Goal: Task Accomplishment & Management: Manage account settings

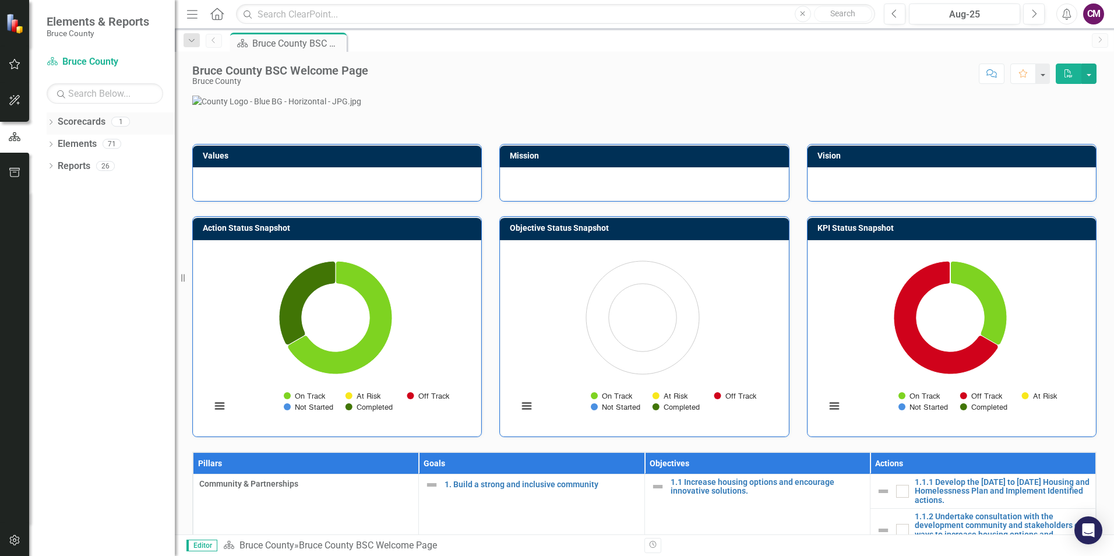
click at [94, 124] on link "Scorecards" at bounding box center [82, 121] width 48 height 13
click at [77, 140] on link "Elements" at bounding box center [77, 144] width 39 height 13
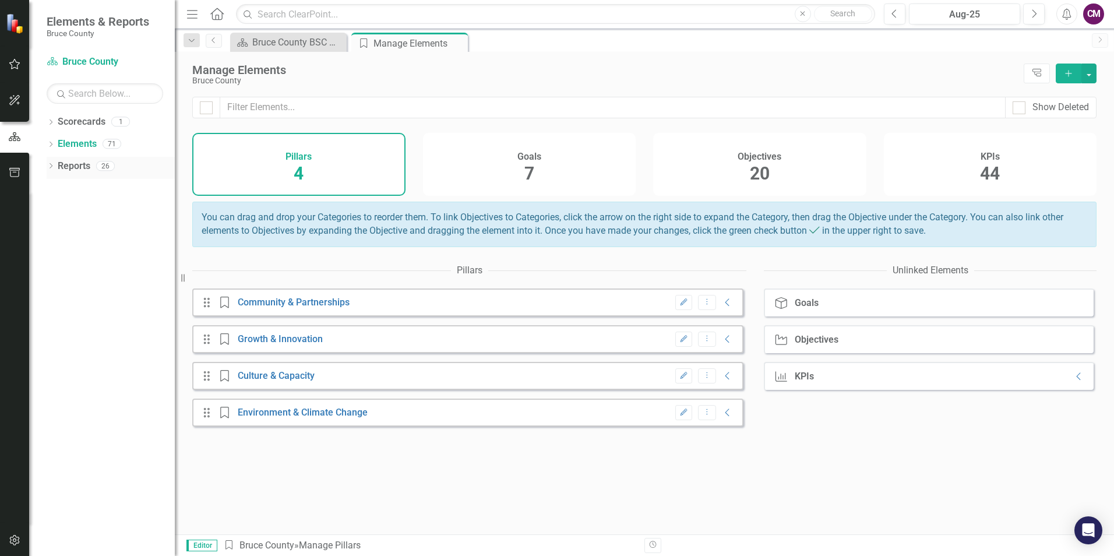
click at [77, 168] on link "Reports" at bounding box center [74, 166] width 33 height 13
click at [73, 167] on link "Reports" at bounding box center [74, 166] width 33 height 13
click at [308, 308] on link "Community & Partnerships" at bounding box center [294, 302] width 112 height 11
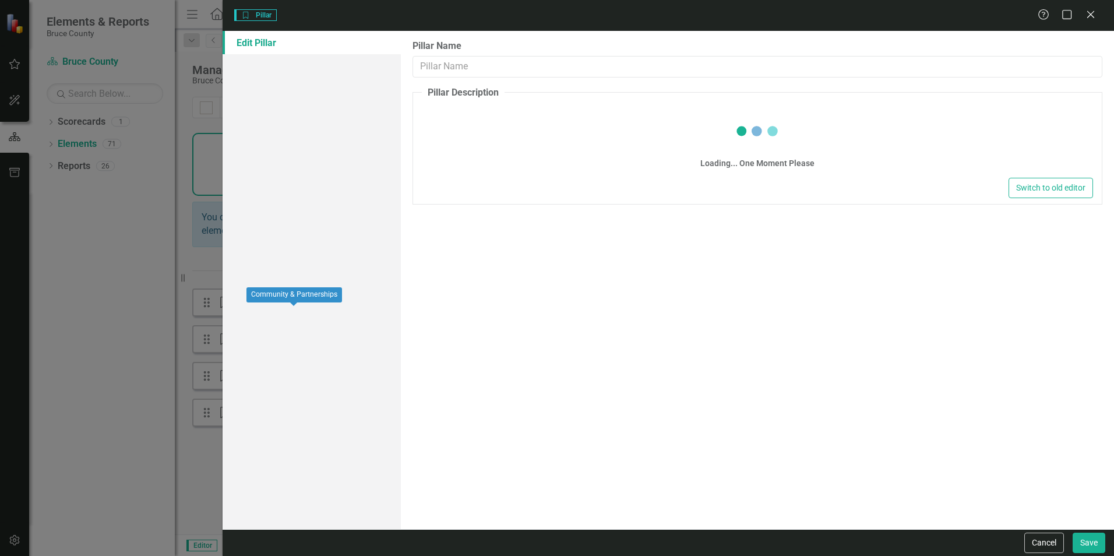
type input "Community & Partnerships"
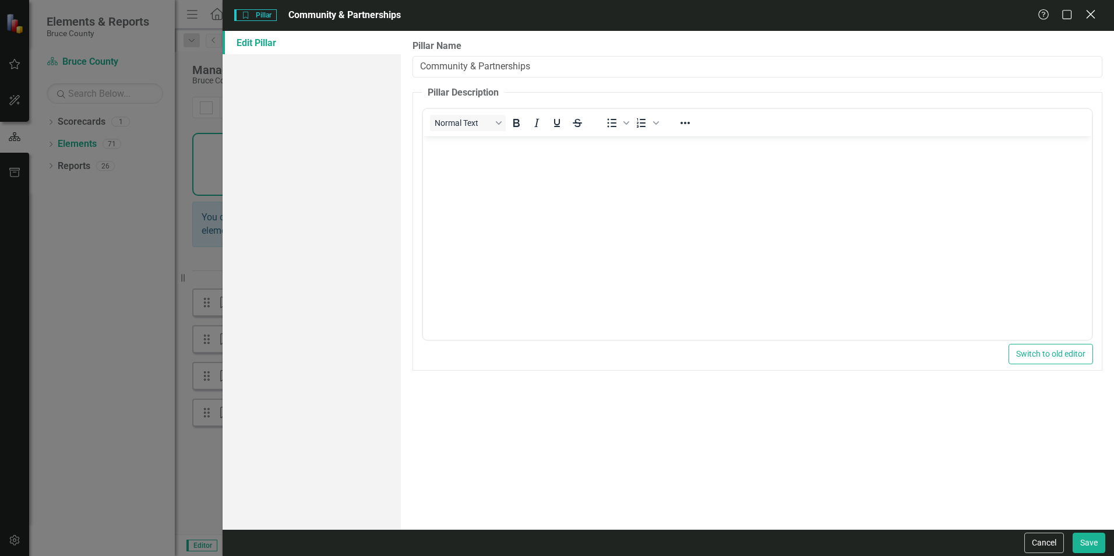
click at [1093, 16] on icon at bounding box center [1090, 14] width 9 height 9
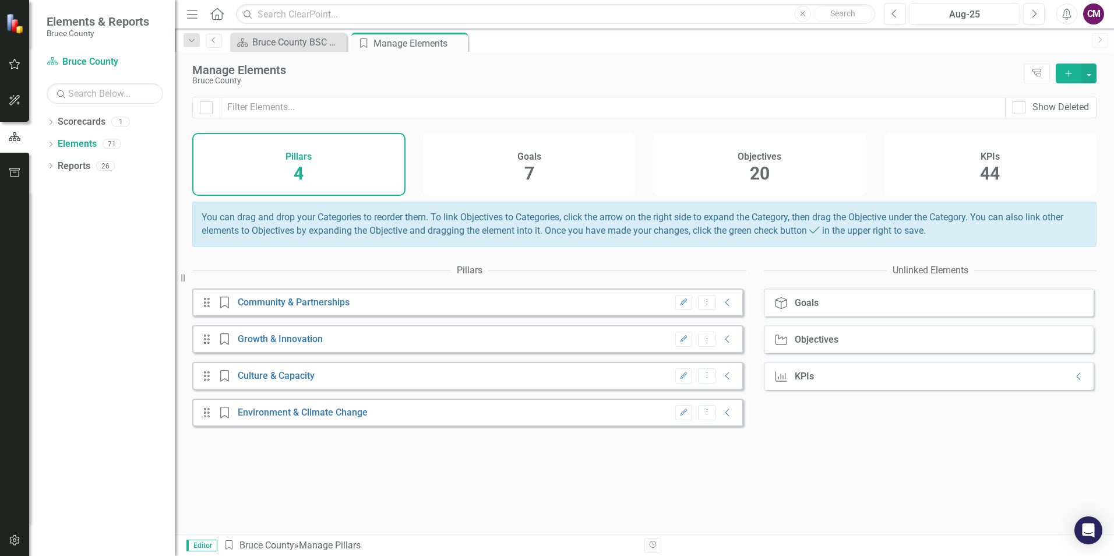
click at [524, 177] on div "Goals 7" at bounding box center [529, 164] width 213 height 63
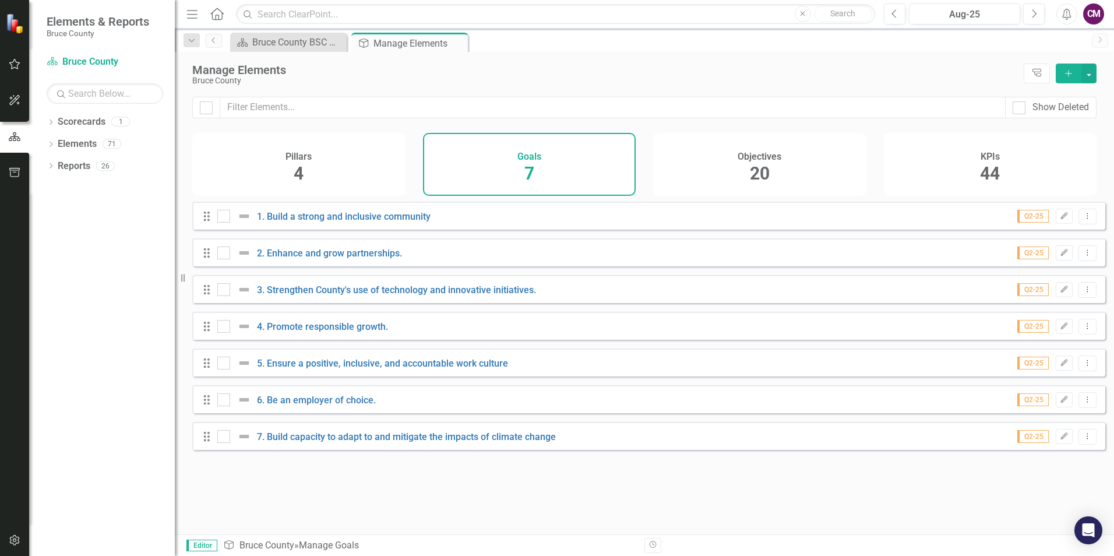
click at [780, 178] on div "Objectives 20" at bounding box center [759, 164] width 213 height 63
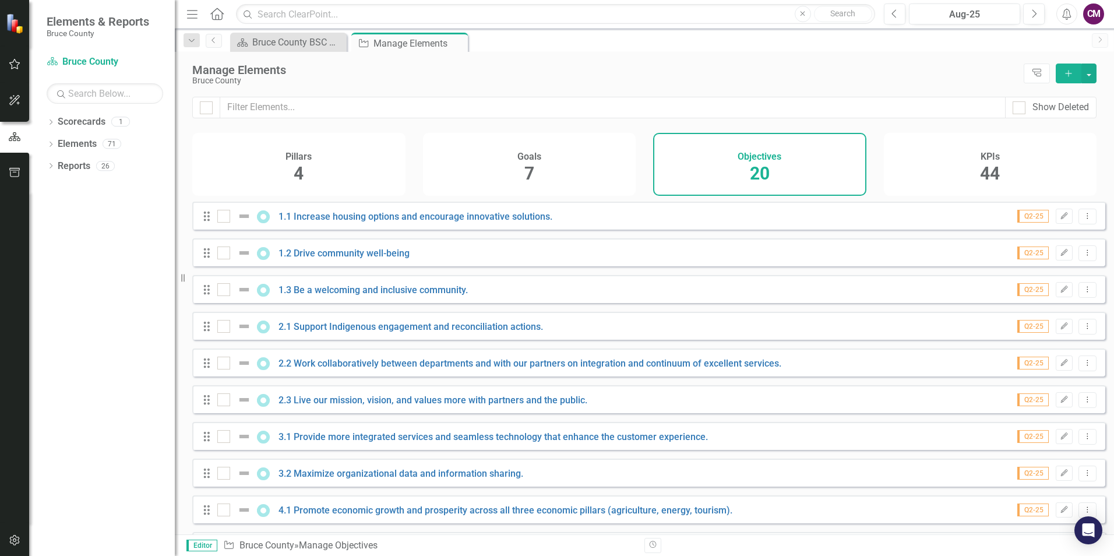
click at [984, 167] on span "44" at bounding box center [990, 173] width 20 height 20
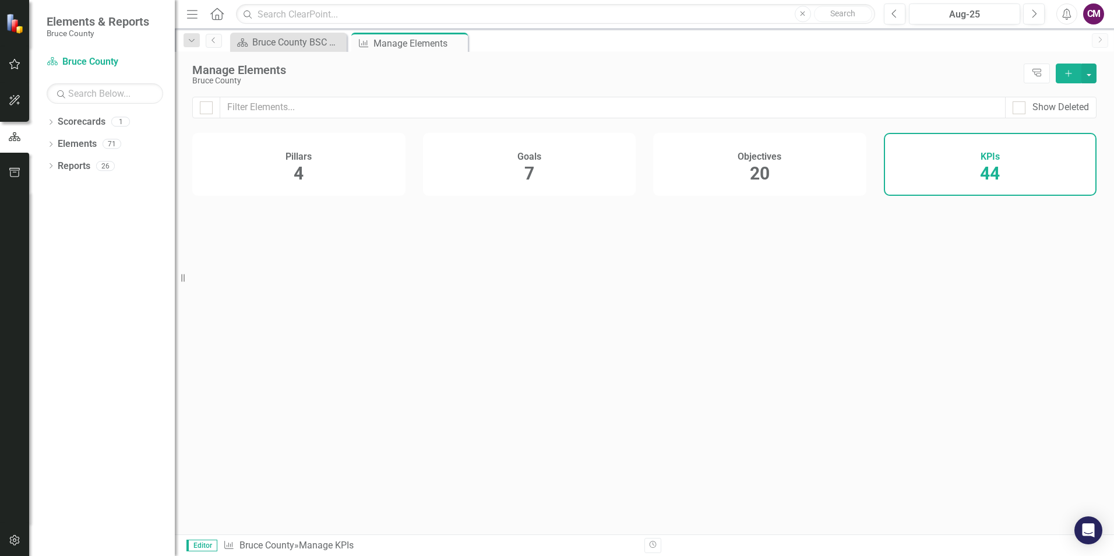
checkbox input "false"
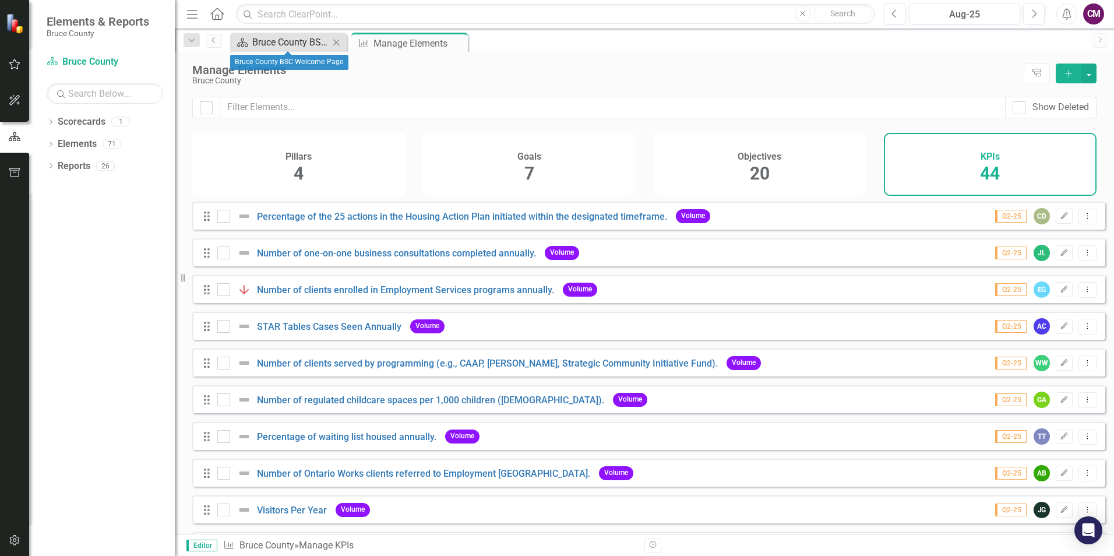
click at [315, 41] on div "Bruce County BSC Welcome Page" at bounding box center [290, 42] width 77 height 15
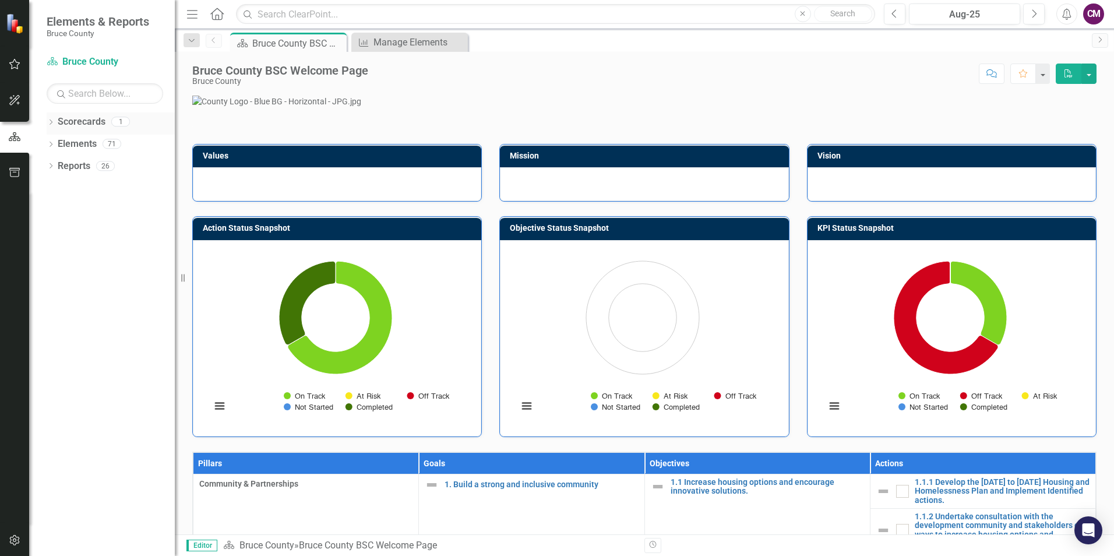
click at [100, 119] on link "Scorecards" at bounding box center [82, 121] width 48 height 13
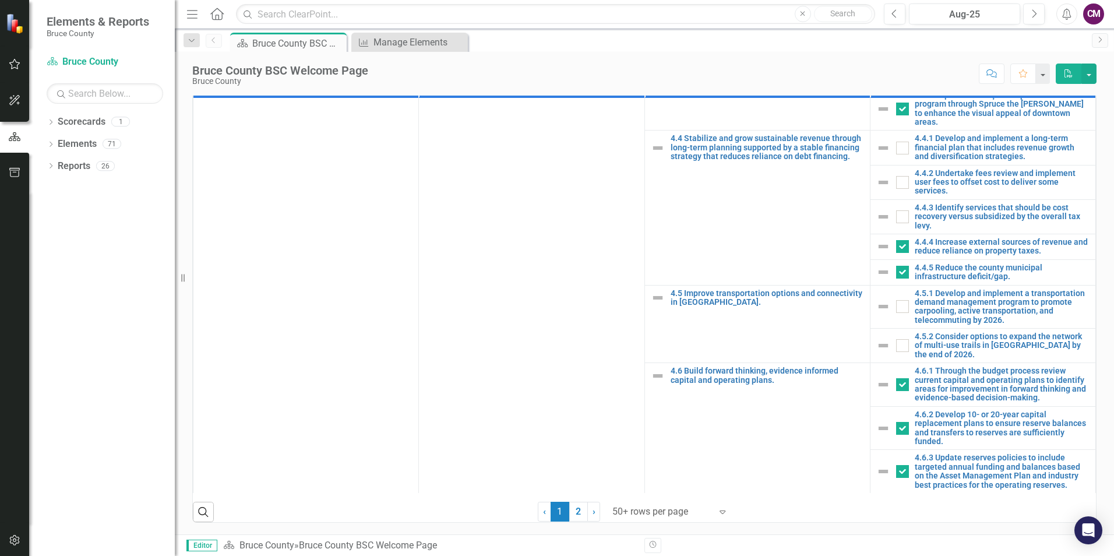
scroll to position [1632, 0]
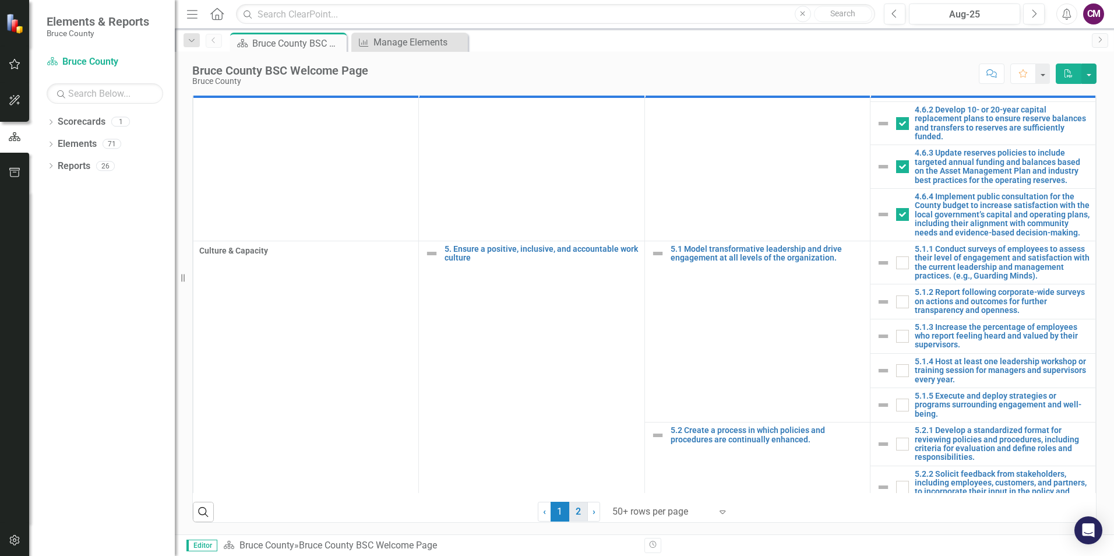
click at [572, 516] on link "2" at bounding box center [578, 512] width 19 height 20
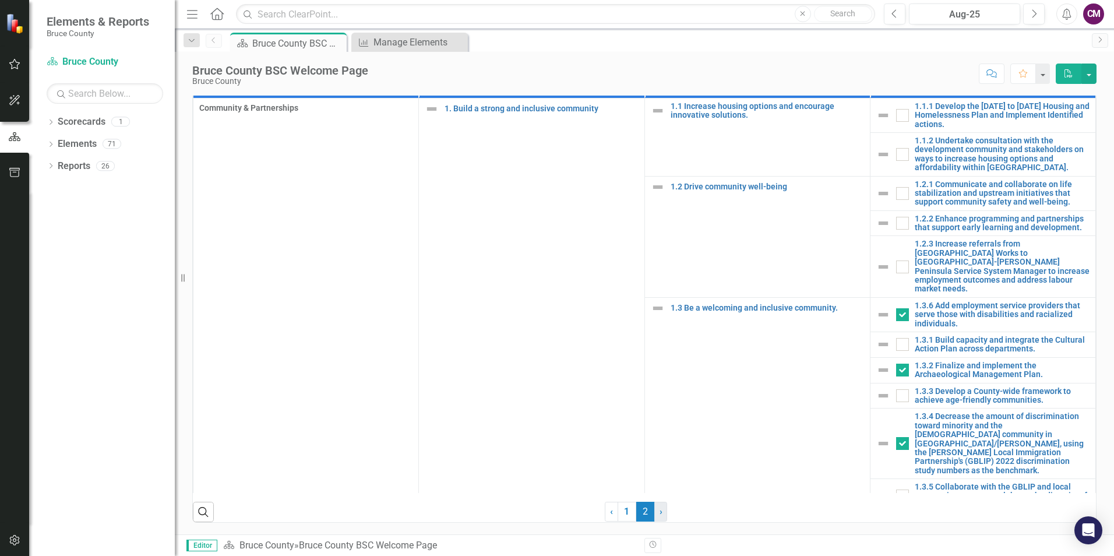
checkbox input "false"
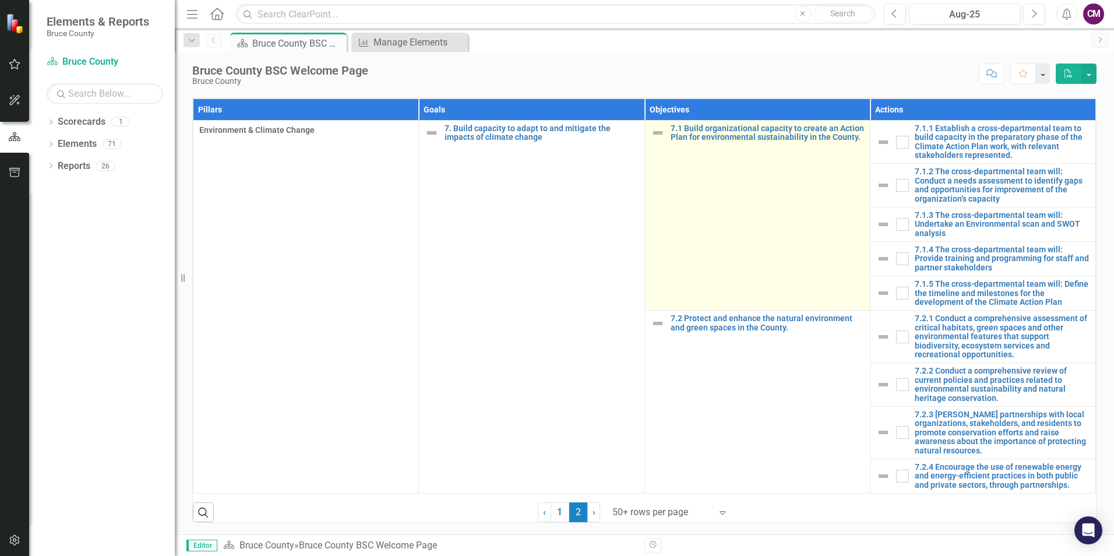
scroll to position [433, 0]
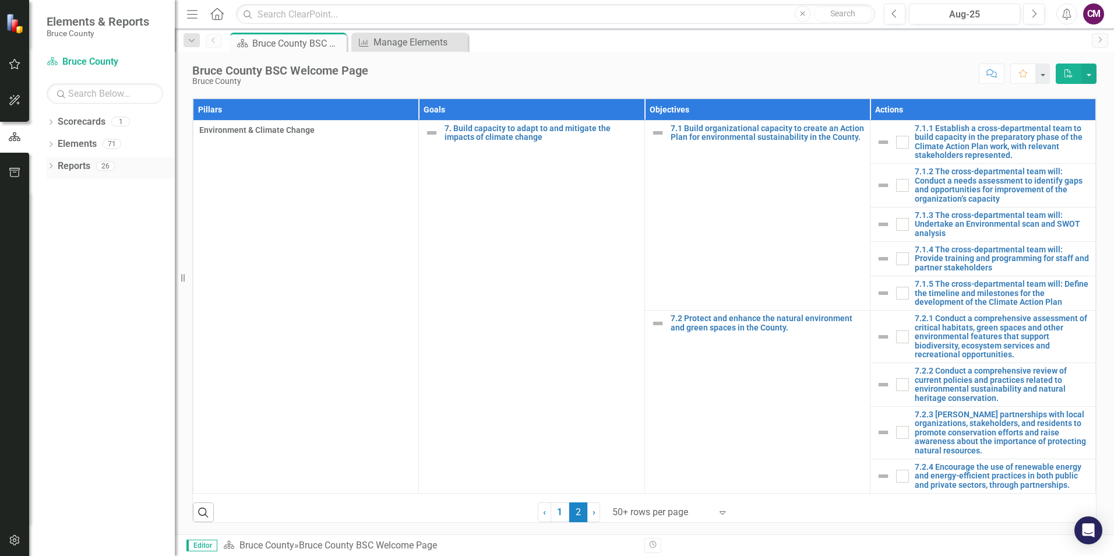
click at [94, 164] on div "Reports 26" at bounding box center [116, 168] width 117 height 22
click at [82, 141] on link "Elements" at bounding box center [77, 144] width 39 height 13
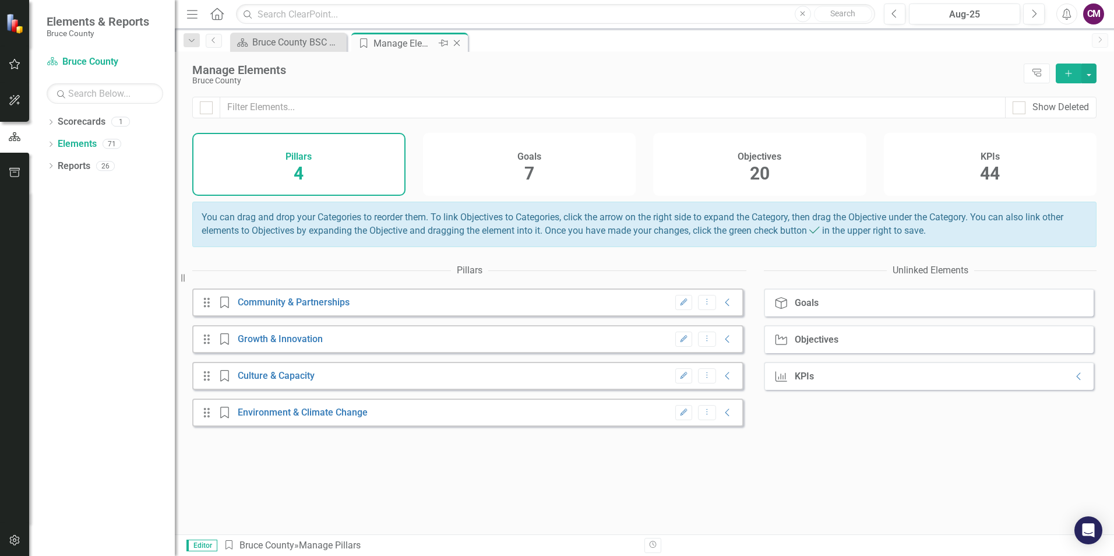
click at [397, 48] on div "Manage Elements" at bounding box center [405, 43] width 62 height 15
click at [79, 122] on link "Scorecards" at bounding box center [82, 121] width 48 height 13
click at [790, 309] on div "Goal Goals" at bounding box center [798, 303] width 48 height 12
click at [786, 309] on icon "Goal" at bounding box center [781, 303] width 15 height 12
click at [90, 143] on link "Elements" at bounding box center [77, 144] width 39 height 13
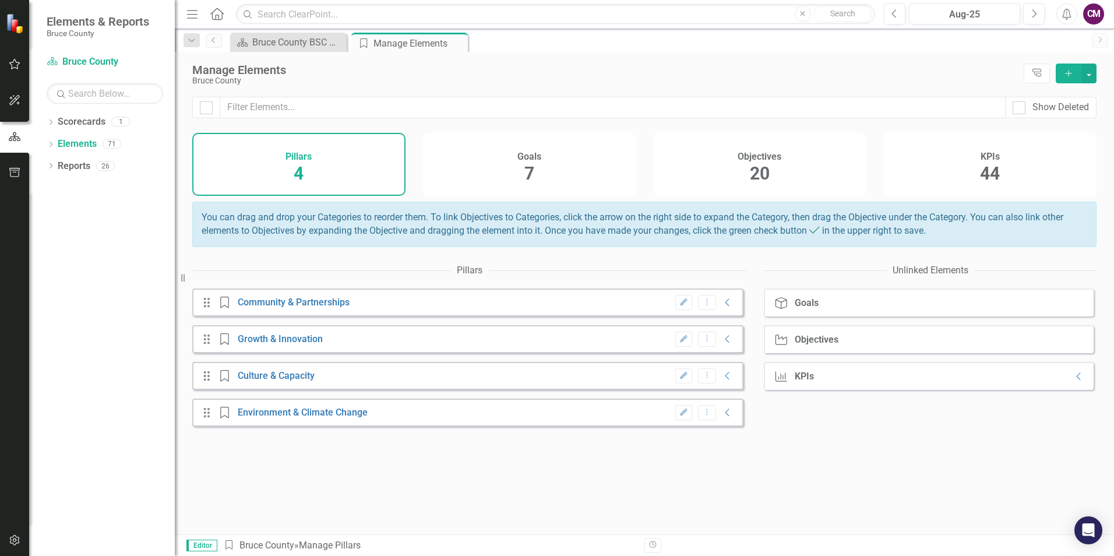
click at [527, 171] on span "7" at bounding box center [529, 173] width 10 height 20
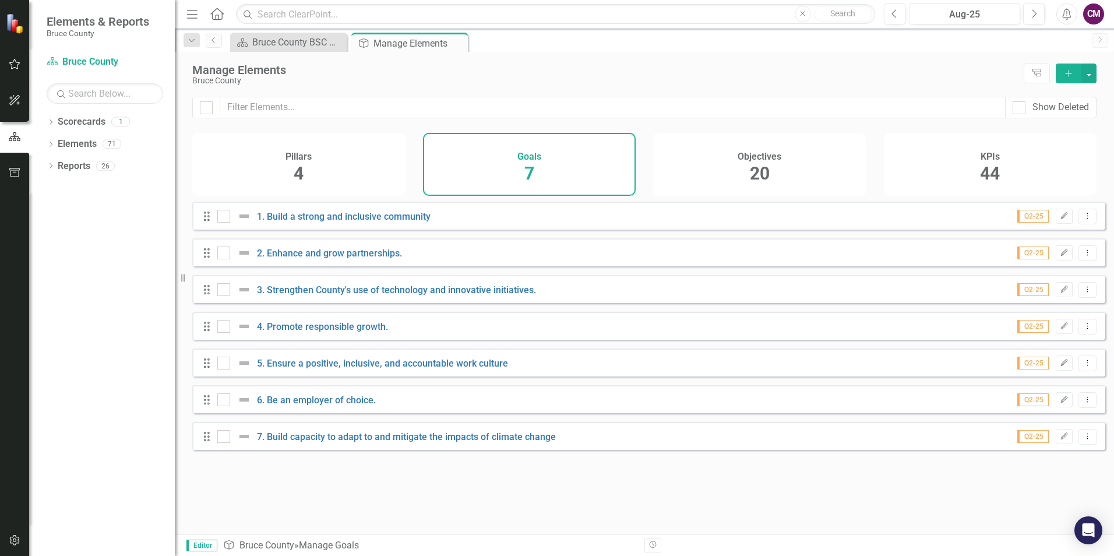
click at [739, 178] on div "Objectives 20" at bounding box center [759, 164] width 213 height 63
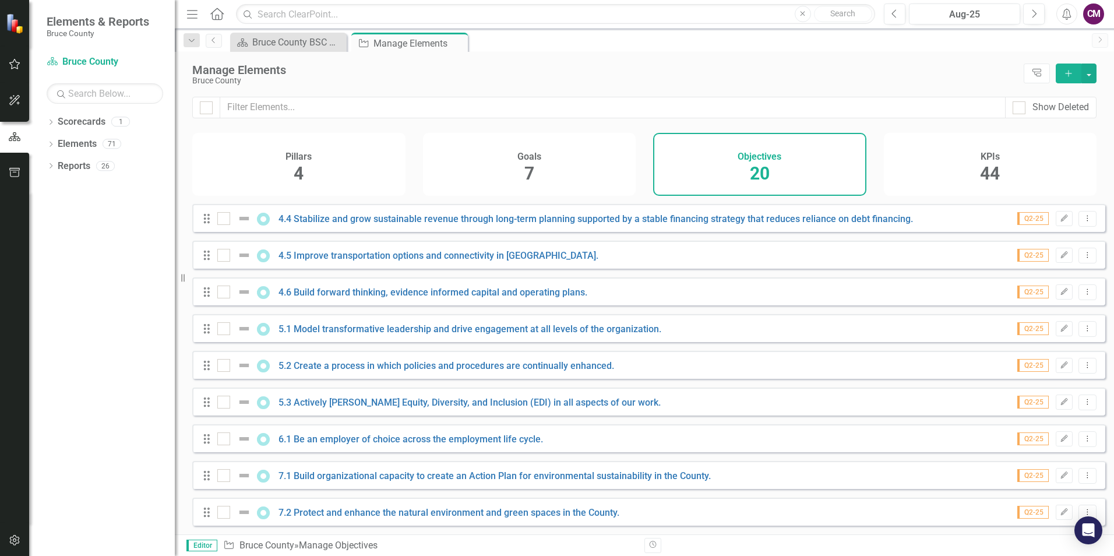
scroll to position [410, 0]
click at [84, 169] on link "Reports" at bounding box center [74, 166] width 33 height 13
click at [122, 162] on div "Reports 26" at bounding box center [116, 168] width 117 height 22
click at [90, 139] on link "Elements" at bounding box center [77, 144] width 39 height 13
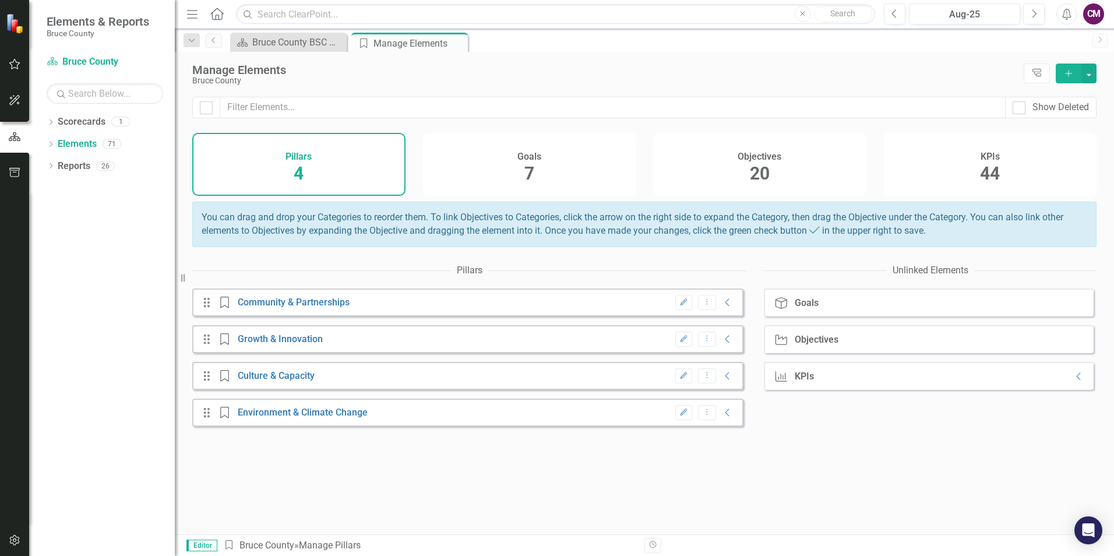
click at [968, 175] on div "KPIs 44" at bounding box center [990, 164] width 213 height 63
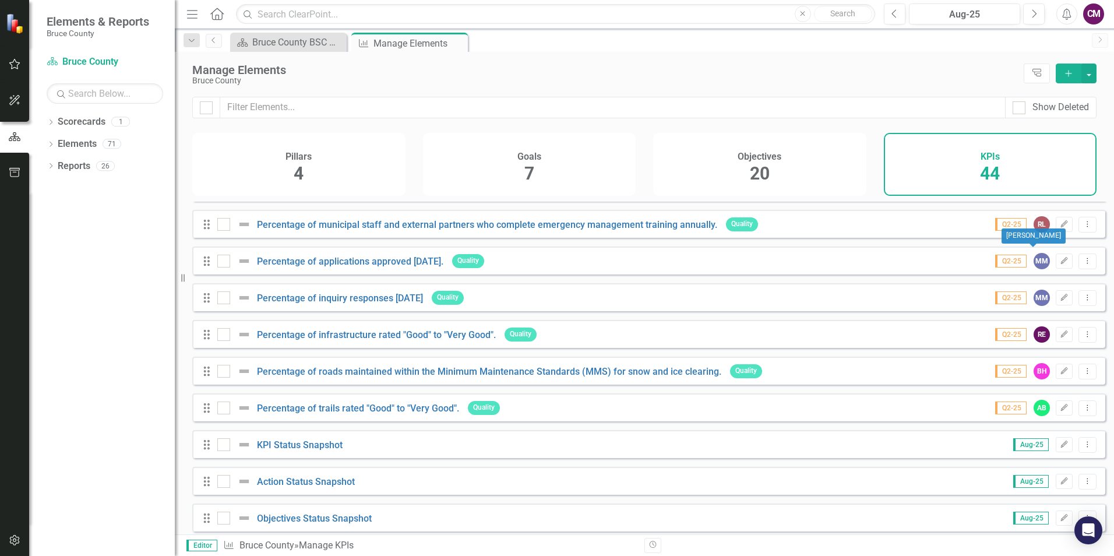
scroll to position [1291, 0]
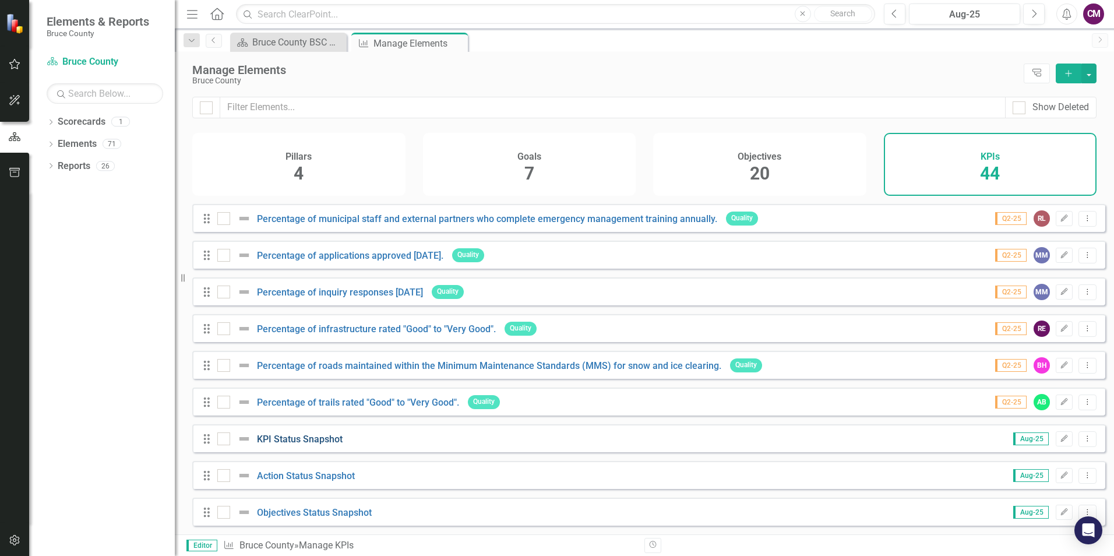
click at [274, 436] on link "KPI Status Snapshot" at bounding box center [300, 439] width 86 height 11
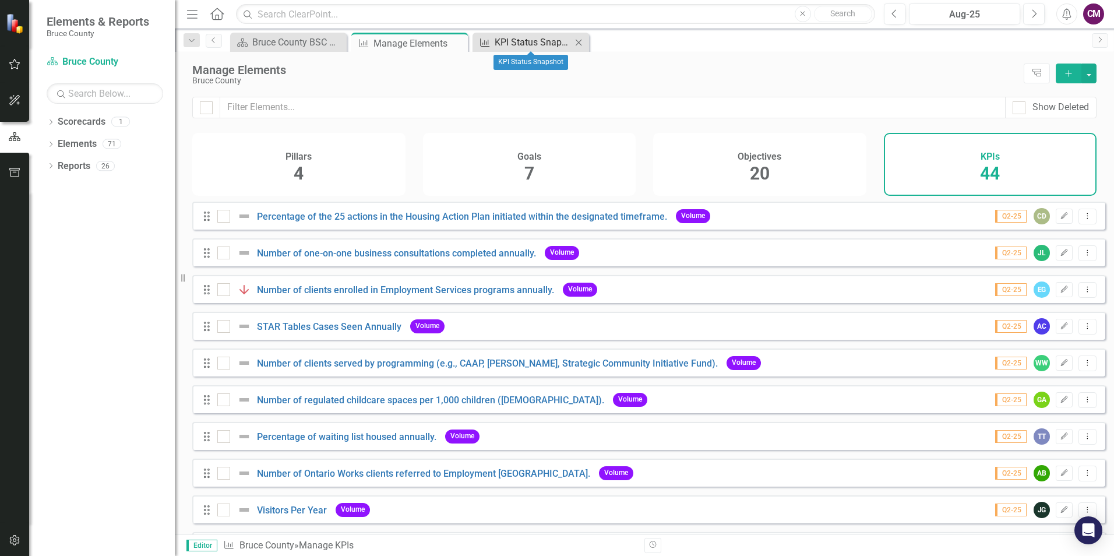
click at [515, 47] on div "KPI Status Snapshot" at bounding box center [533, 42] width 77 height 15
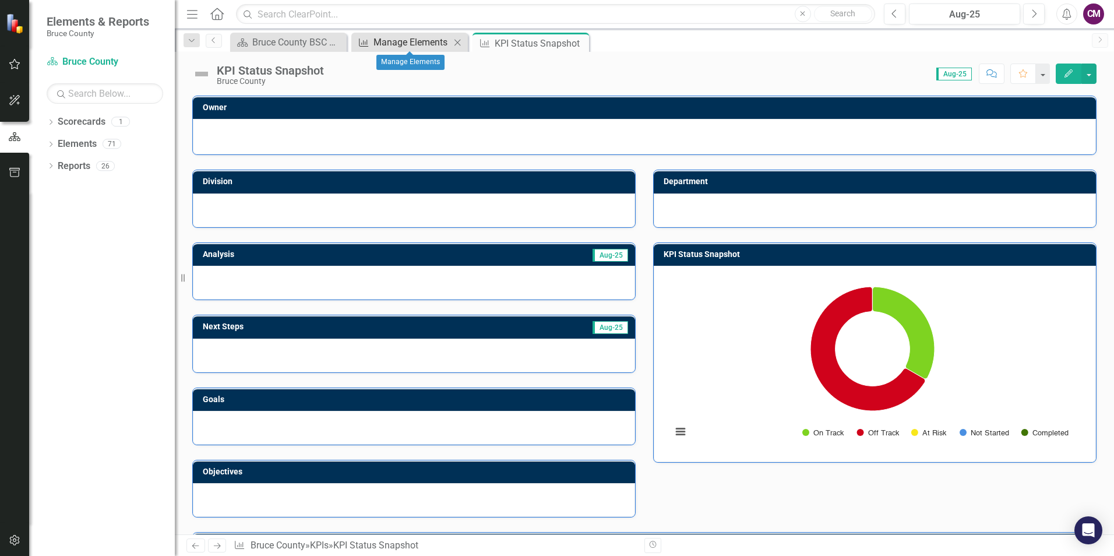
click at [427, 45] on div "Manage Elements" at bounding box center [412, 42] width 77 height 15
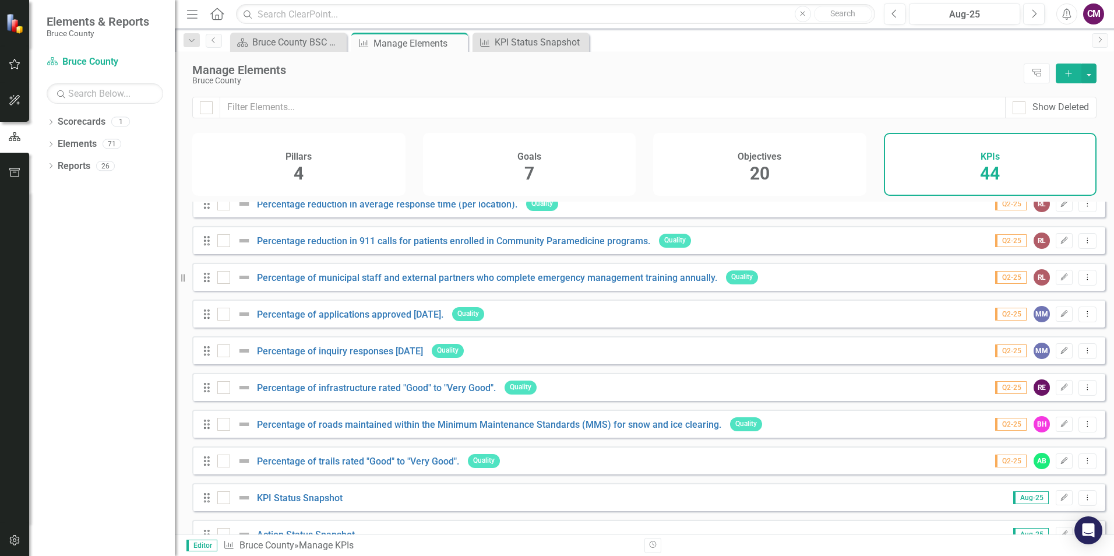
scroll to position [1291, 0]
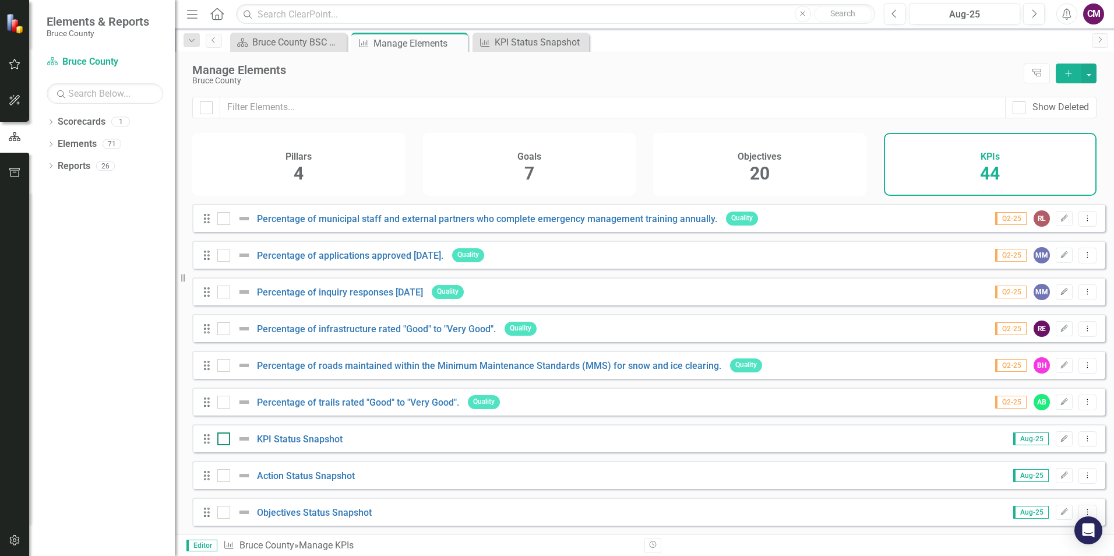
click at [227, 439] on div at bounding box center [223, 438] width 13 height 13
click at [225, 439] on input "checkbox" at bounding box center [221, 436] width 8 height 8
click at [227, 439] on div at bounding box center [223, 438] width 13 height 13
click at [225, 439] on input "checkbox" at bounding box center [221, 436] width 8 height 8
checkbox input "false"
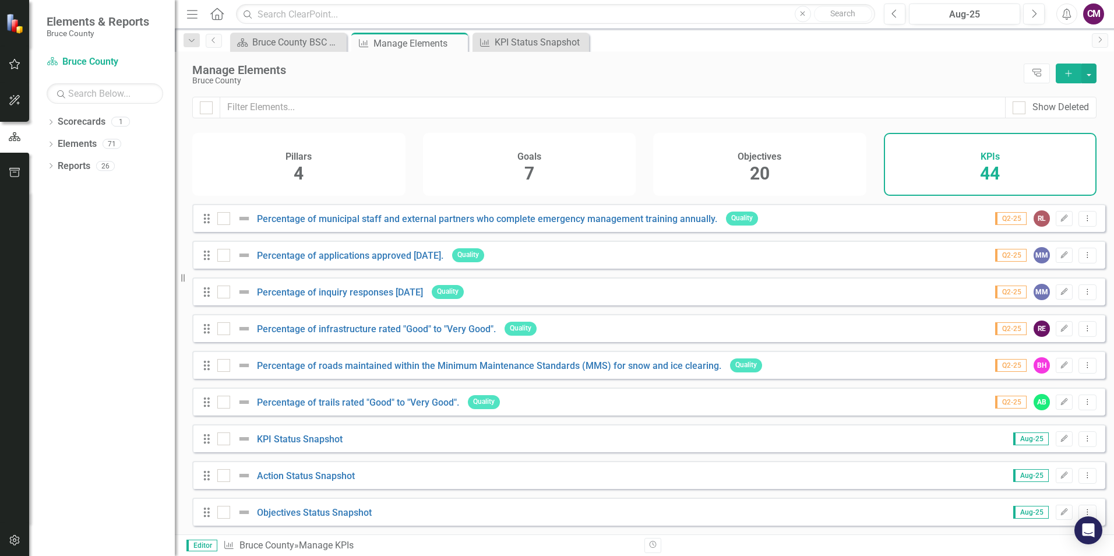
click at [208, 440] on icon at bounding box center [207, 438] width 6 height 9
click at [306, 435] on link "KPI Status Snapshot" at bounding box center [300, 439] width 86 height 11
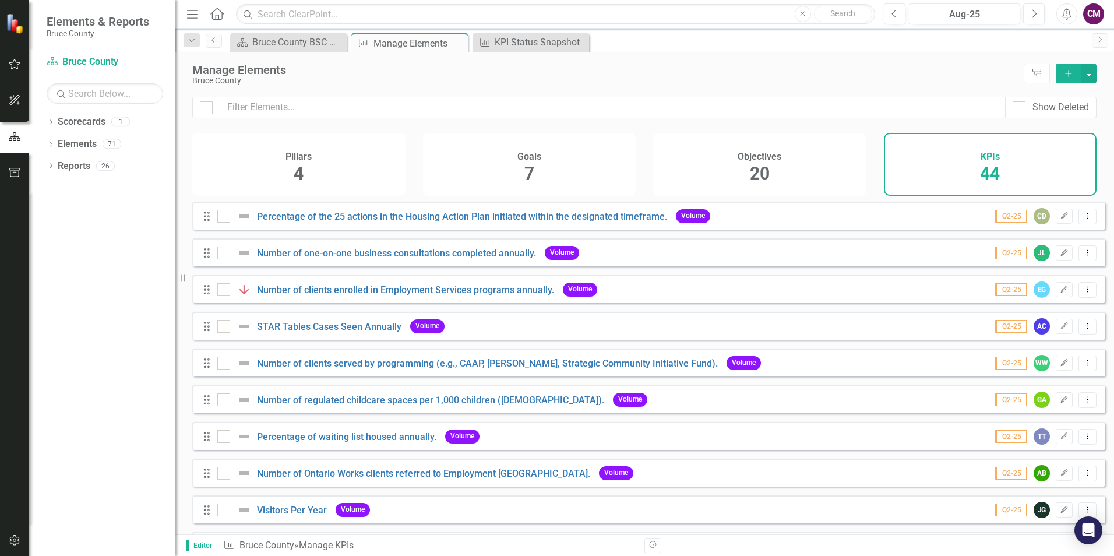
click at [747, 179] on div "Objectives 20" at bounding box center [759, 164] width 213 height 63
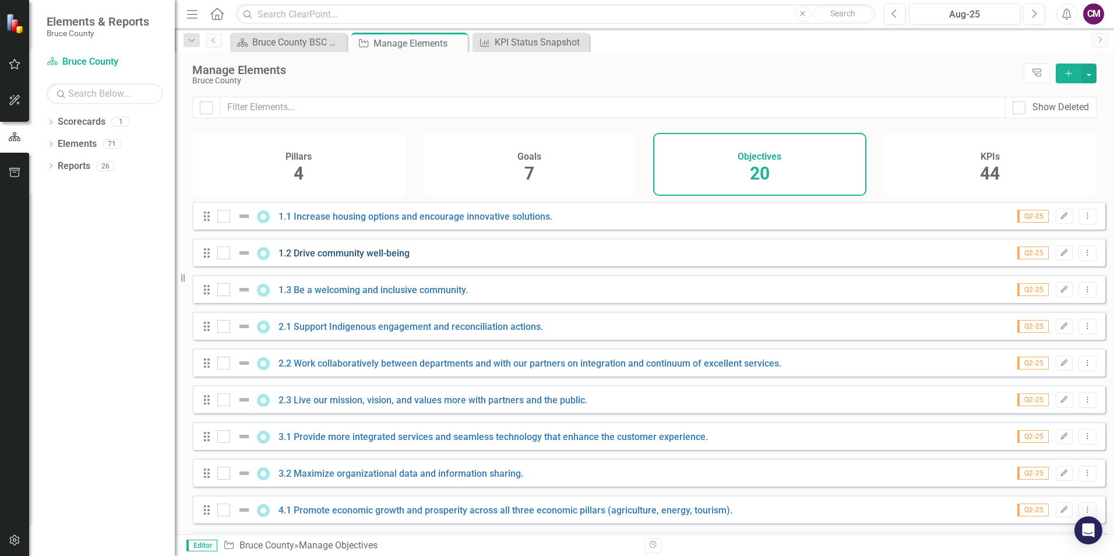
click at [308, 259] on link "1.2 Drive community well-being" at bounding box center [344, 253] width 131 height 11
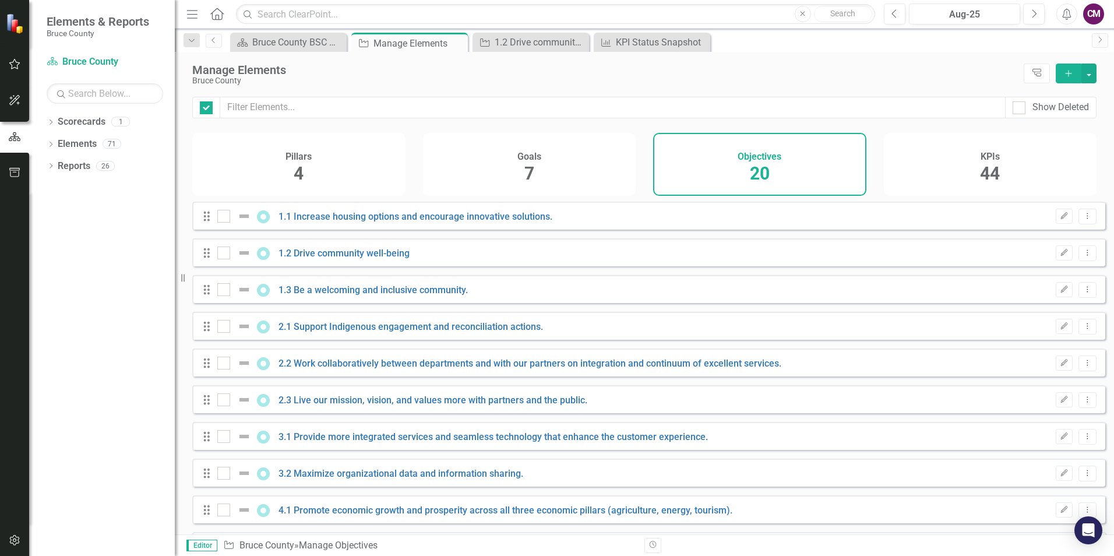
checkbox input "false"
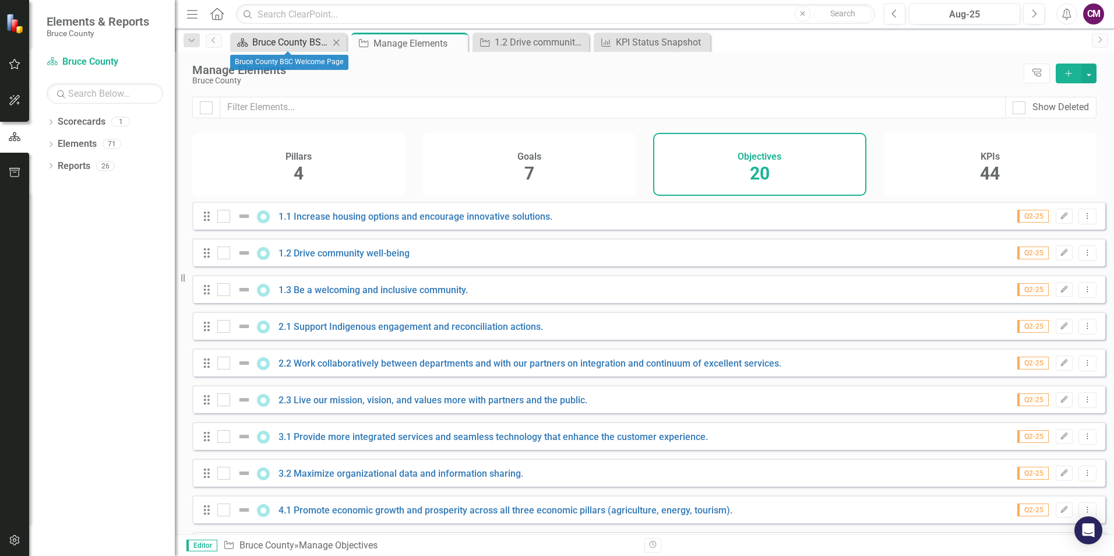
click at [283, 43] on div "Bruce County BSC Welcome Page" at bounding box center [290, 42] width 77 height 15
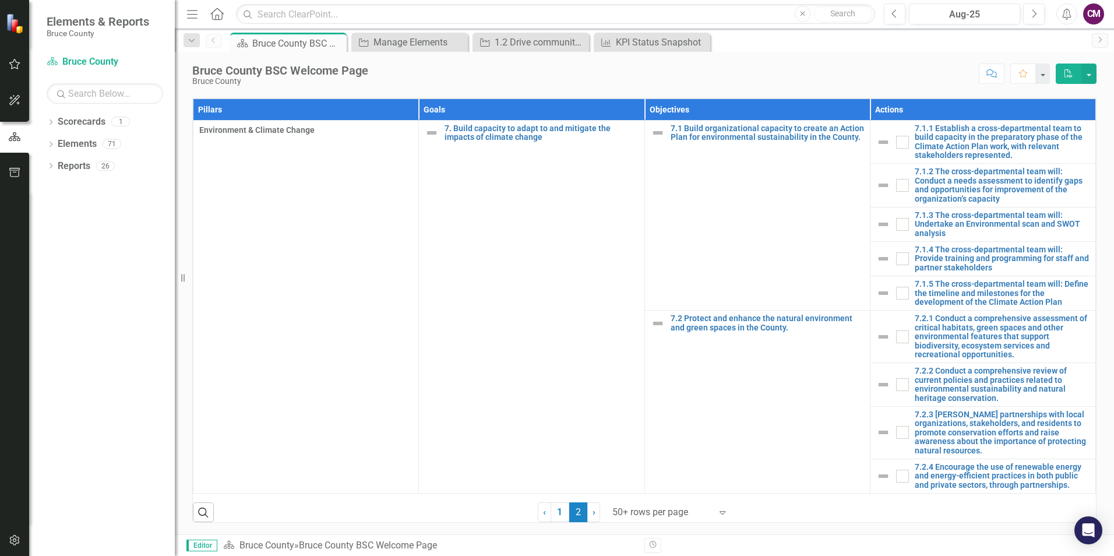
scroll to position [724, 0]
click at [556, 512] on link "1" at bounding box center [560, 512] width 19 height 20
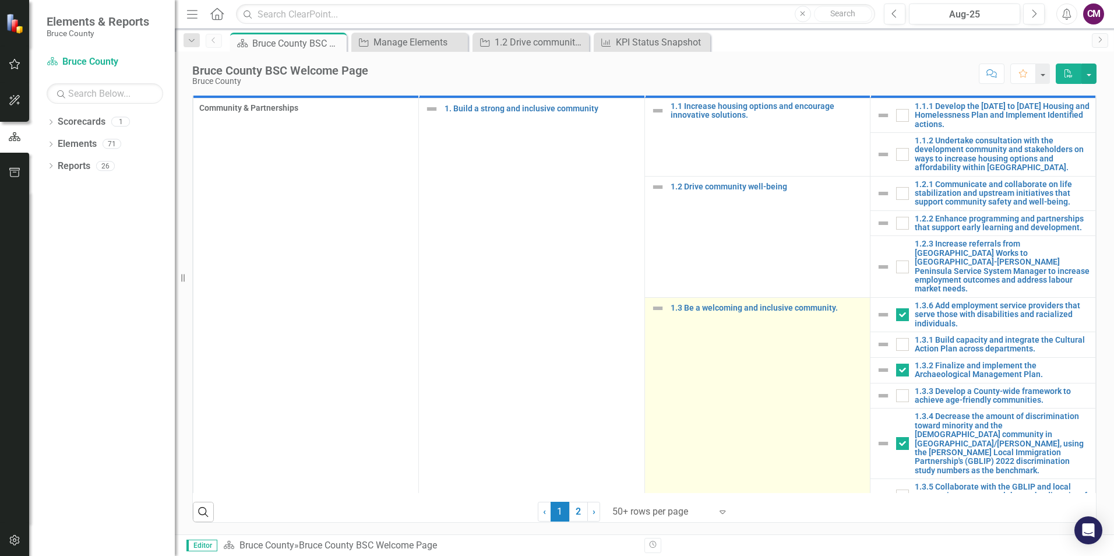
checkbox input "true"
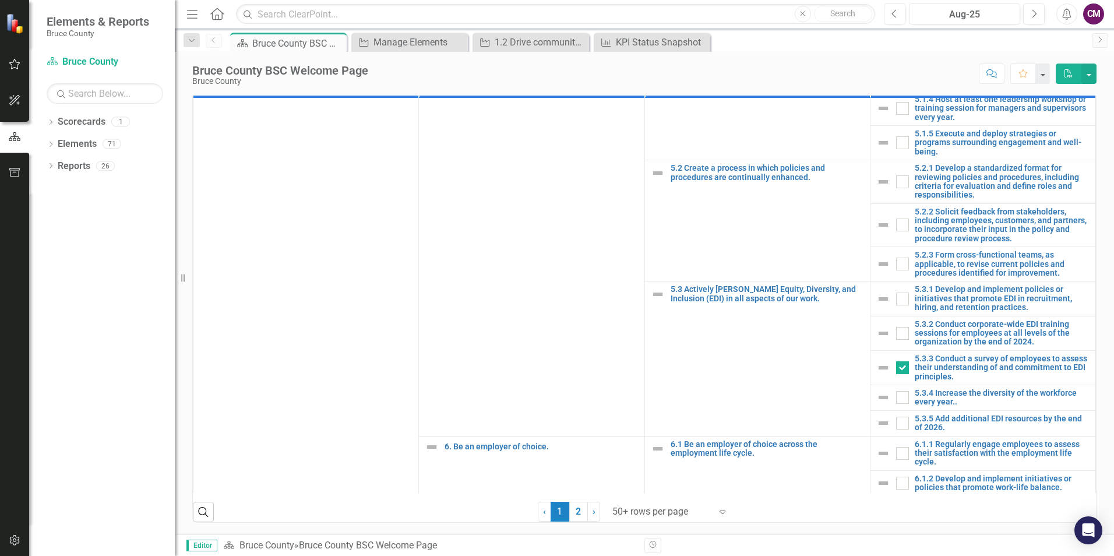
scroll to position [746, 0]
checkbox input "true"
click at [577, 519] on link "2" at bounding box center [578, 512] width 19 height 20
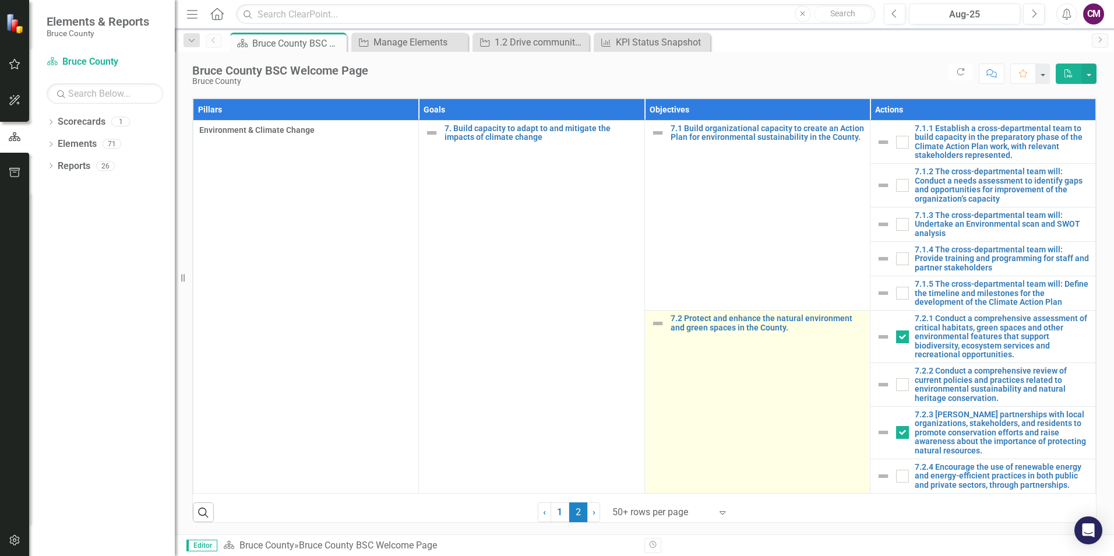
checkbox input "false"
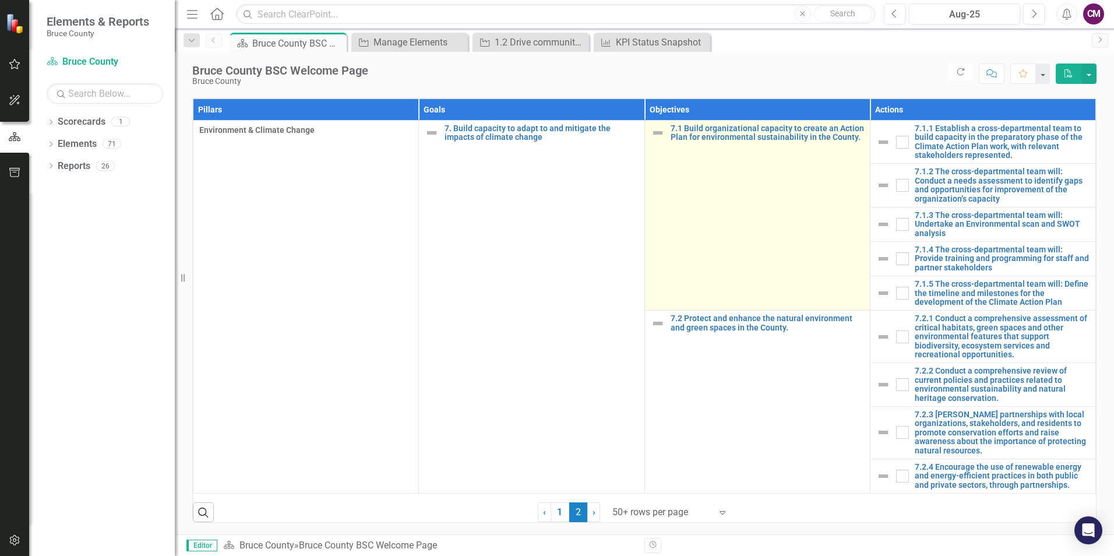
scroll to position [724, 0]
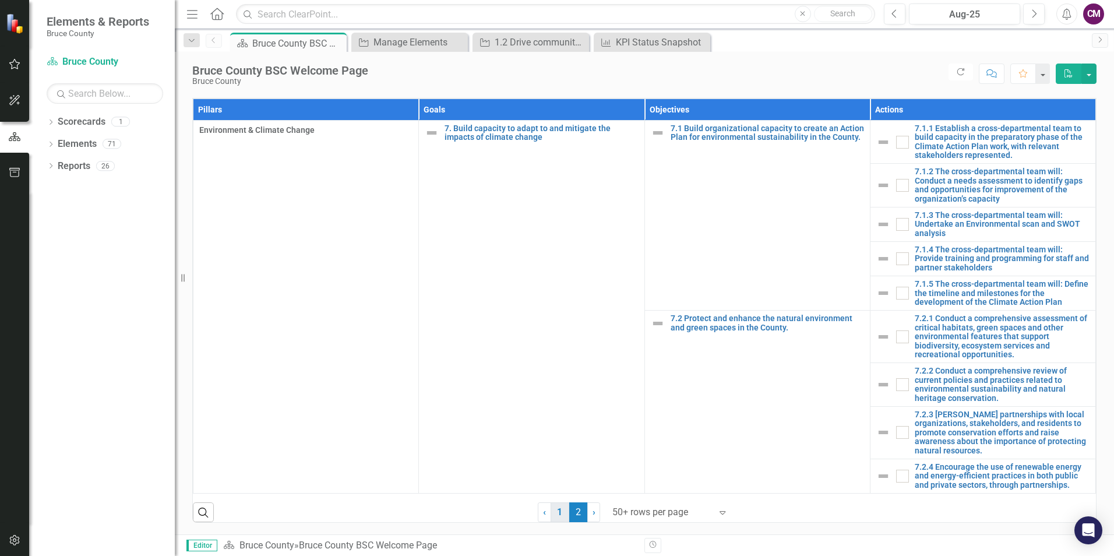
click at [555, 508] on link "1" at bounding box center [560, 512] width 19 height 20
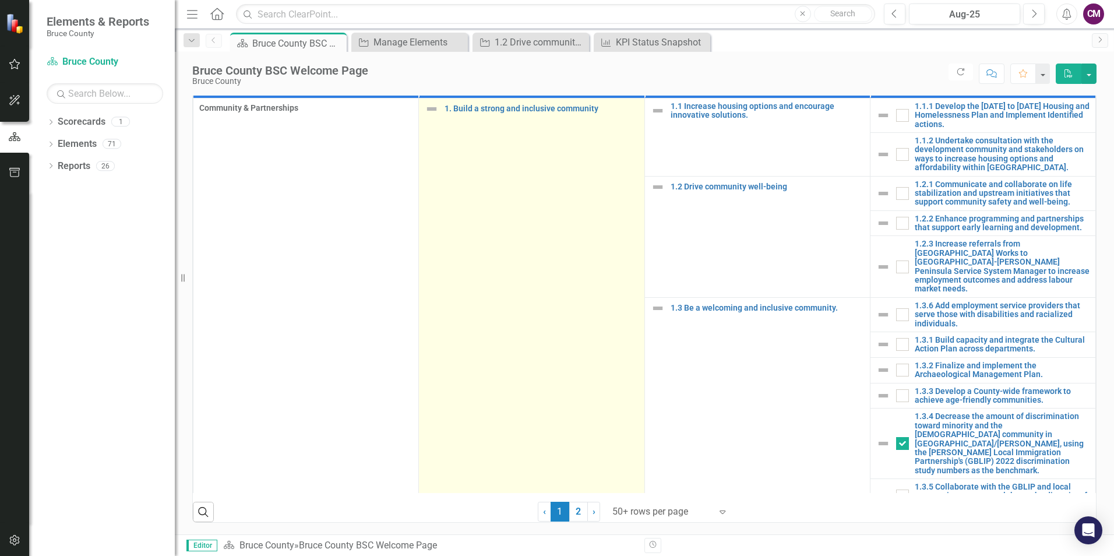
checkbox input "true"
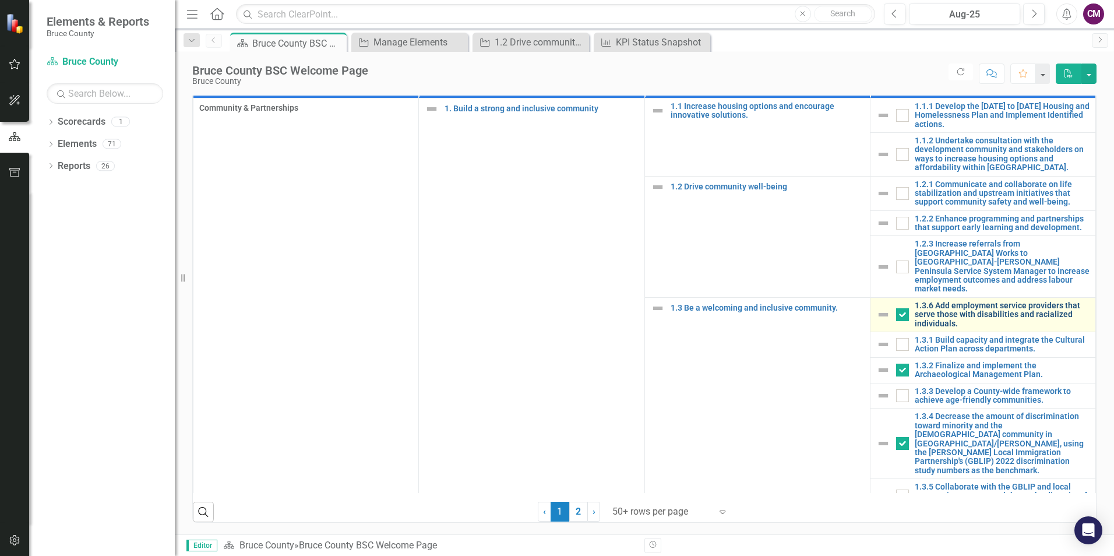
click at [949, 315] on link "1.3.6 Add employment service providers that serve those with disabilities and r…" at bounding box center [1002, 314] width 175 height 27
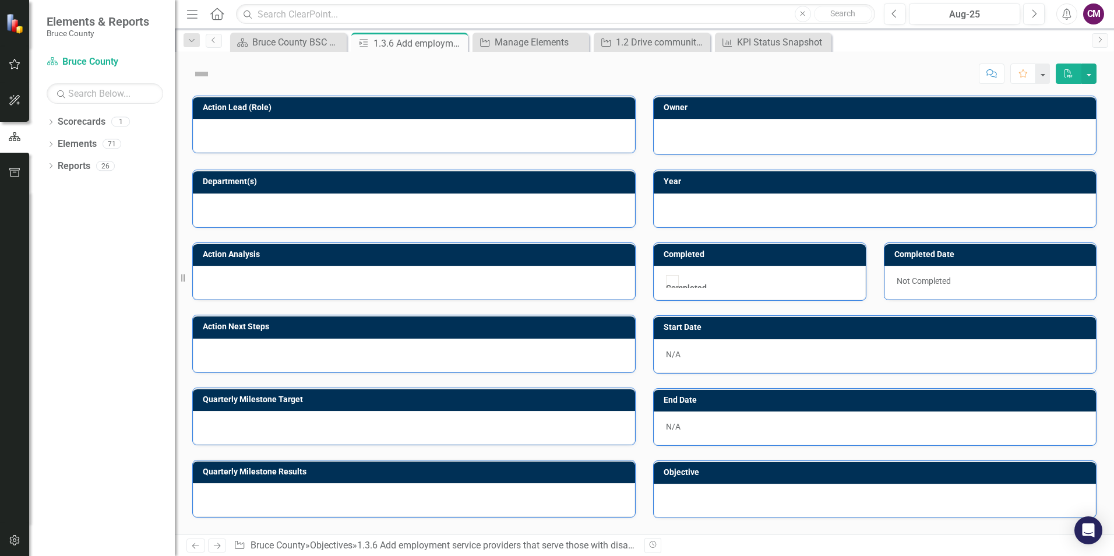
checkbox input "true"
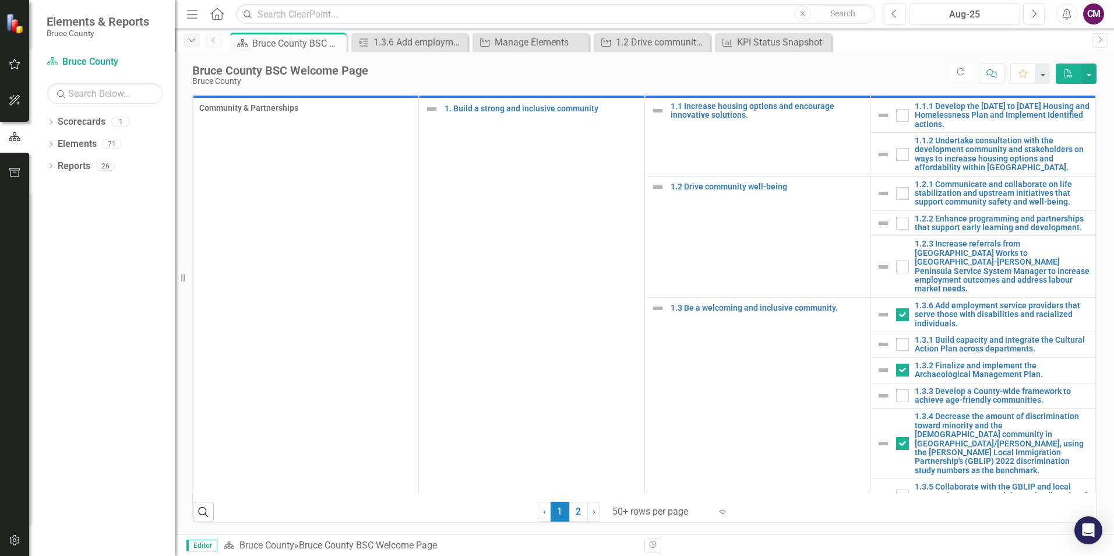
click at [188, 40] on icon "Dropdown" at bounding box center [191, 41] width 10 height 8
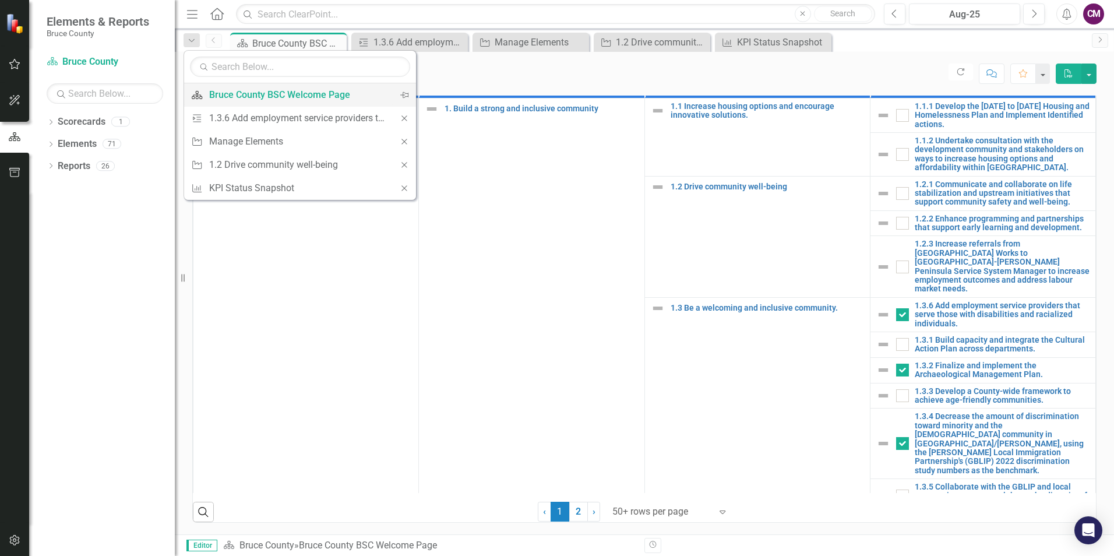
click at [294, 94] on div "Bruce County BSC Welcome Page" at bounding box center [298, 94] width 178 height 15
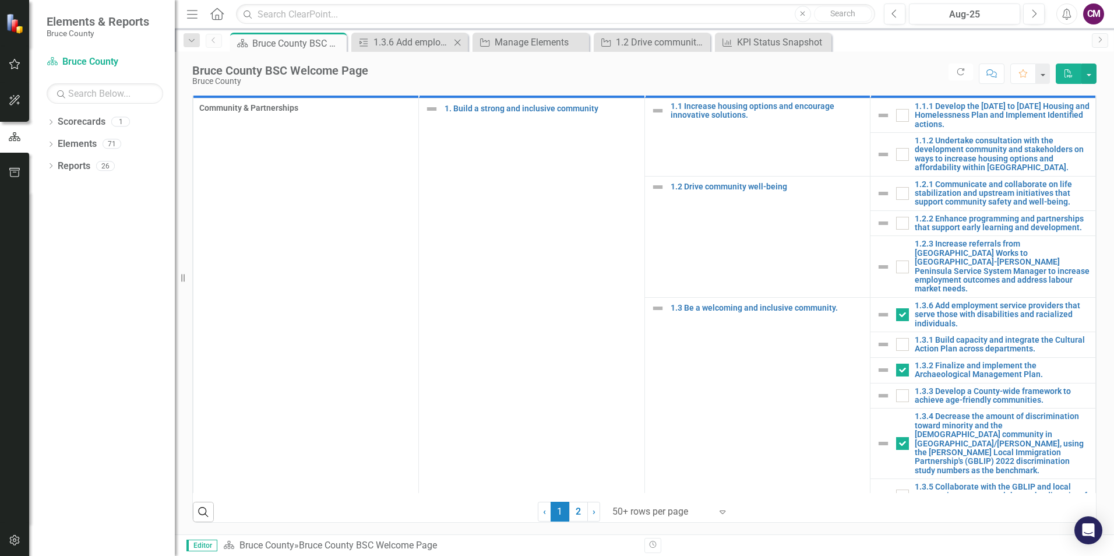
click at [410, 50] on div "Action 1.3.6 Add employment service providers that serve those with disabilitie…" at bounding box center [409, 42] width 117 height 19
click at [97, 121] on link "Scorecards" at bounding box center [82, 121] width 48 height 13
click at [80, 143] on link "Elements" at bounding box center [77, 144] width 39 height 13
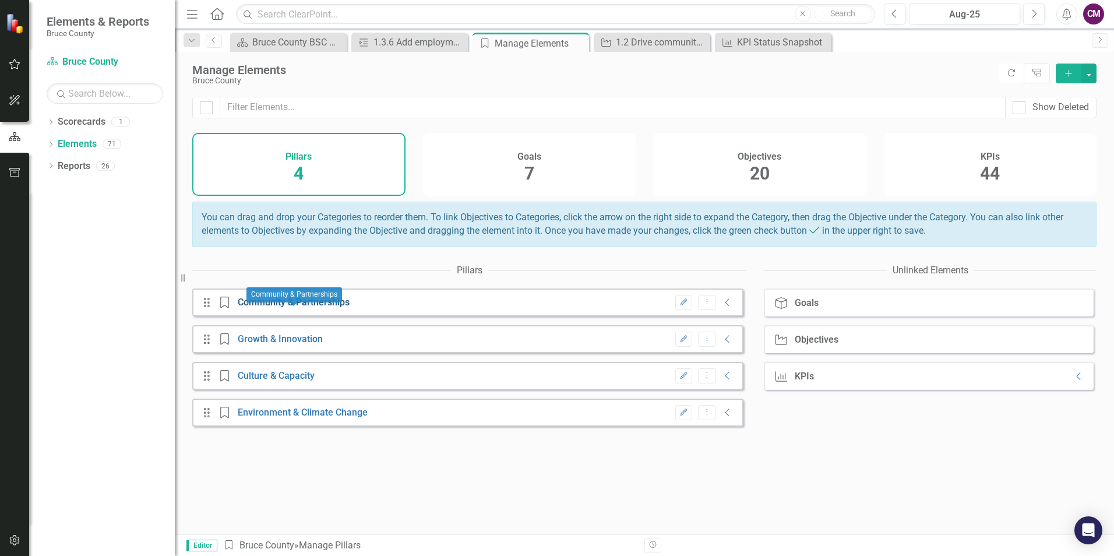
click at [324, 308] on link "Community & Partnerships" at bounding box center [294, 302] width 112 height 11
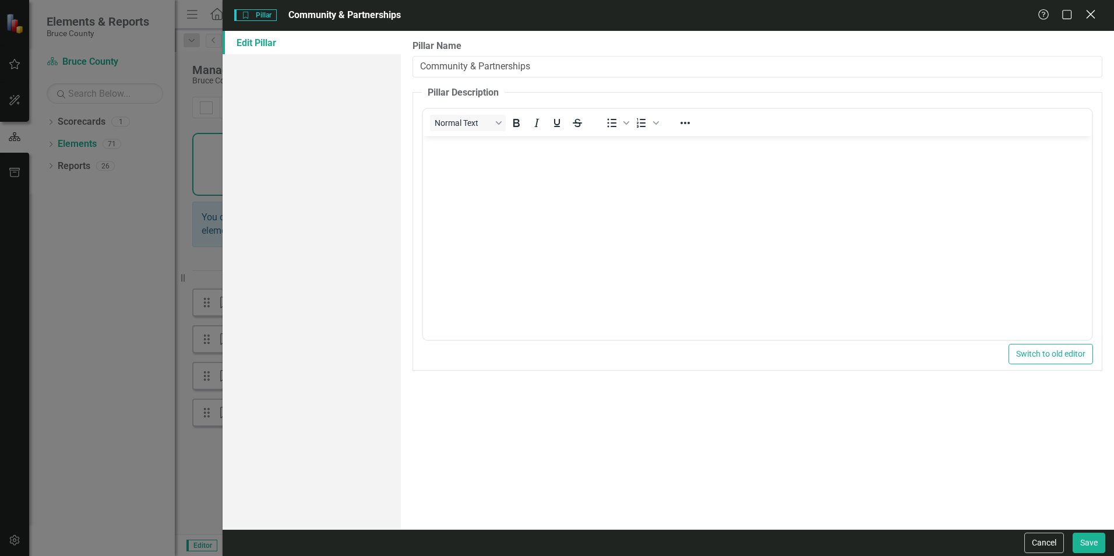
click at [1091, 15] on icon at bounding box center [1090, 14] width 9 height 9
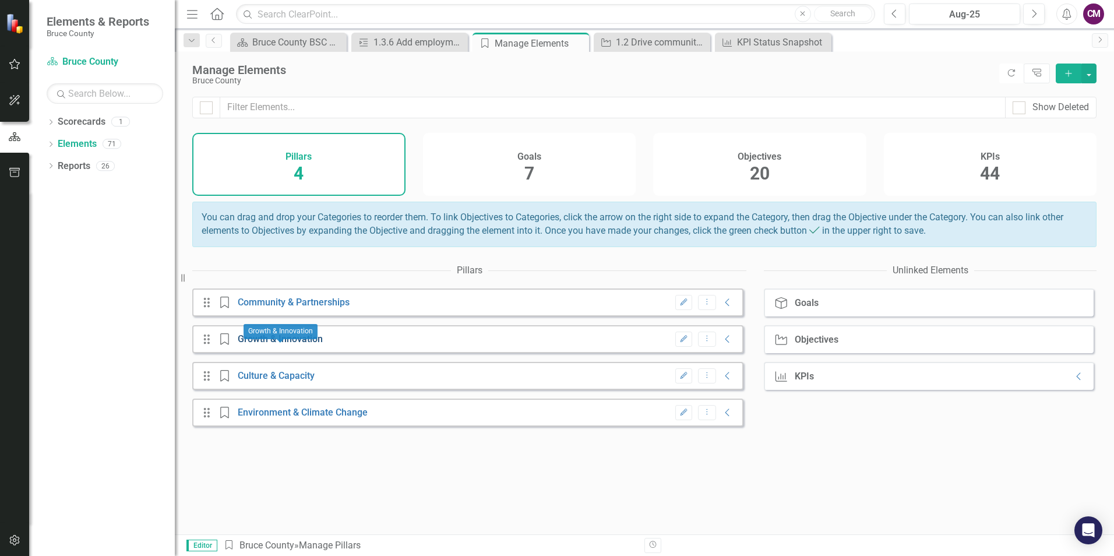
click at [259, 344] on link "Growth & Innovation" at bounding box center [280, 338] width 85 height 11
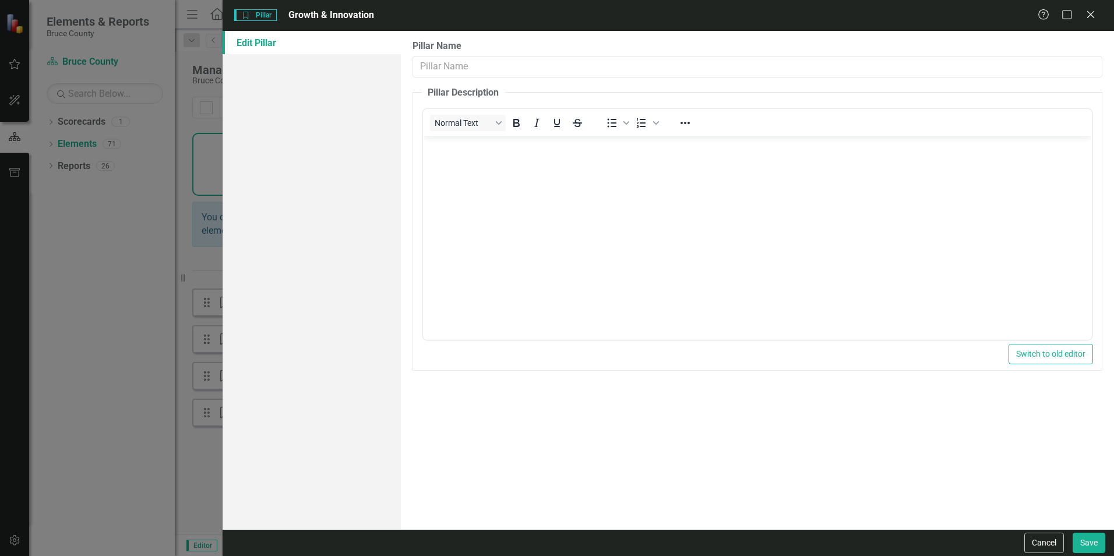
type input "Growth & Innovation"
click at [1098, 15] on div "Help Maximize Close" at bounding box center [1070, 15] width 65 height 13
click at [1097, 15] on div "Help Maximize Close" at bounding box center [1070, 15] width 65 height 13
click at [1093, 15] on icon "Close" at bounding box center [1090, 14] width 15 height 11
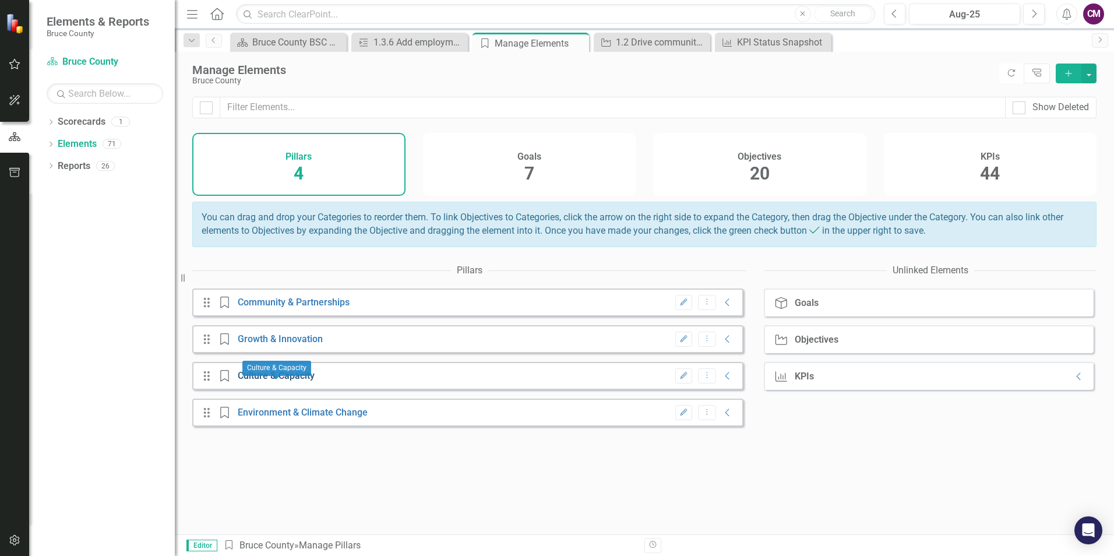
click at [260, 381] on link "Culture & Capacity" at bounding box center [276, 375] width 77 height 11
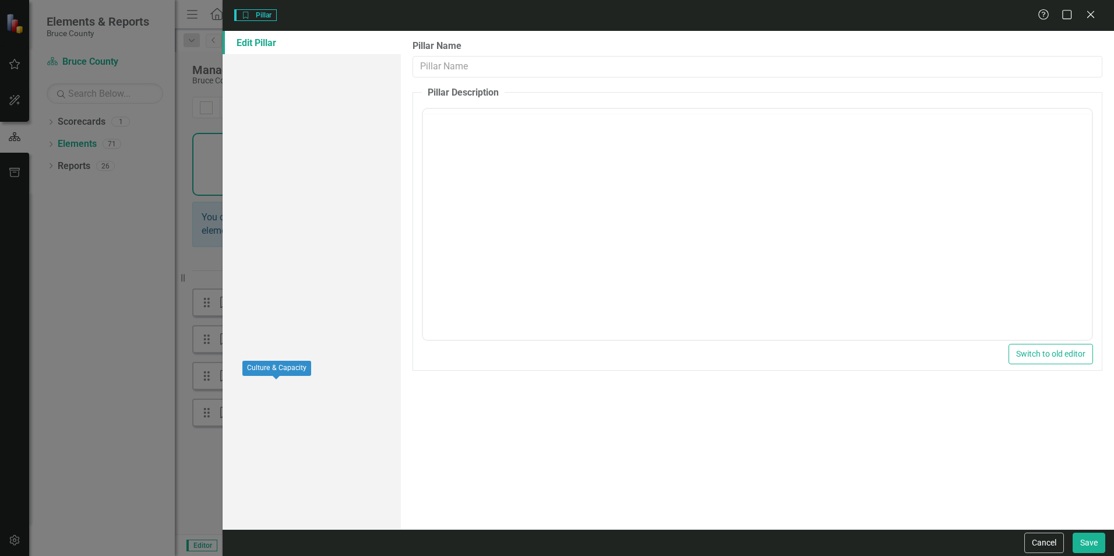
type input "Culture & Capacity"
click at [1093, 10] on icon "Close" at bounding box center [1090, 14] width 15 height 11
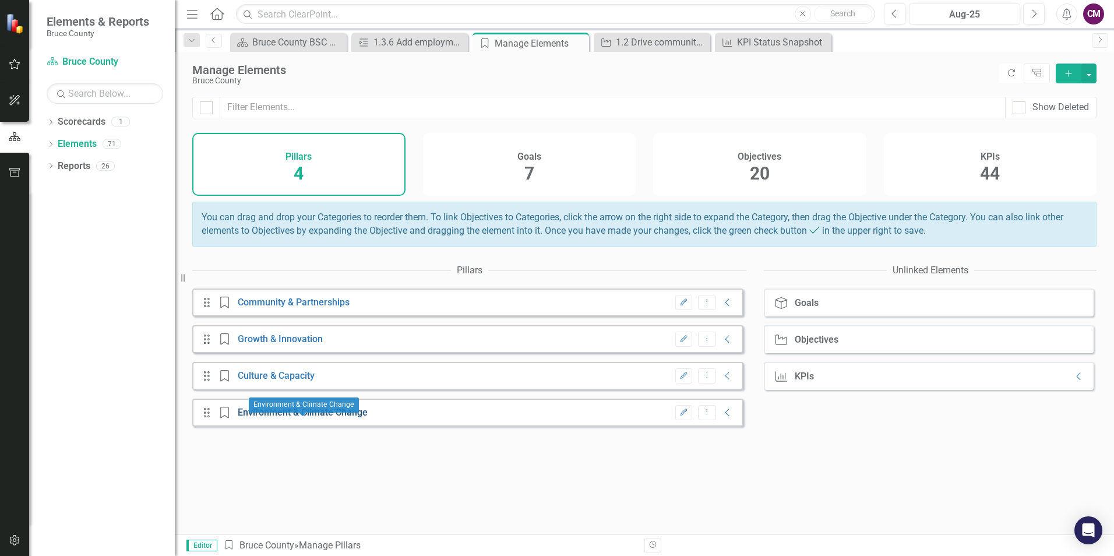
click at [256, 418] on link "Environment & Climate Change" at bounding box center [303, 412] width 130 height 11
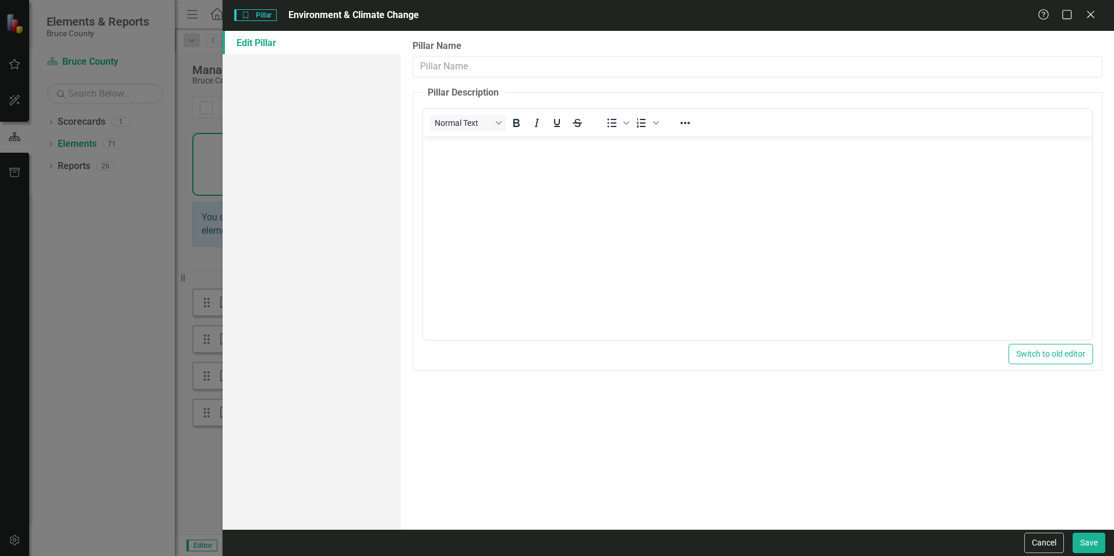
type input "Environment & Climate Change"
click at [1100, 17] on div "Help Maximize Close" at bounding box center [1070, 15] width 65 height 13
click at [1091, 20] on icon "Close" at bounding box center [1090, 14] width 15 height 11
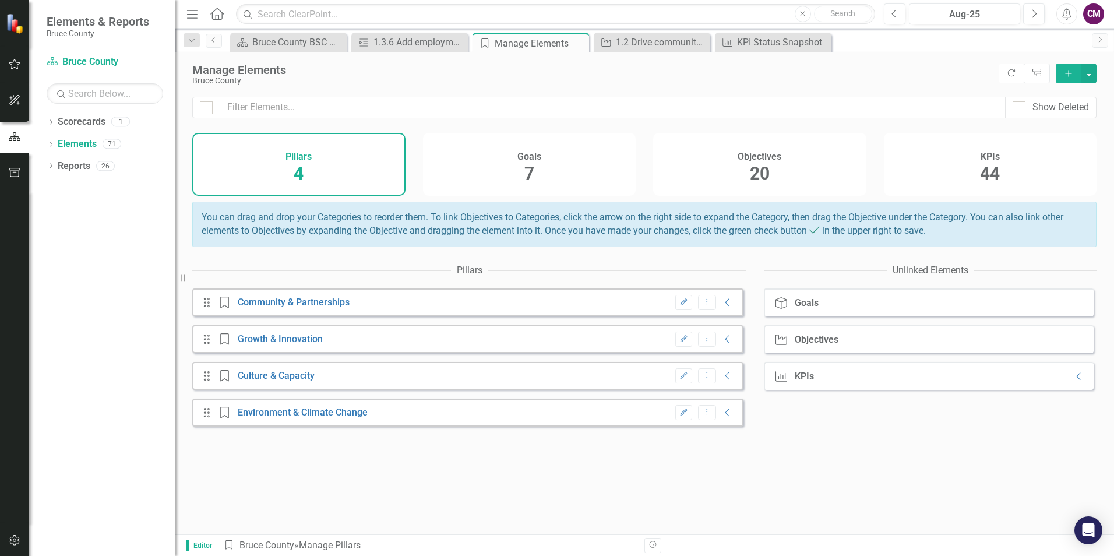
click at [796, 308] on div "Goals" at bounding box center [807, 303] width 24 height 10
click at [812, 345] on div "Objectives" at bounding box center [817, 339] width 44 height 10
click at [797, 382] on div "KPIs" at bounding box center [804, 376] width 19 height 10
click at [636, 43] on div "1.2 Drive community well-being" at bounding box center [654, 42] width 77 height 15
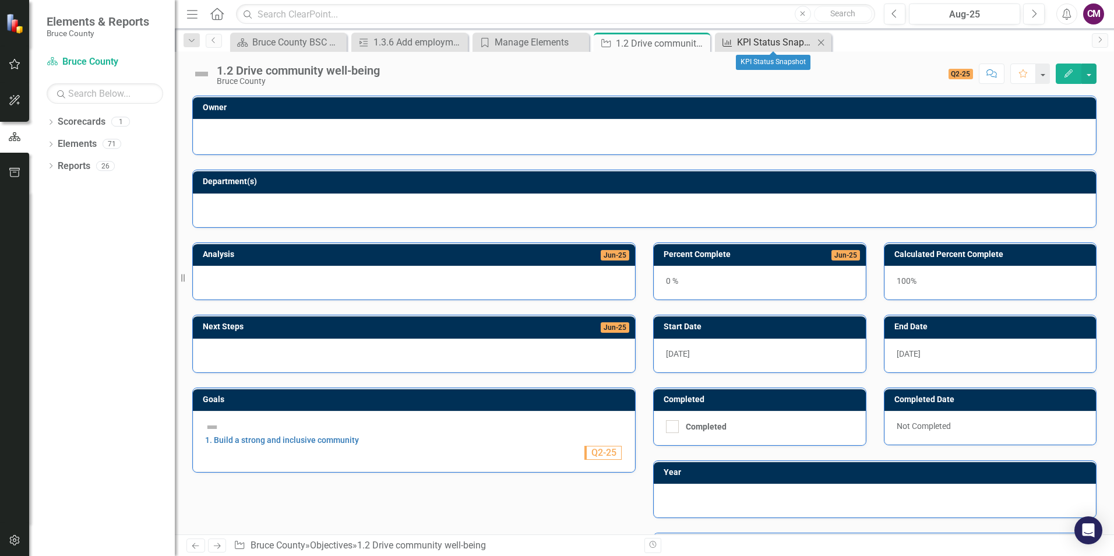
click at [765, 43] on div "KPI Status Snapshot" at bounding box center [775, 42] width 77 height 15
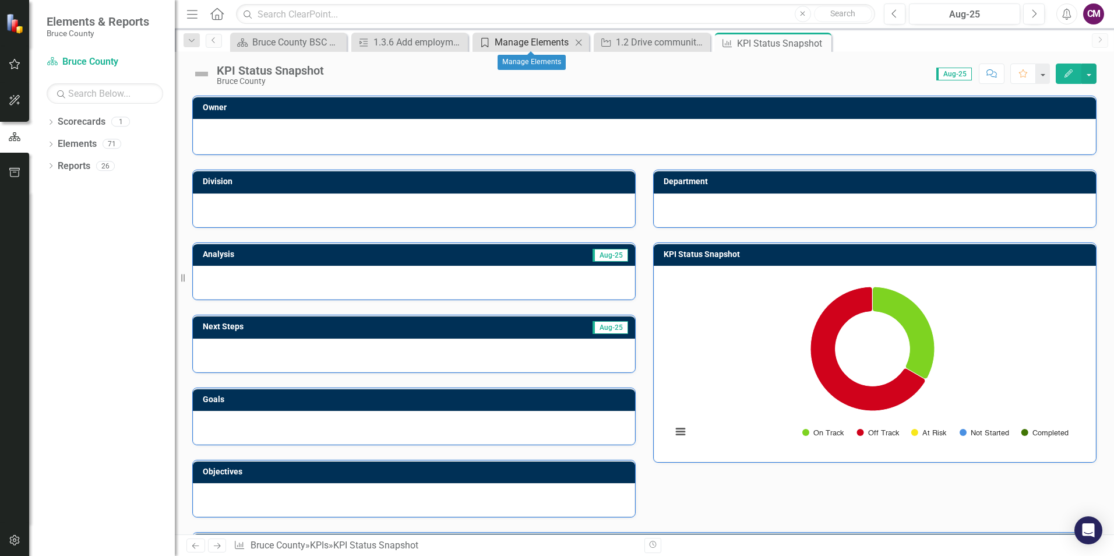
click at [505, 37] on div "Manage Elements" at bounding box center [533, 42] width 77 height 15
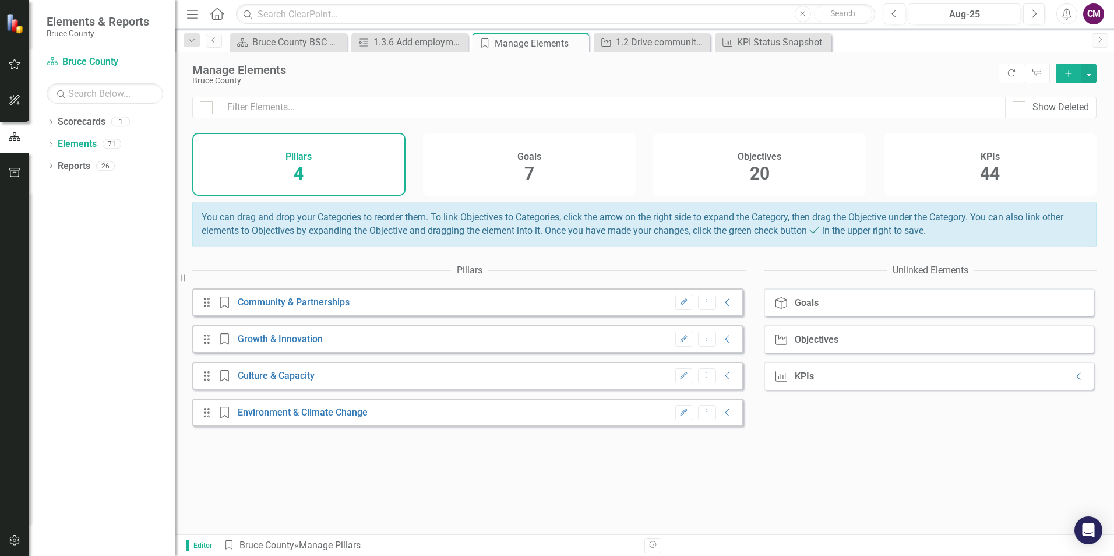
click at [769, 156] on h4 "Objectives" at bounding box center [760, 157] width 44 height 10
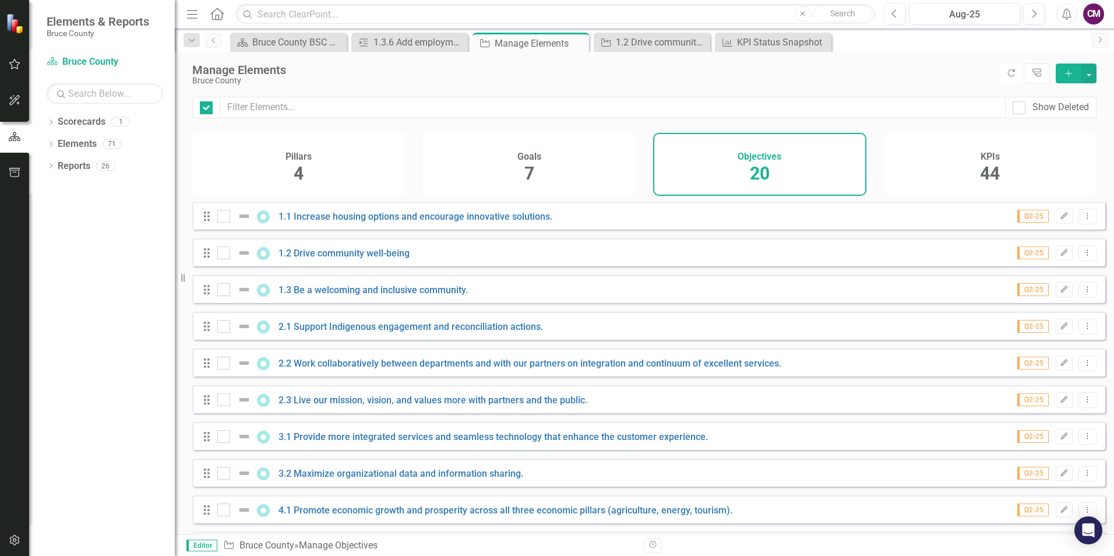
checkbox input "false"
click at [331, 332] on link "2.1 Support Indigenous engagement and reconciliation actions." at bounding box center [411, 326] width 265 height 11
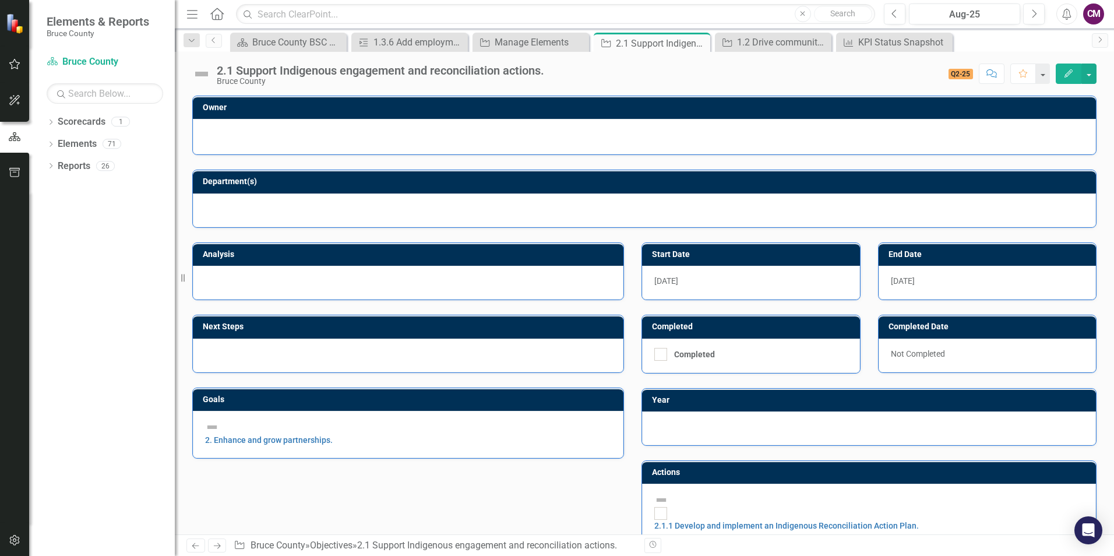
checkbox input "true"
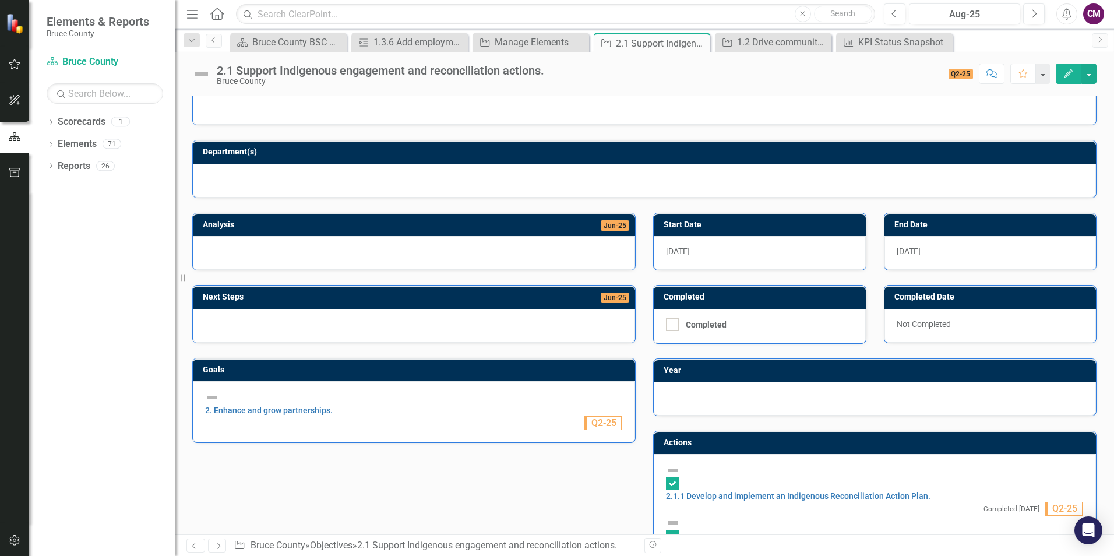
scroll to position [58, 0]
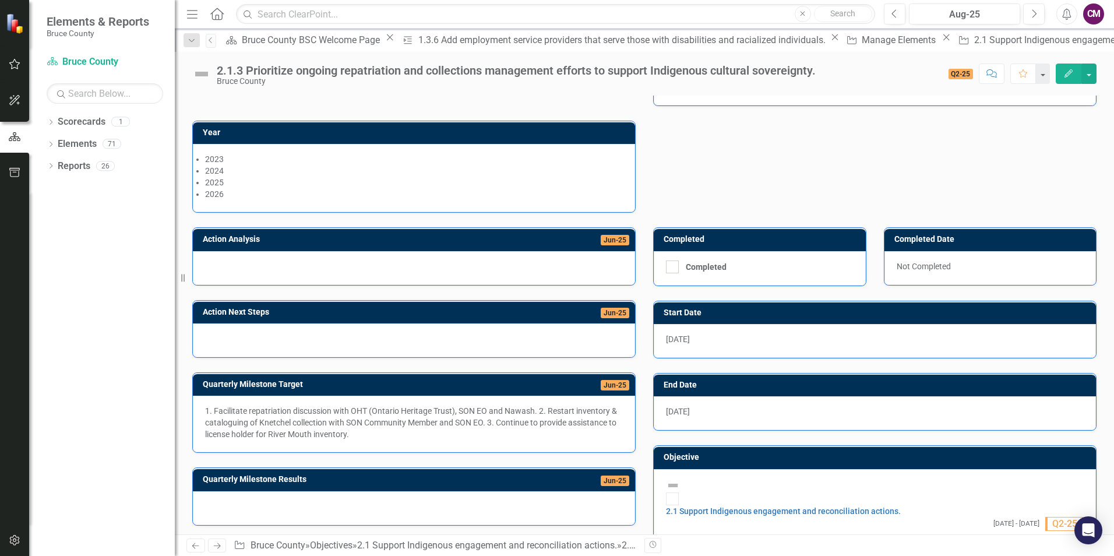
scroll to position [127, 0]
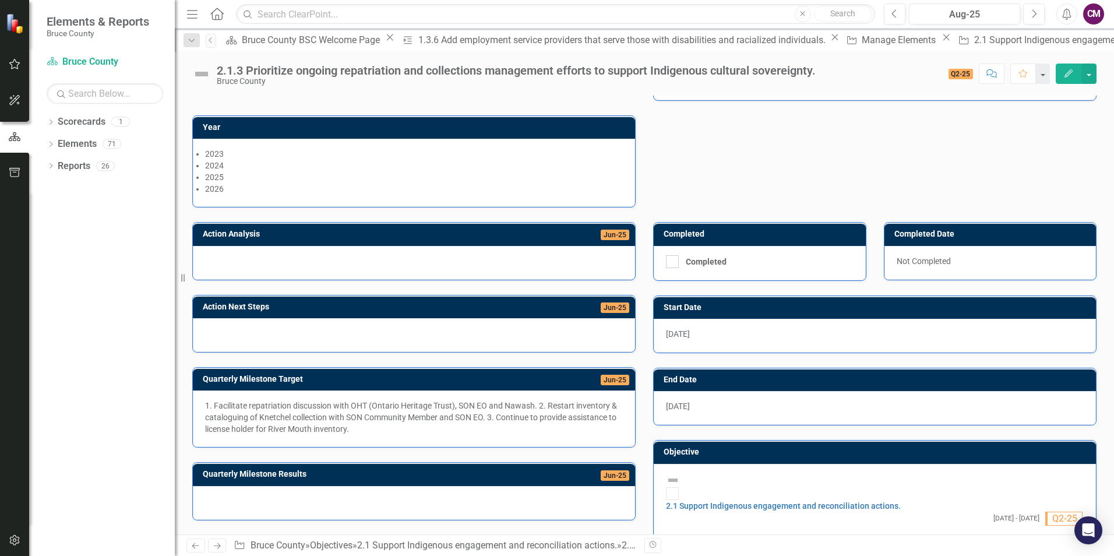
click at [923, 263] on div "Not Completed" at bounding box center [991, 263] width 212 height 34
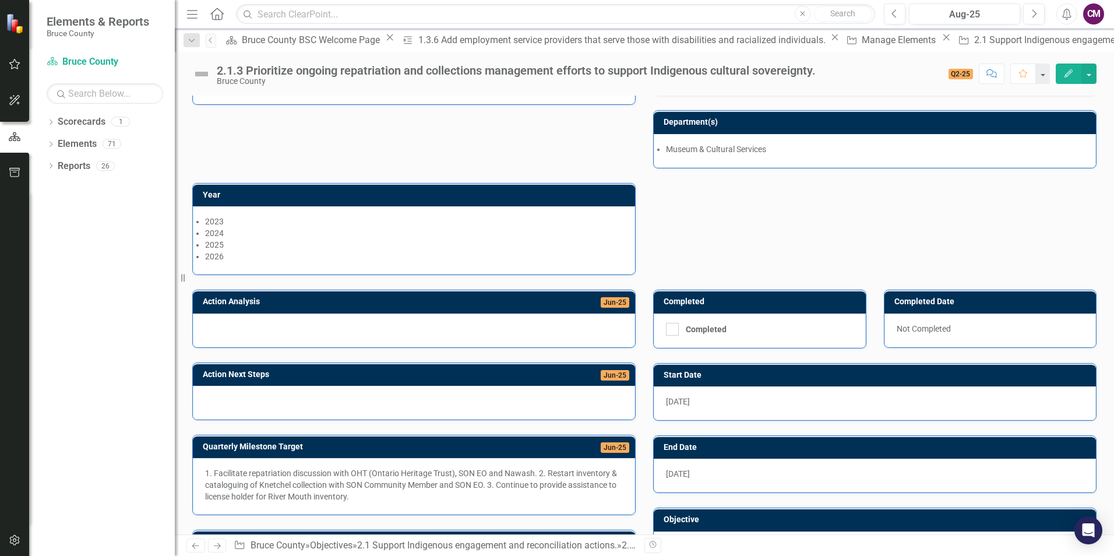
scroll to position [117, 0]
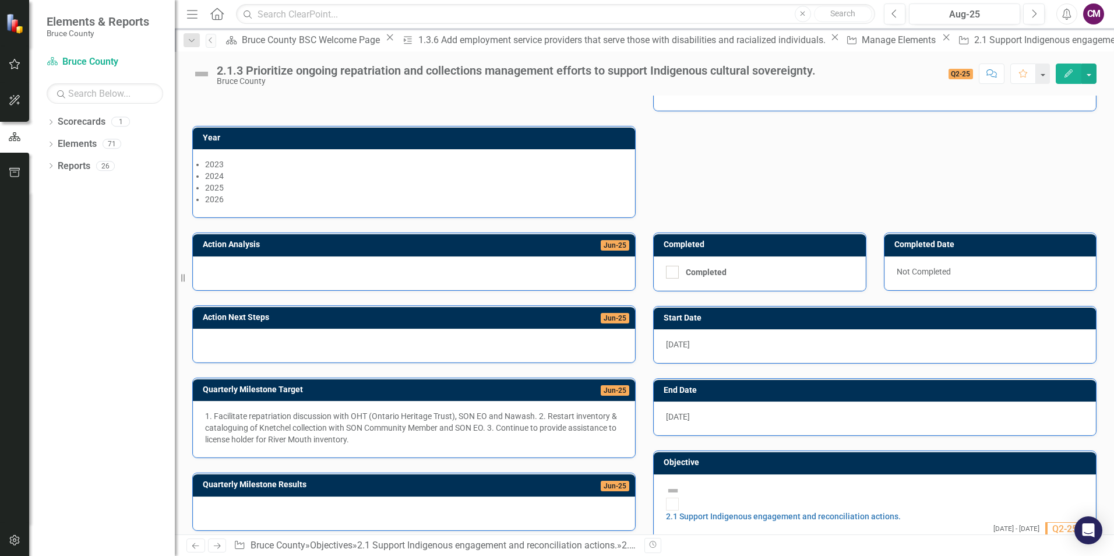
click at [579, 512] on div at bounding box center [414, 513] width 442 height 34
click at [553, 513] on div at bounding box center [414, 513] width 442 height 34
click at [603, 489] on span "Jun-25" at bounding box center [615, 486] width 29 height 10
click at [263, 489] on h3 "Quarterly Milestone Results" at bounding box center [370, 484] width 335 height 9
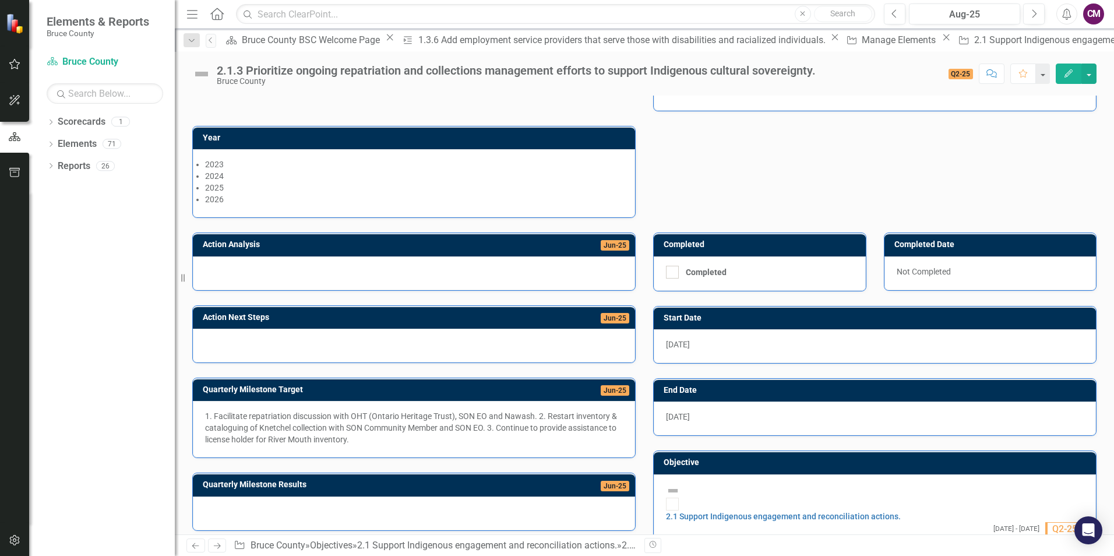
click at [601, 317] on span "Jun-25" at bounding box center [615, 318] width 29 height 10
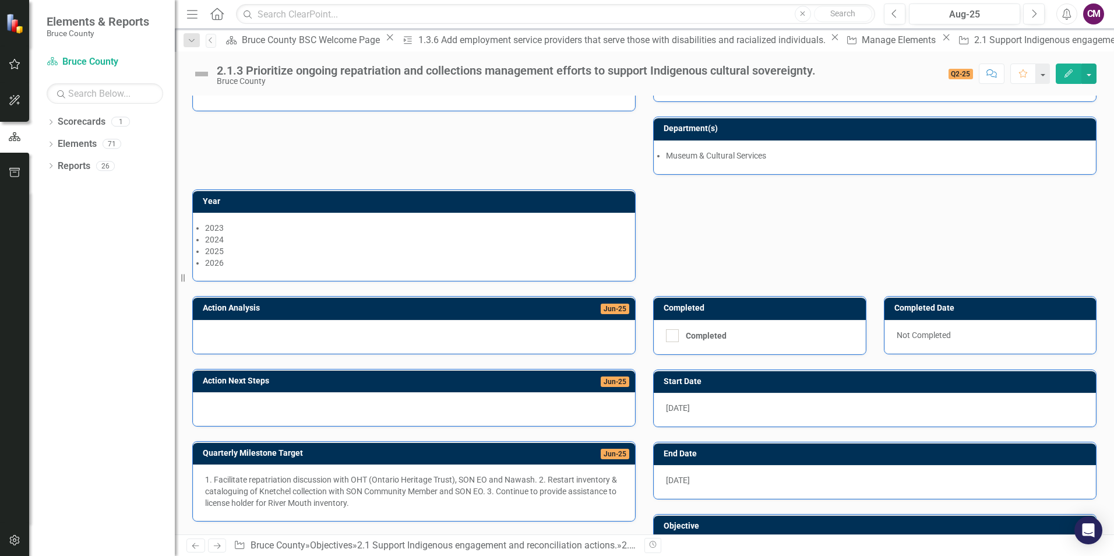
scroll to position [0, 0]
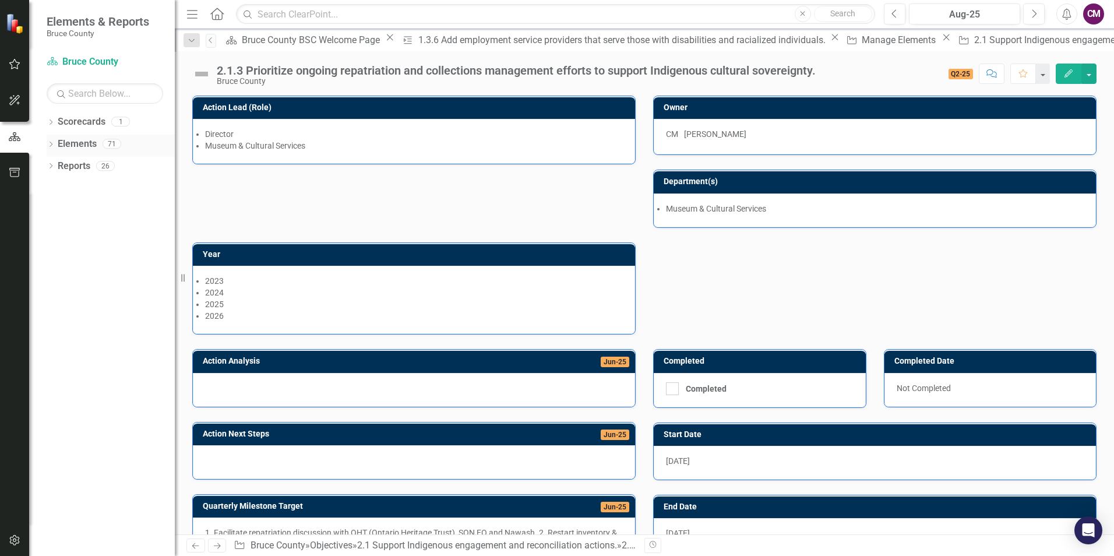
click at [79, 140] on link "Elements" at bounding box center [77, 144] width 39 height 13
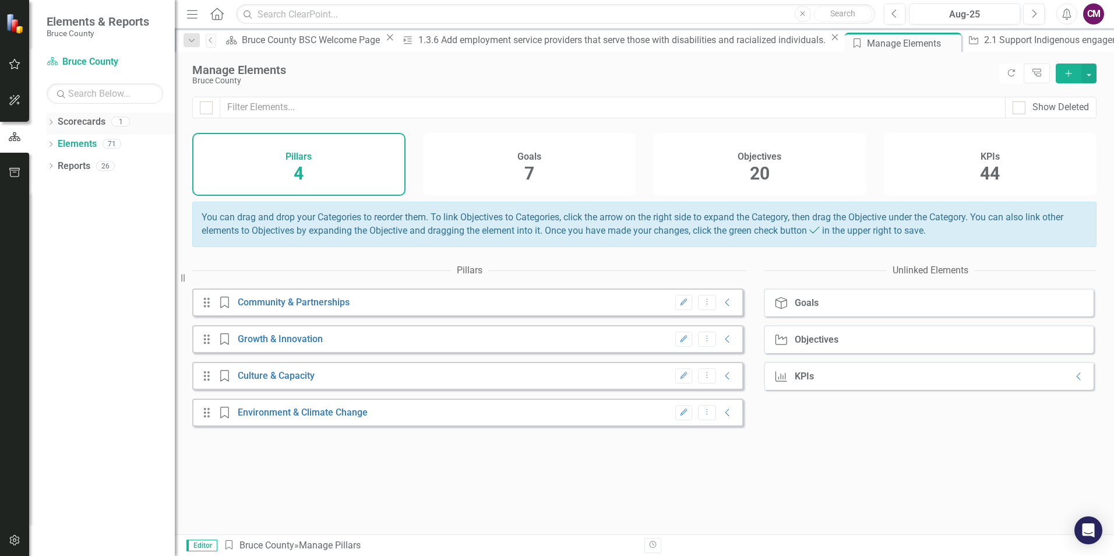
click at [87, 121] on link "Scorecards" at bounding box center [82, 121] width 48 height 13
click at [79, 168] on link "Reports" at bounding box center [74, 166] width 33 height 13
click at [309, 42] on div "Bruce County BSC Welcome Page" at bounding box center [313, 40] width 142 height 15
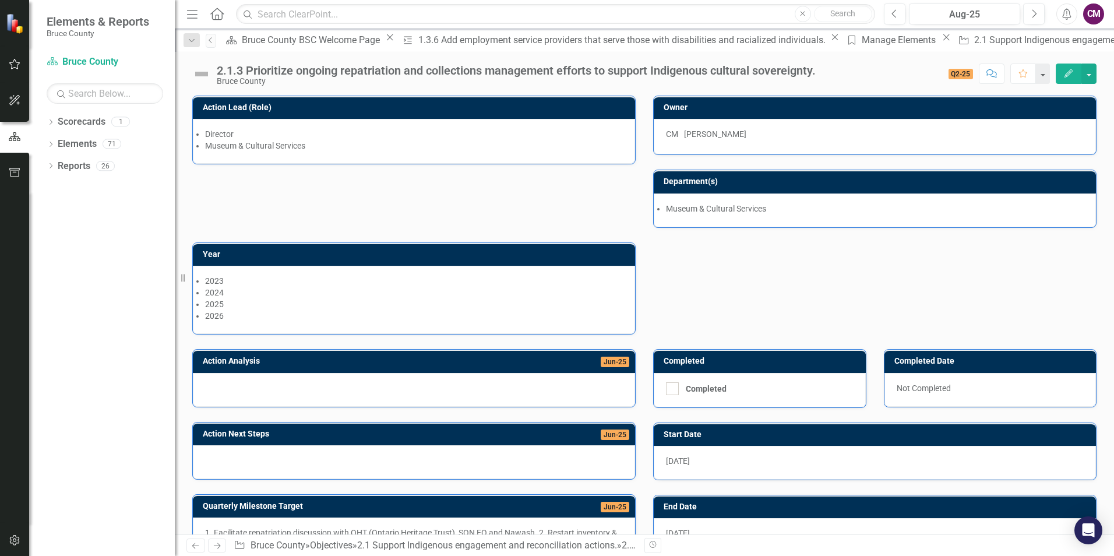
click at [602, 364] on span "Jun-25" at bounding box center [615, 362] width 29 height 10
click at [974, 38] on div "2.1 Support Indigenous engagement and reconciliation actions." at bounding box center [1105, 40] width 262 height 15
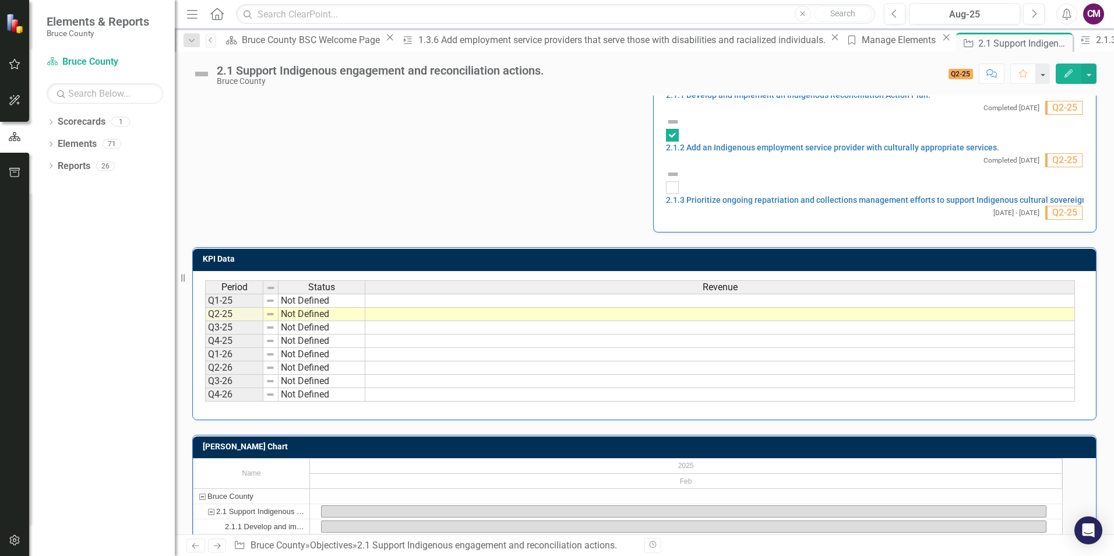
scroll to position [431, 0]
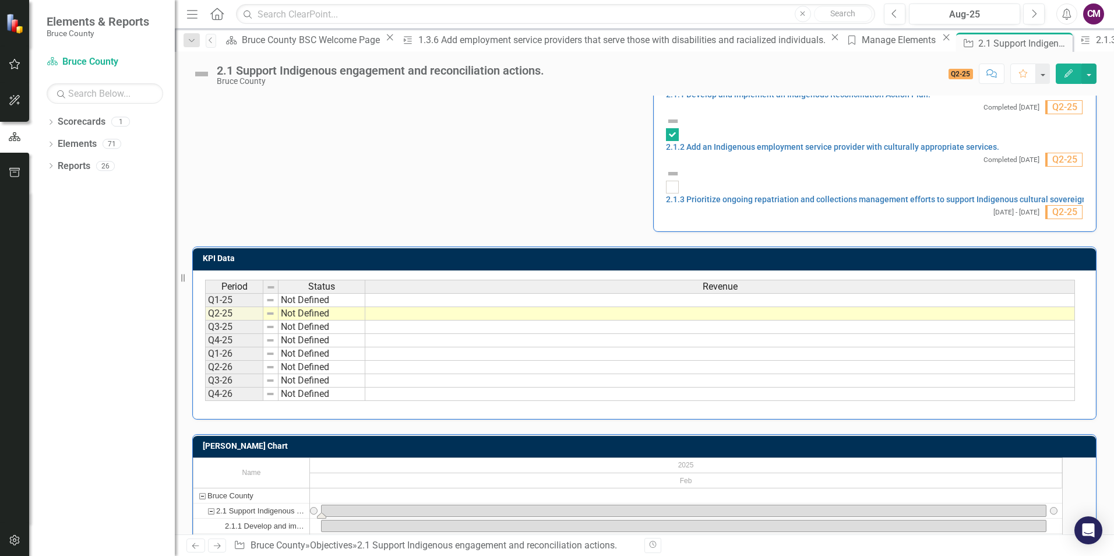
click at [361, 505] on div "Task: Start date: 2025-02-01 End date: 2025-02-28" at bounding box center [684, 510] width 724 height 11
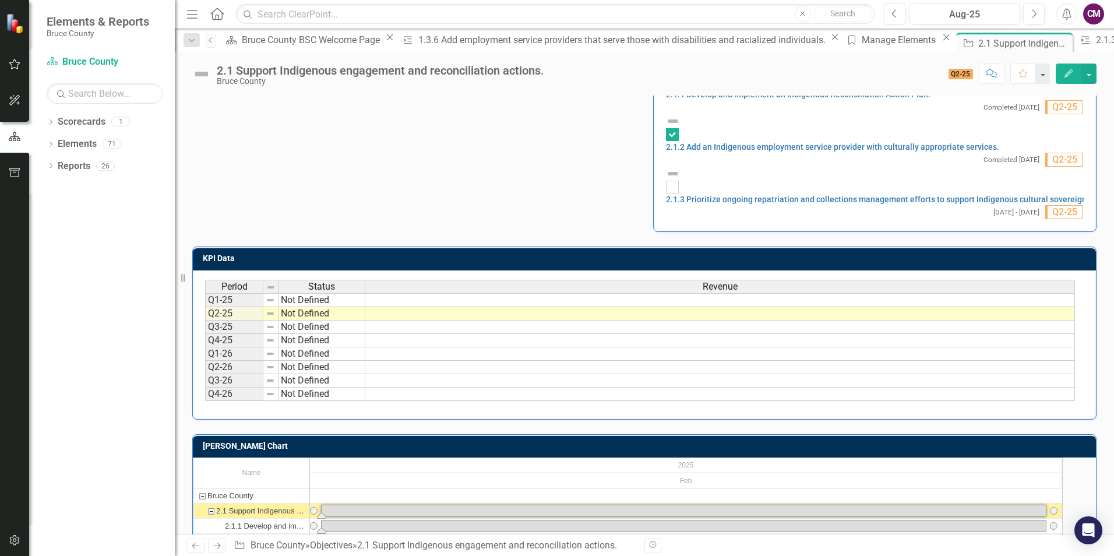
click at [345, 520] on div "Task: Start date: 2025-02-01 End date: 2025-02-28" at bounding box center [684, 525] width 724 height 11
click at [279, 519] on div "2.1.1 Develop and implement an Indigenous Reconciliation Action Plan." at bounding box center [265, 526] width 81 height 15
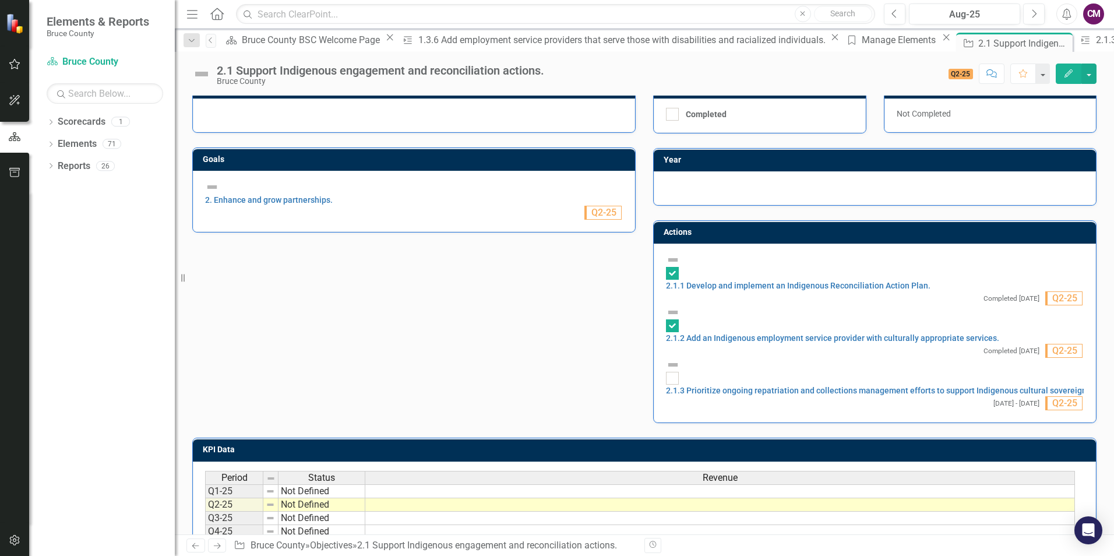
scroll to position [140, 0]
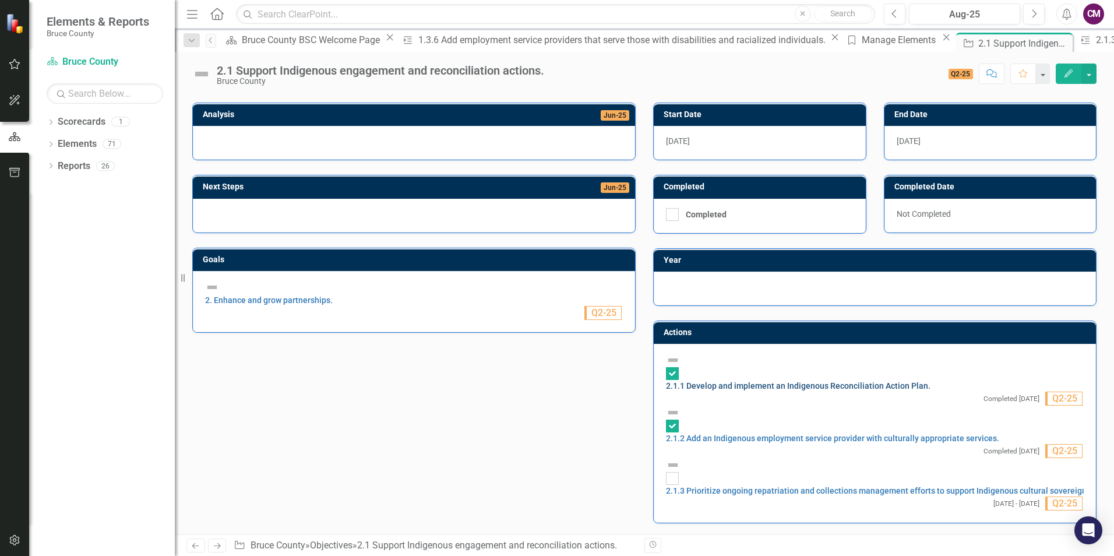
click at [854, 381] on link "2.1.1 Develop and implement an Indigenous Reconciliation Action Plan." at bounding box center [798, 385] width 265 height 9
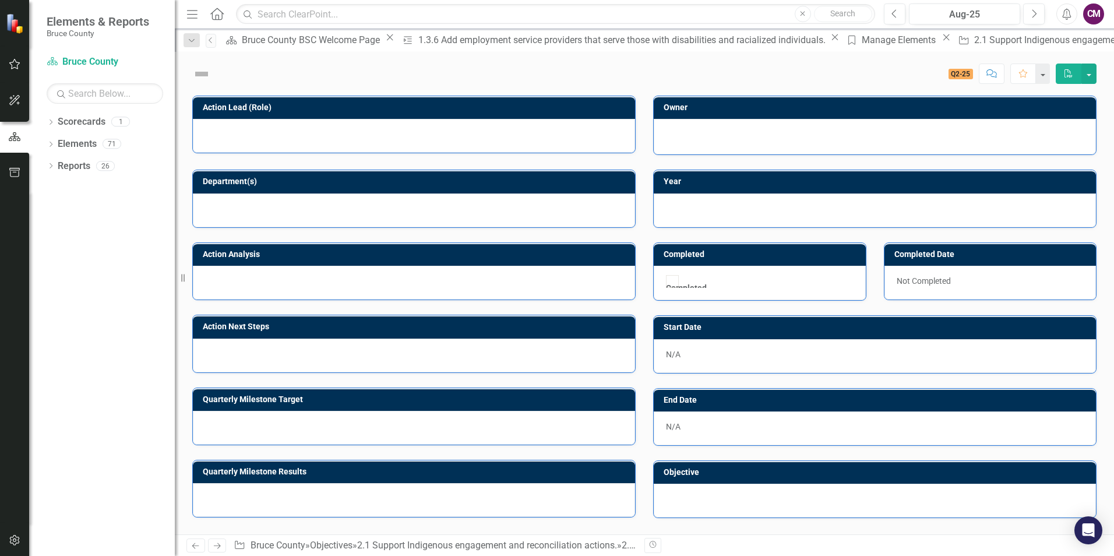
checkbox input "true"
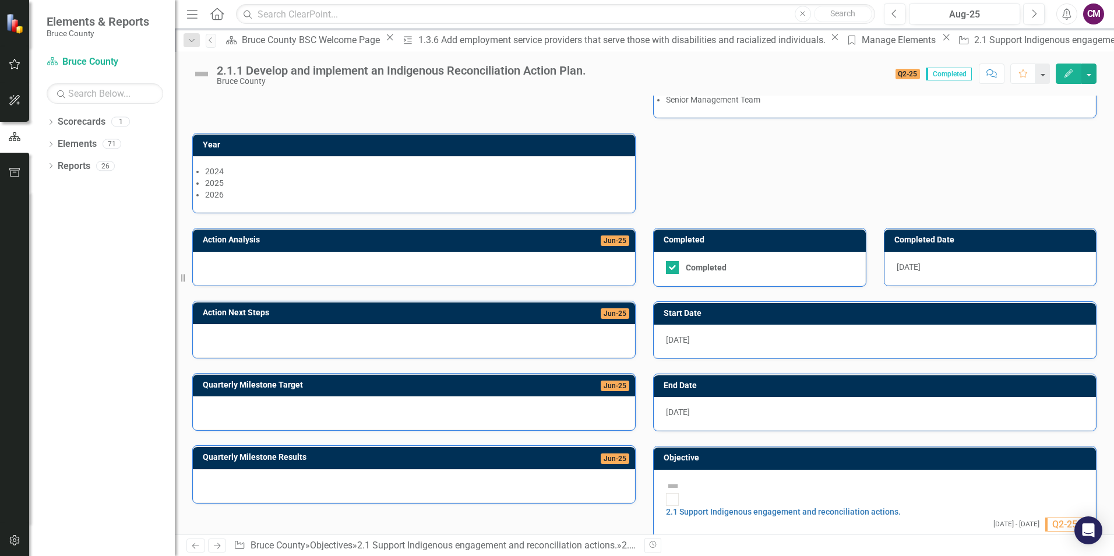
scroll to position [124, 0]
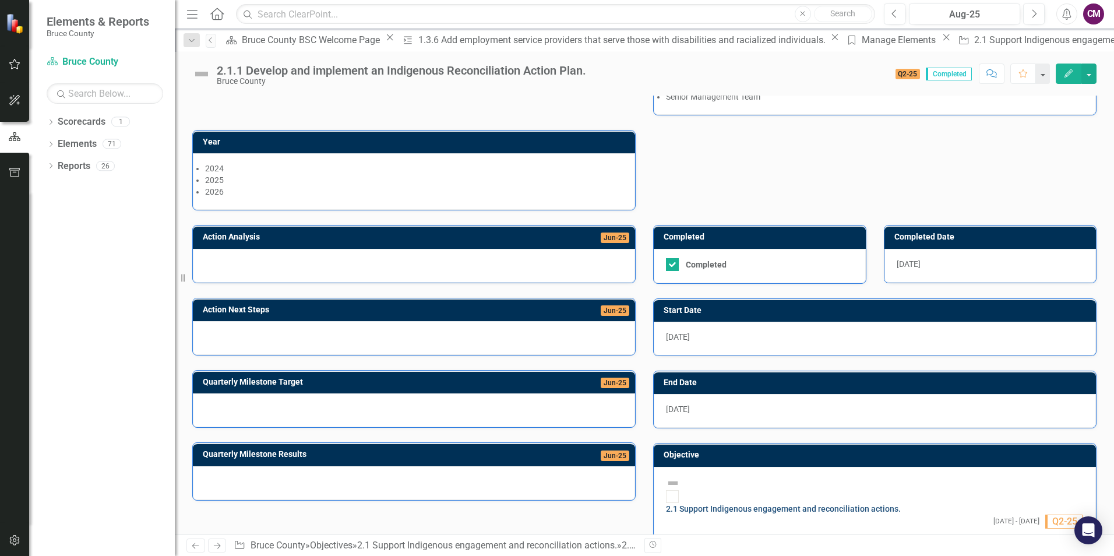
click at [787, 504] on link "2.1 Support Indigenous engagement and reconciliation actions." at bounding box center [783, 508] width 235 height 9
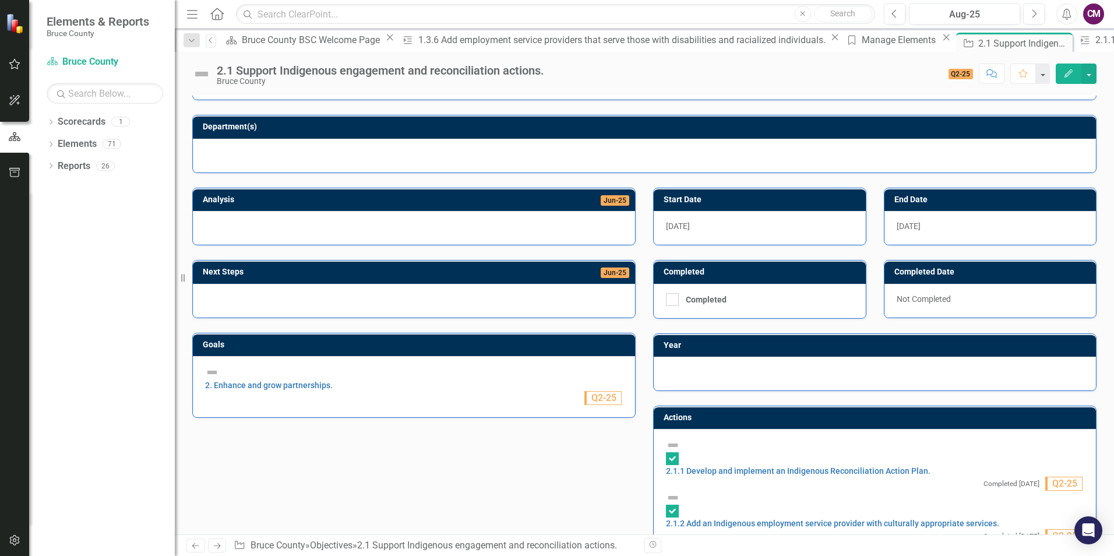
scroll to position [233, 0]
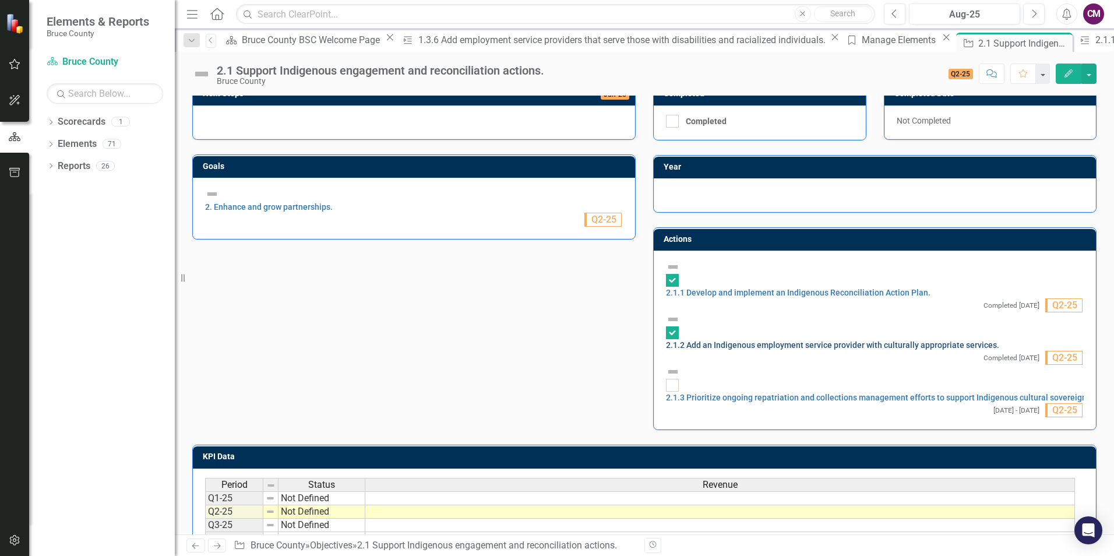
click at [734, 340] on link "2.1.2 Add an Indigenous employment service provider with culturally appropriate…" at bounding box center [832, 344] width 333 height 9
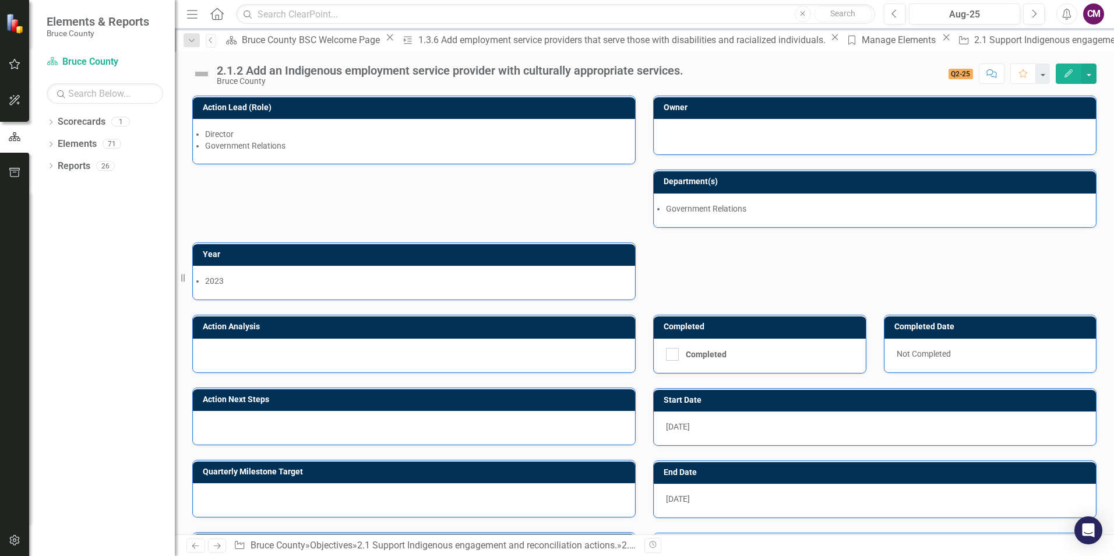
checkbox input "true"
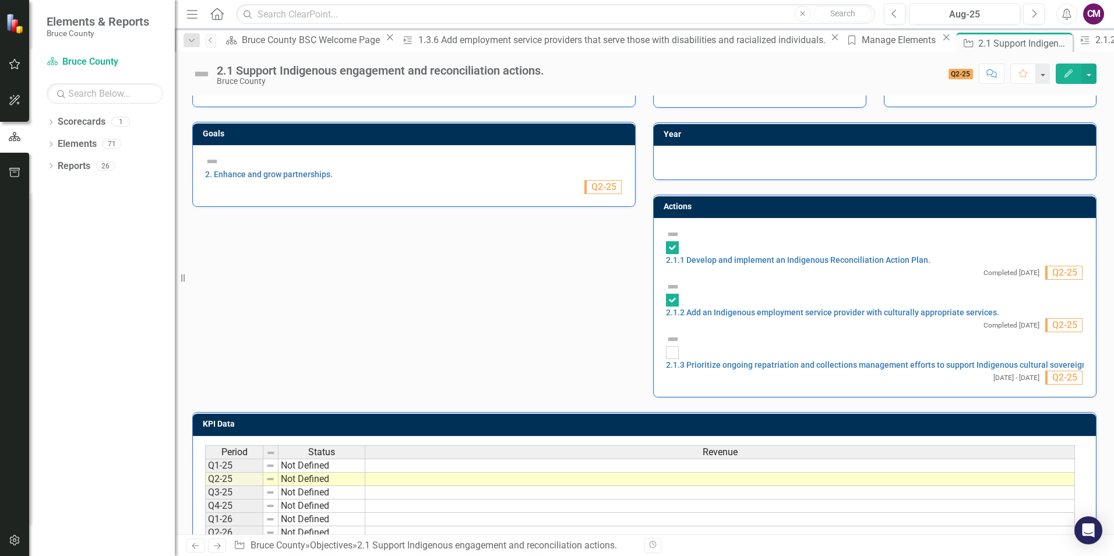
scroll to position [291, 0]
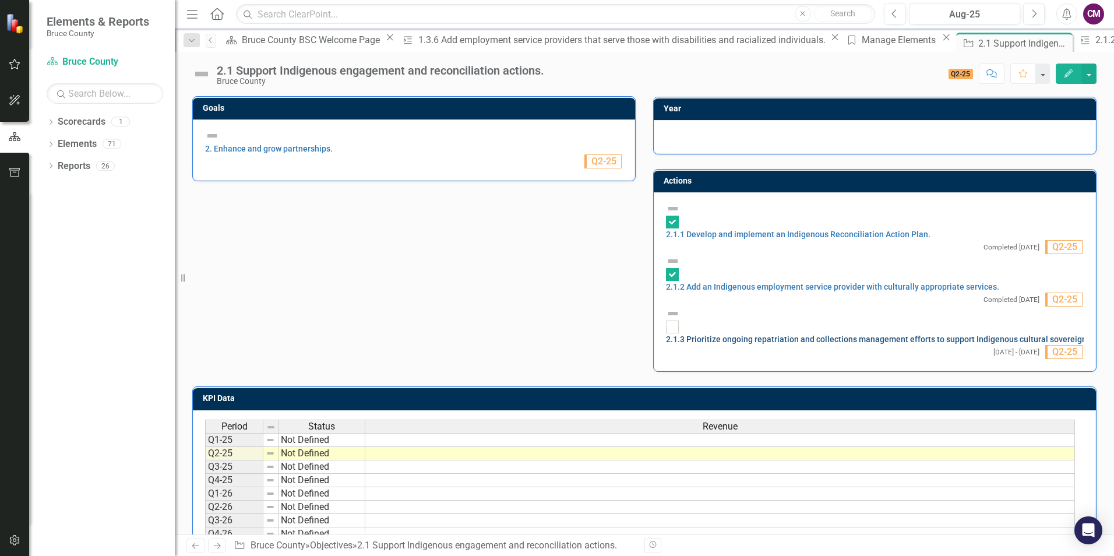
click at [732, 334] on link "2.1.3 Prioritize ongoing repatriation and collections management efforts to sup…" at bounding box center [880, 338] width 429 height 9
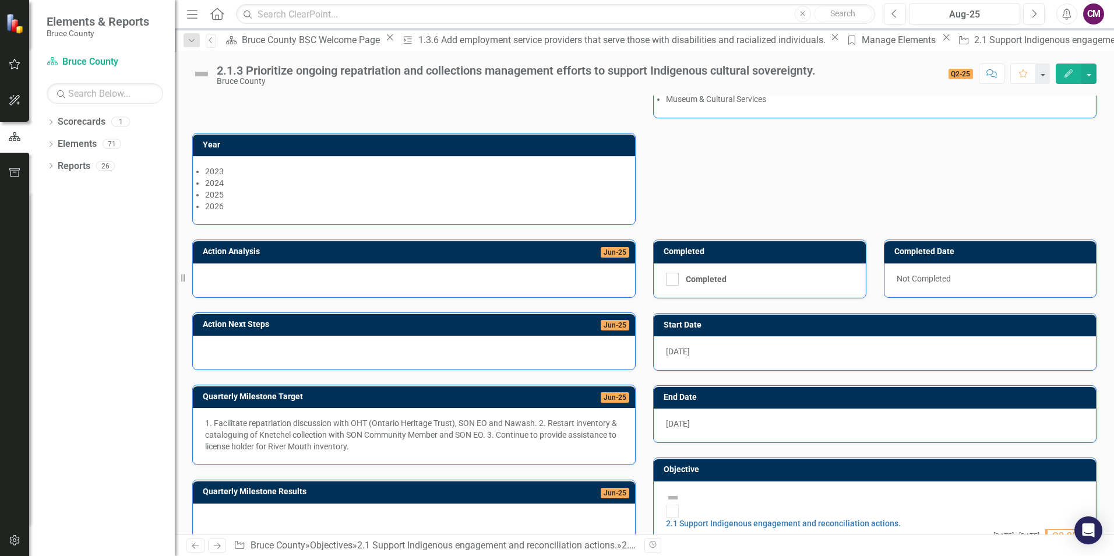
scroll to position [127, 0]
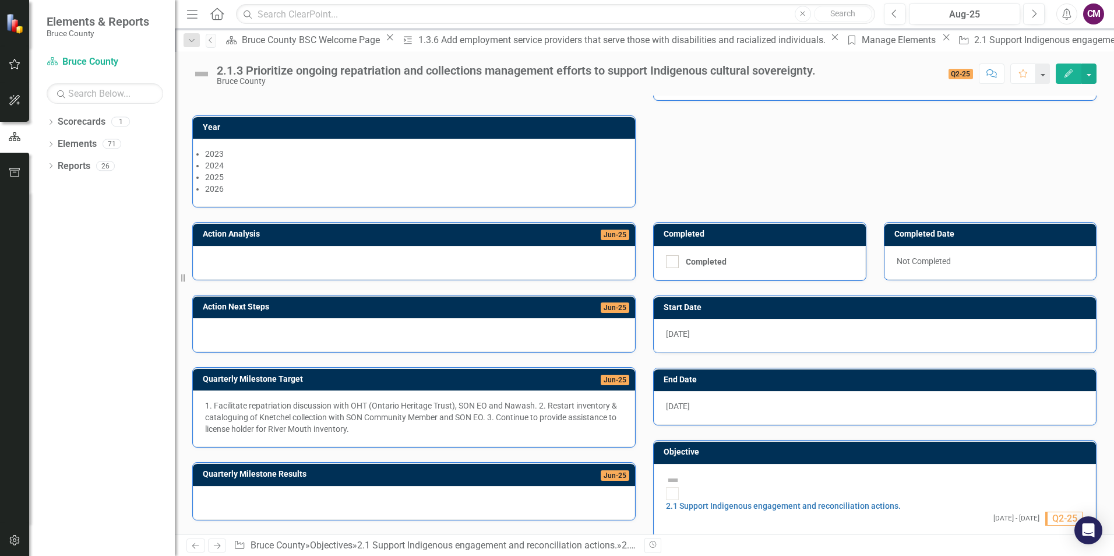
click at [957, 254] on div "Not Completed" at bounding box center [991, 263] width 212 height 34
click at [941, 260] on div "Not Completed" at bounding box center [991, 263] width 212 height 34
click at [886, 228] on div "Completed Date" at bounding box center [991, 234] width 212 height 23
click at [602, 311] on span "Jun-25" at bounding box center [615, 307] width 29 height 10
click at [228, 330] on div at bounding box center [414, 335] width 442 height 34
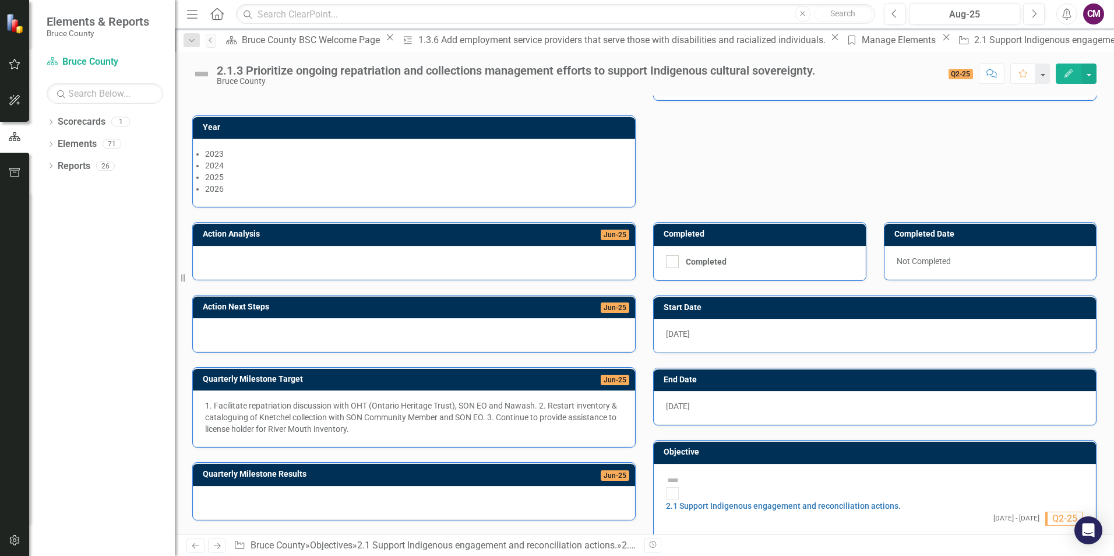
click at [229, 327] on div at bounding box center [414, 335] width 442 height 34
click at [229, 301] on td "Action Next Steps" at bounding box center [352, 308] width 299 height 17
drag, startPoint x: 233, startPoint y: 311, endPoint x: 224, endPoint y: 287, distance: 25.1
click at [234, 311] on h3 "Action Next Steps" at bounding box center [352, 306] width 299 height 9
drag, startPoint x: 221, startPoint y: 235, endPoint x: 192, endPoint y: 265, distance: 41.6
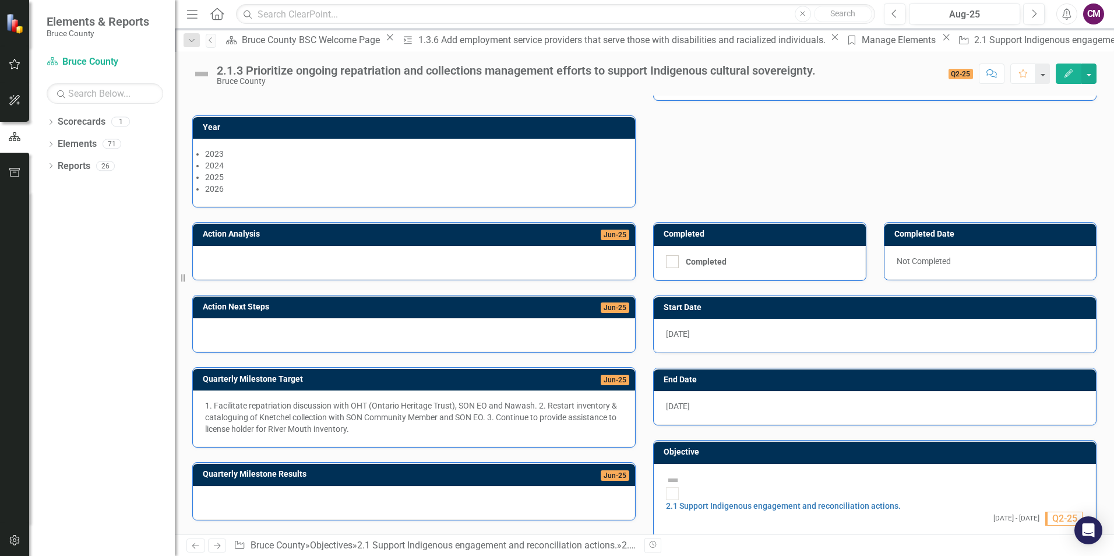
click at [220, 235] on h3 "Action Analysis" at bounding box center [345, 234] width 285 height 9
click at [182, 276] on icon "Resize" at bounding box center [185, 277] width 12 height 9
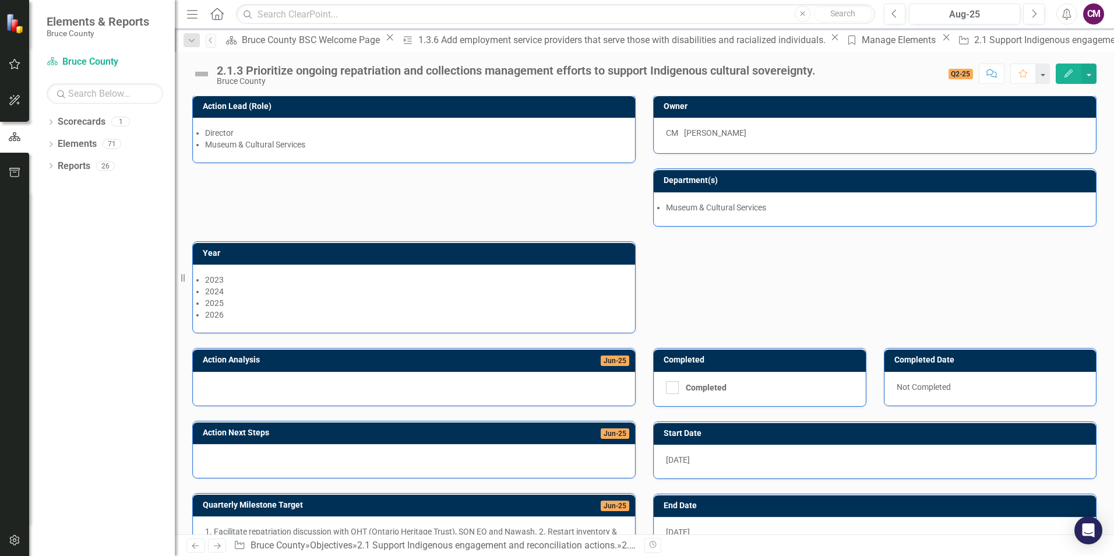
scroll to position [0, 0]
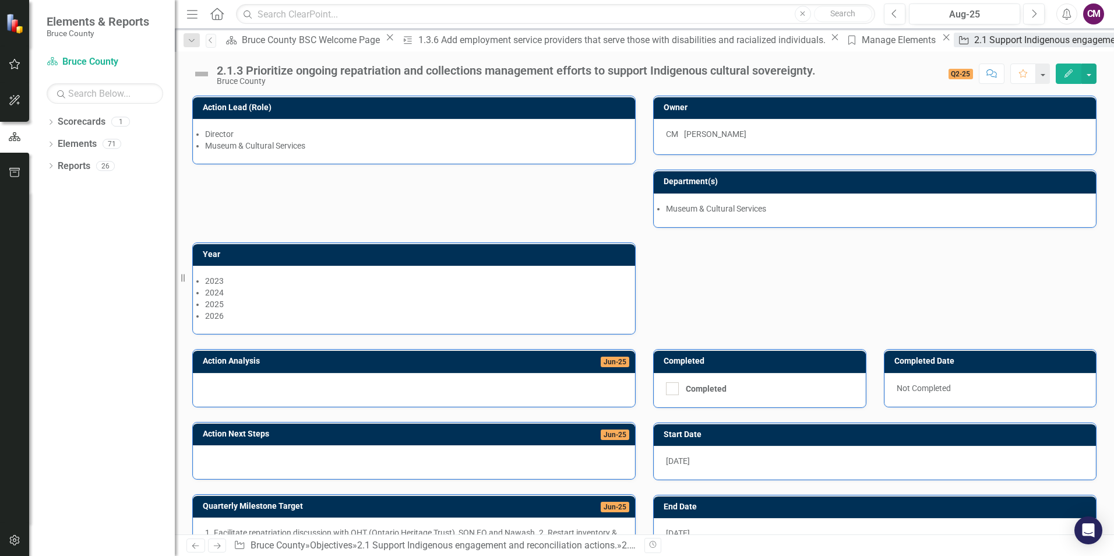
click at [974, 45] on div "2.1 Support Indigenous engagement and reconciliation actions." at bounding box center [1105, 40] width 262 height 15
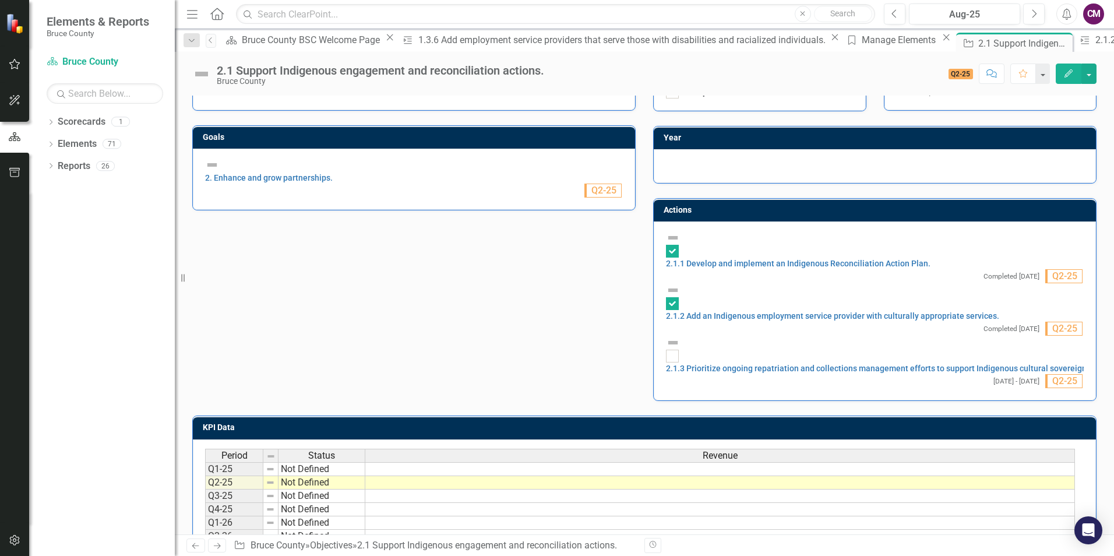
scroll to position [291, 0]
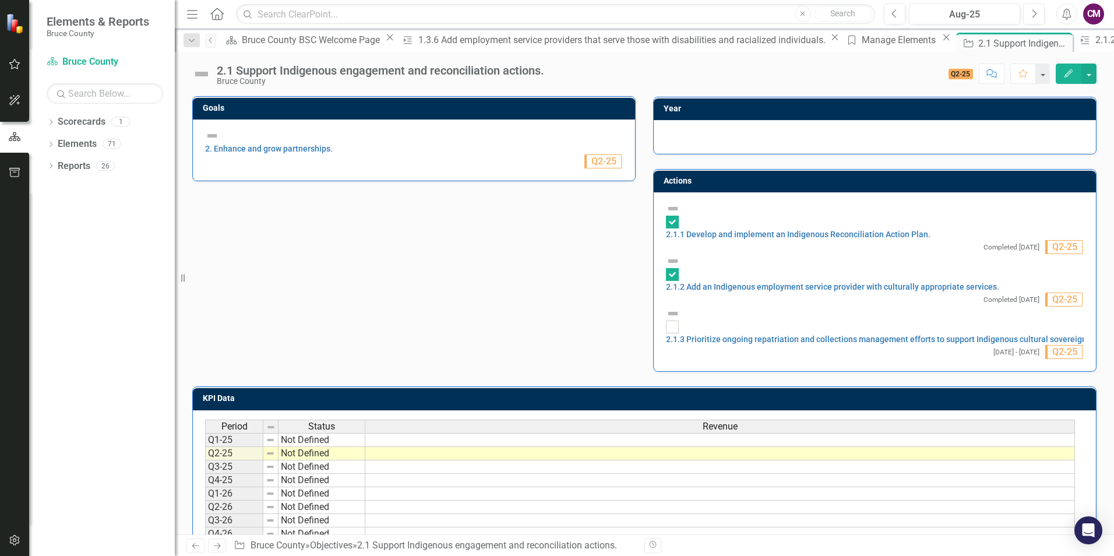
click at [477, 447] on td at bounding box center [720, 453] width 710 height 13
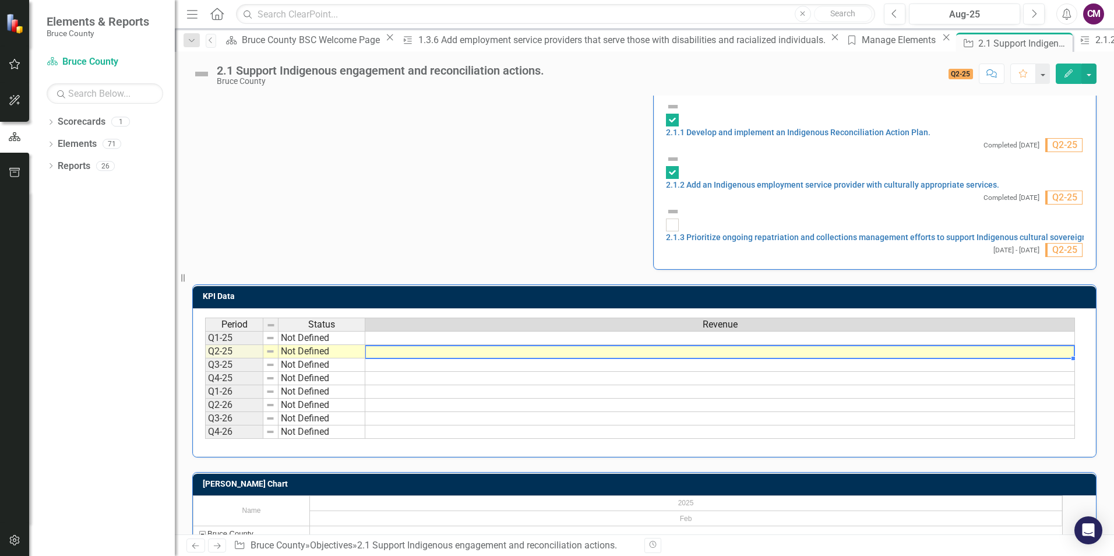
scroll to position [373, 0]
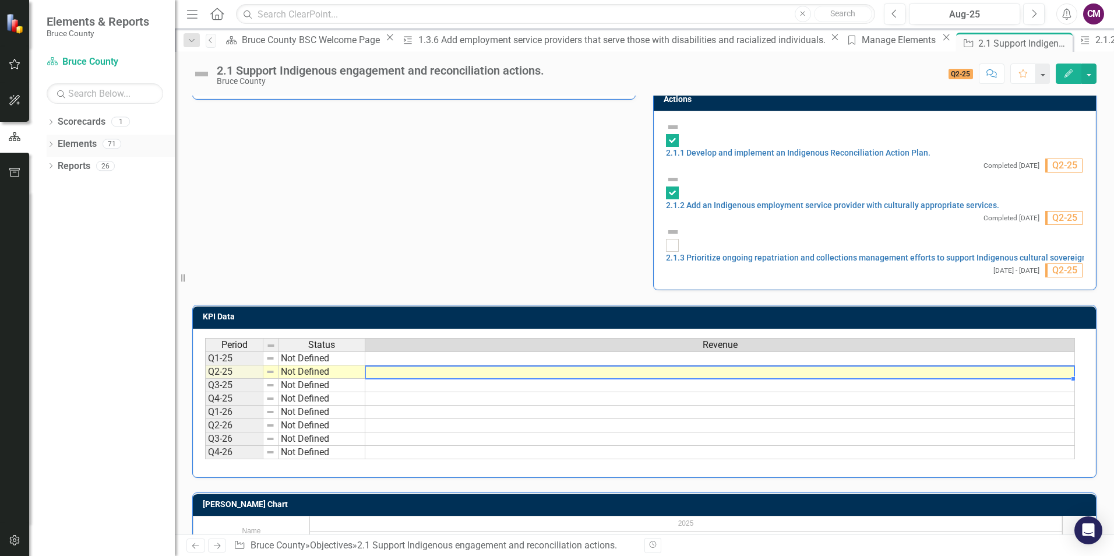
click at [76, 141] on link "Elements" at bounding box center [77, 144] width 39 height 13
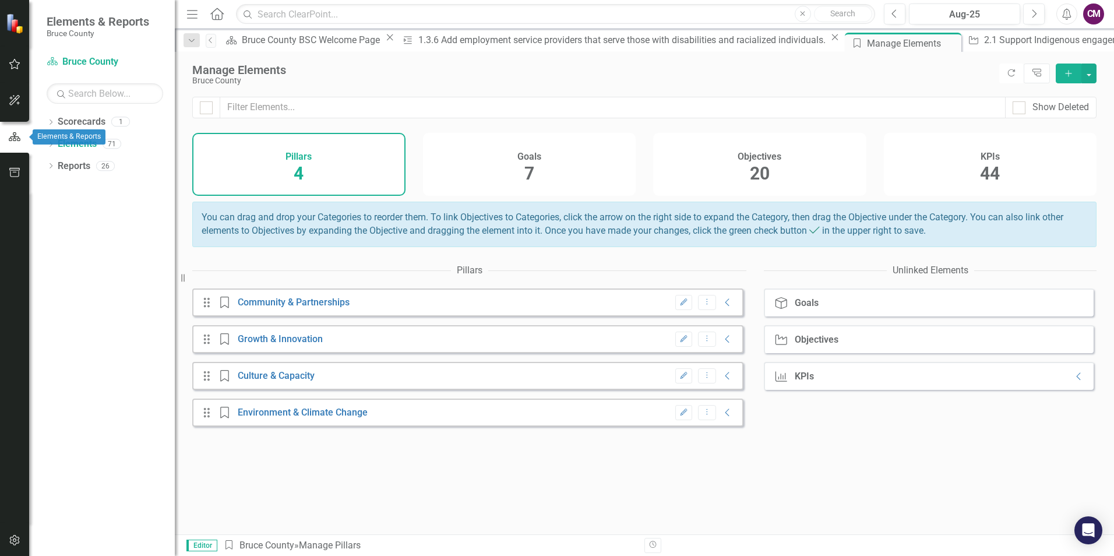
click at [8, 137] on icon "button" at bounding box center [14, 137] width 13 height 10
click at [98, 146] on div "Elements 71" at bounding box center [116, 146] width 117 height 22
click at [75, 141] on link "Elements" at bounding box center [77, 144] width 39 height 13
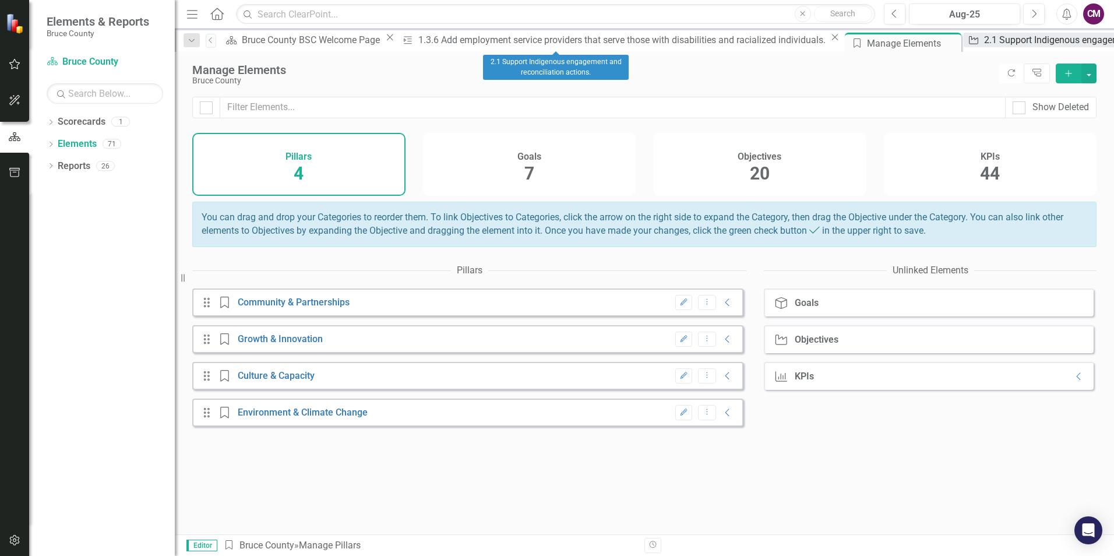
click at [984, 42] on div "2.1 Support Indigenous engagement and reconciliation actions." at bounding box center [1115, 40] width 262 height 15
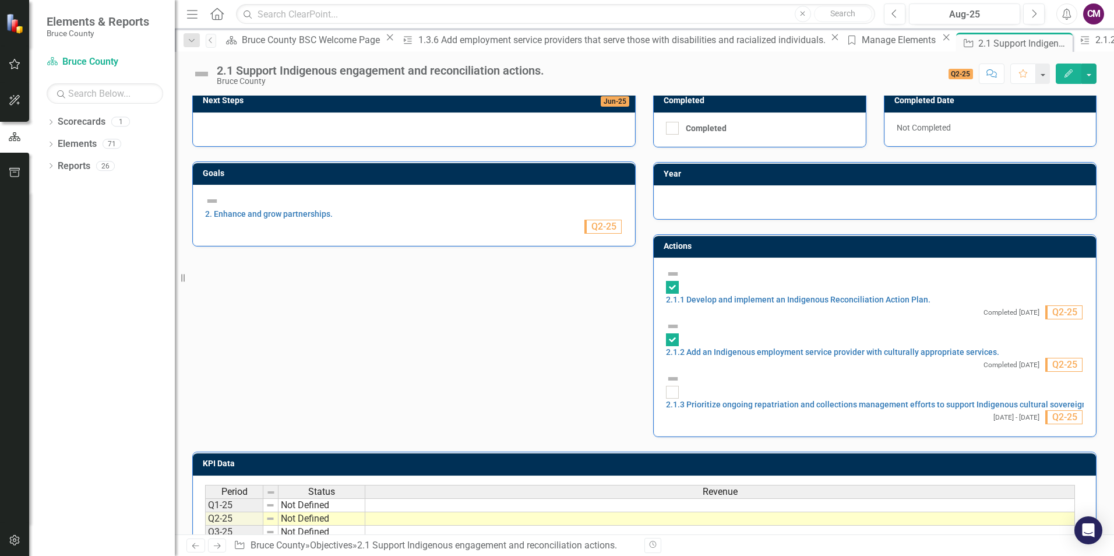
scroll to position [117, 0]
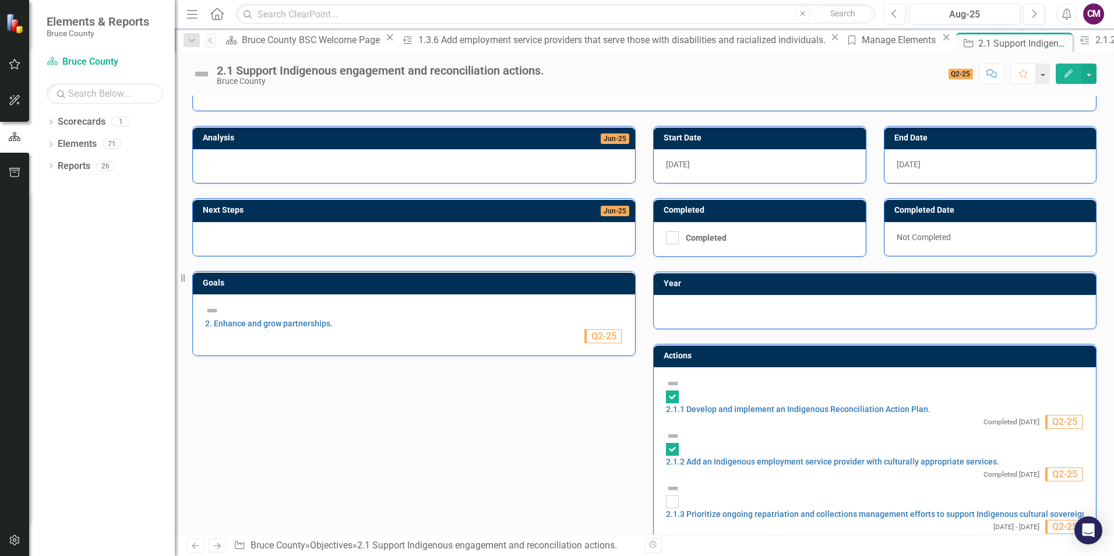
click at [598, 329] on span "Q2-25" at bounding box center [602, 336] width 37 height 14
click at [217, 315] on img at bounding box center [212, 311] width 14 height 14
click at [219, 313] on img at bounding box center [212, 311] width 14 height 14
click at [48, 140] on div "Dropdown Elements 71" at bounding box center [111, 146] width 128 height 22
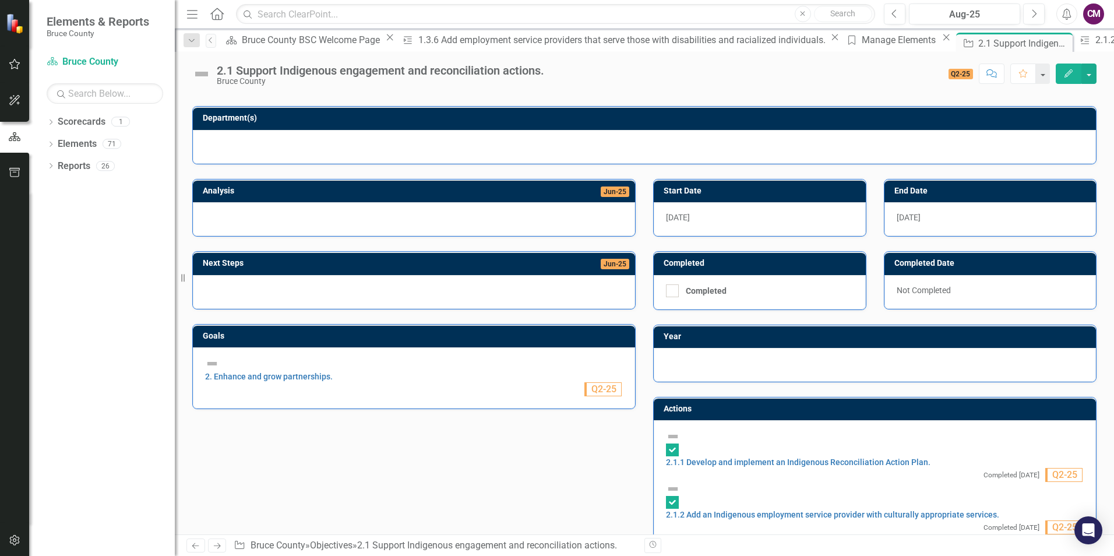
scroll to position [0, 0]
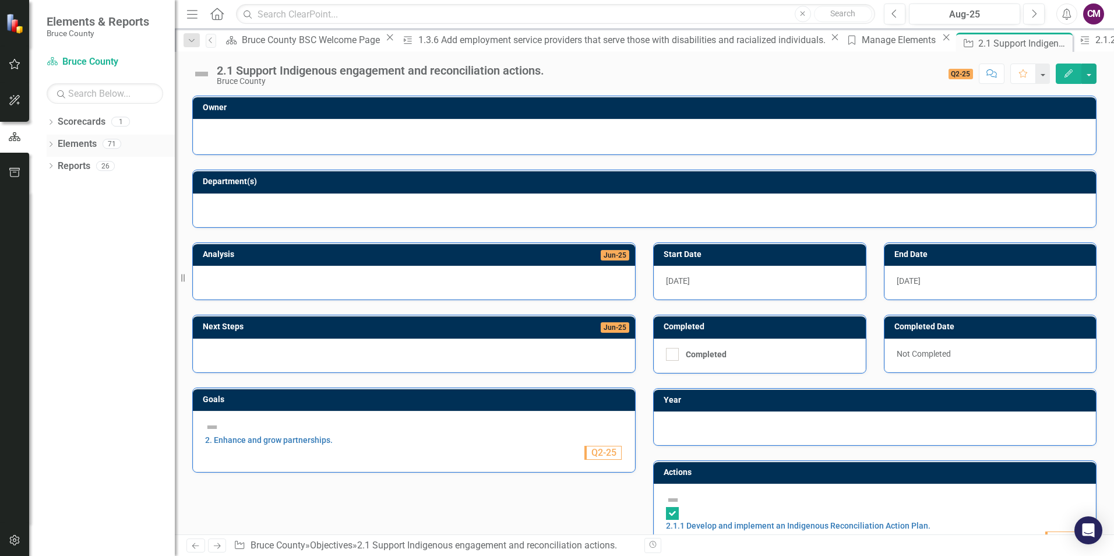
click at [89, 146] on link "Elements" at bounding box center [77, 144] width 39 height 13
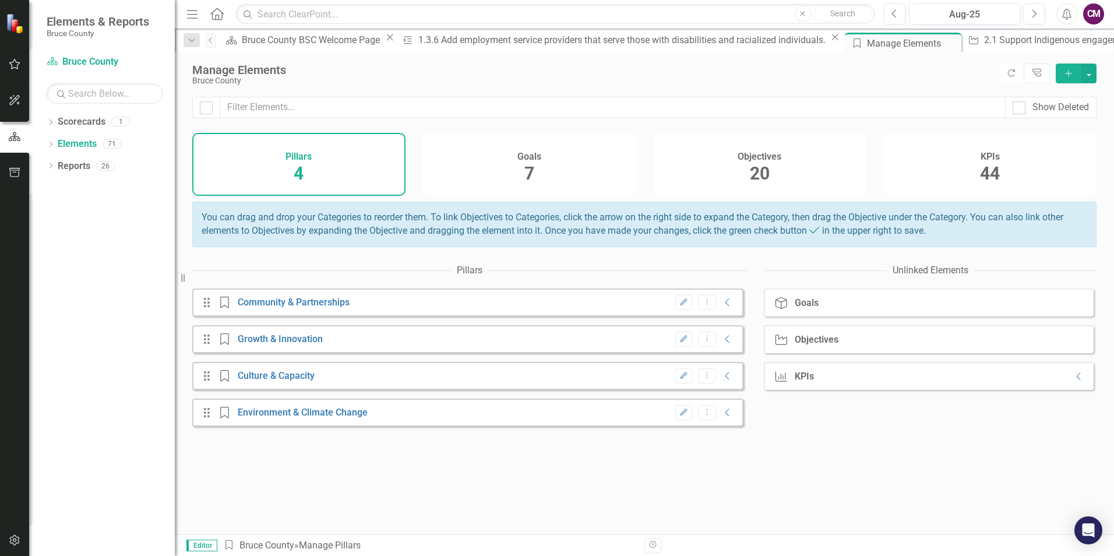
click at [529, 158] on h4 "Goals" at bounding box center [529, 157] width 24 height 10
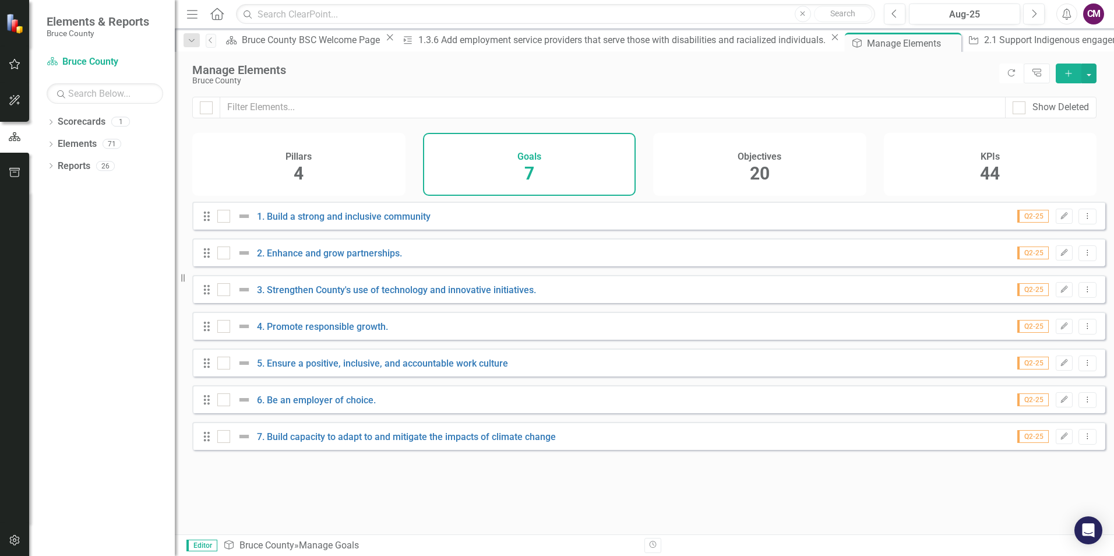
click at [755, 171] on span "20" at bounding box center [760, 173] width 20 height 20
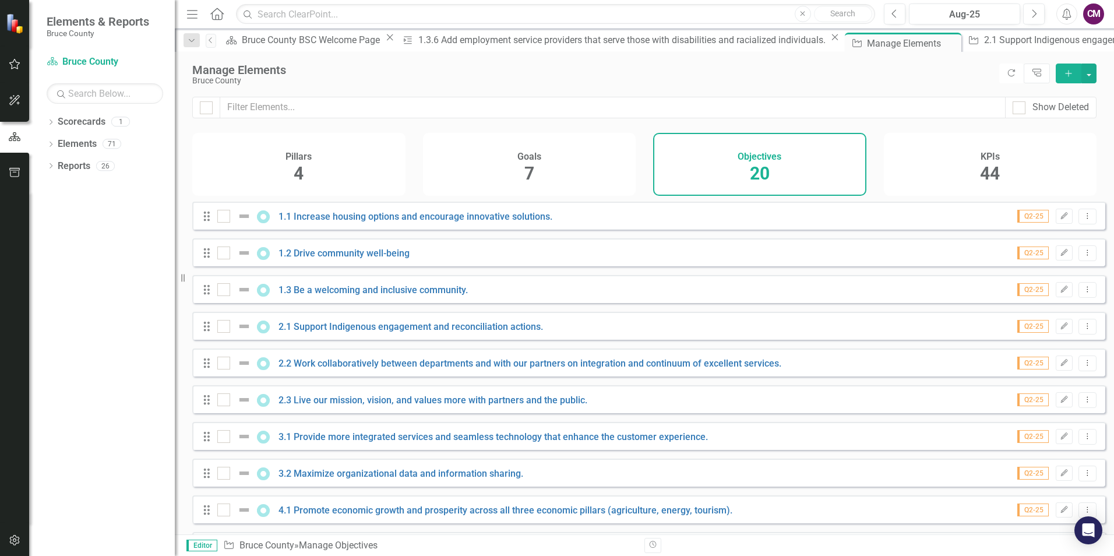
click at [992, 172] on span "44" at bounding box center [990, 173] width 20 height 20
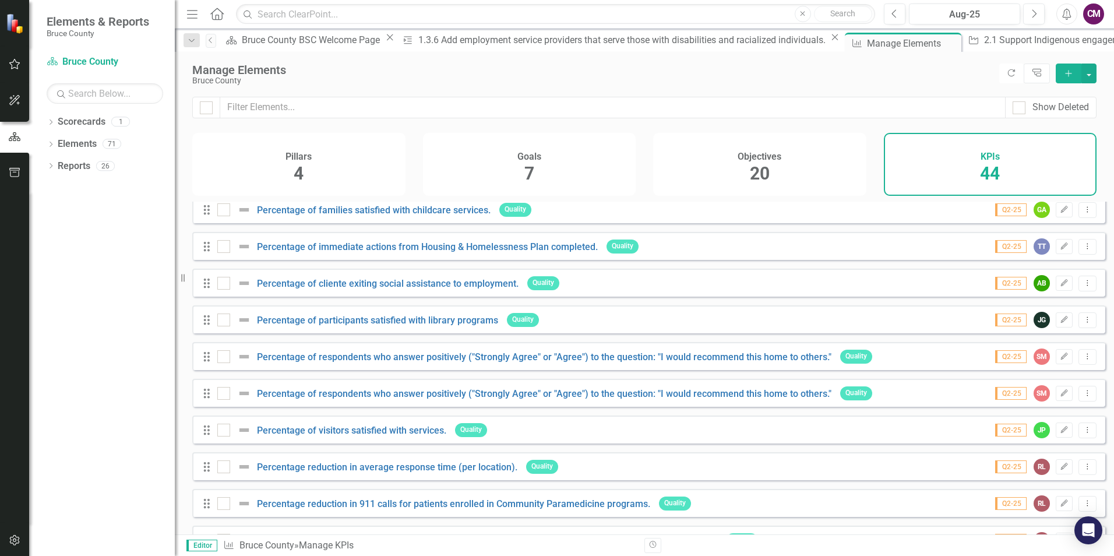
scroll to position [991, 0]
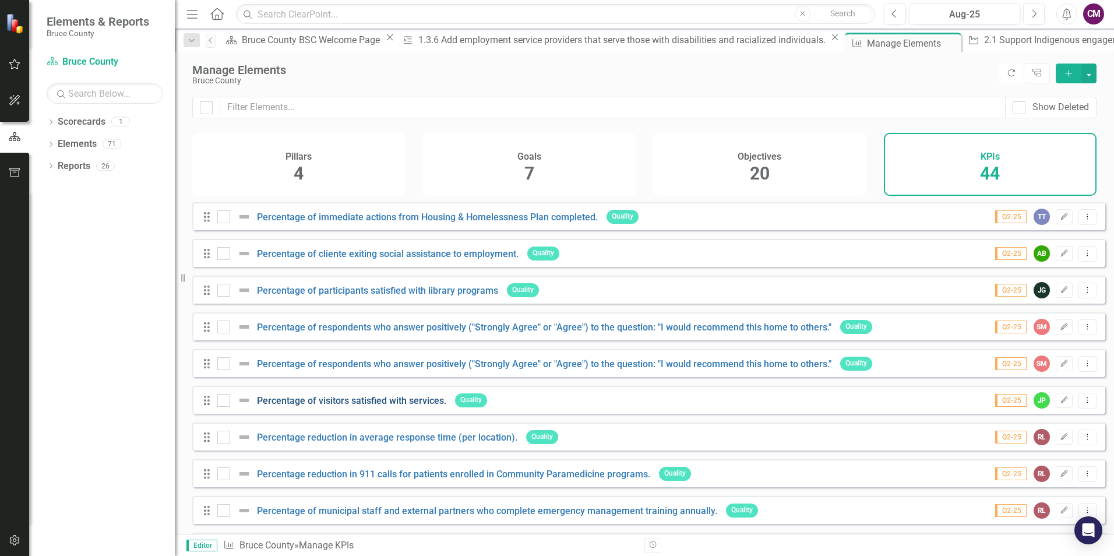
click at [329, 405] on link "Percentage of visitors satisfied with services." at bounding box center [351, 400] width 189 height 11
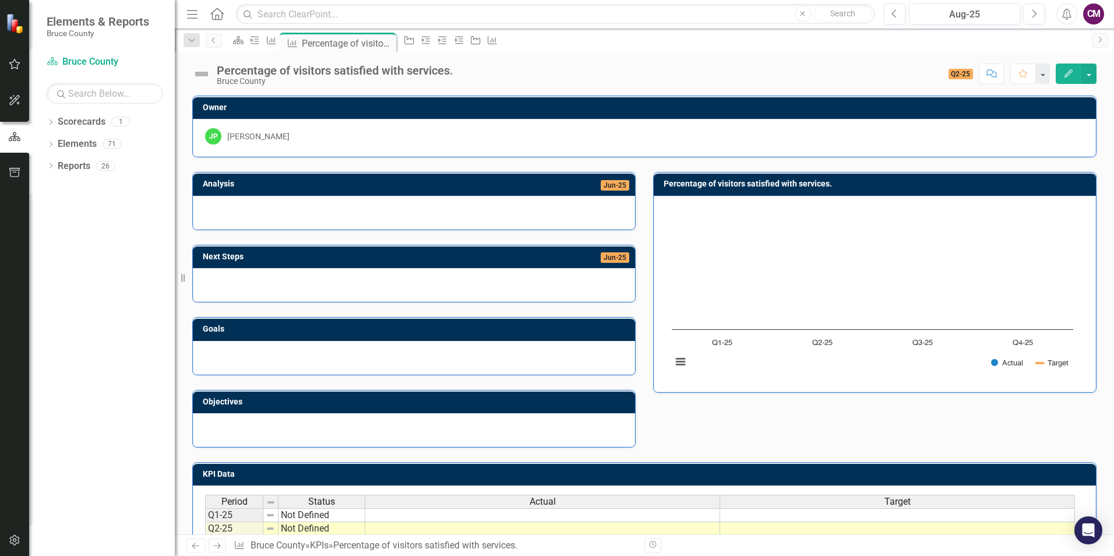
click at [610, 186] on span "Jun-25" at bounding box center [615, 185] width 29 height 10
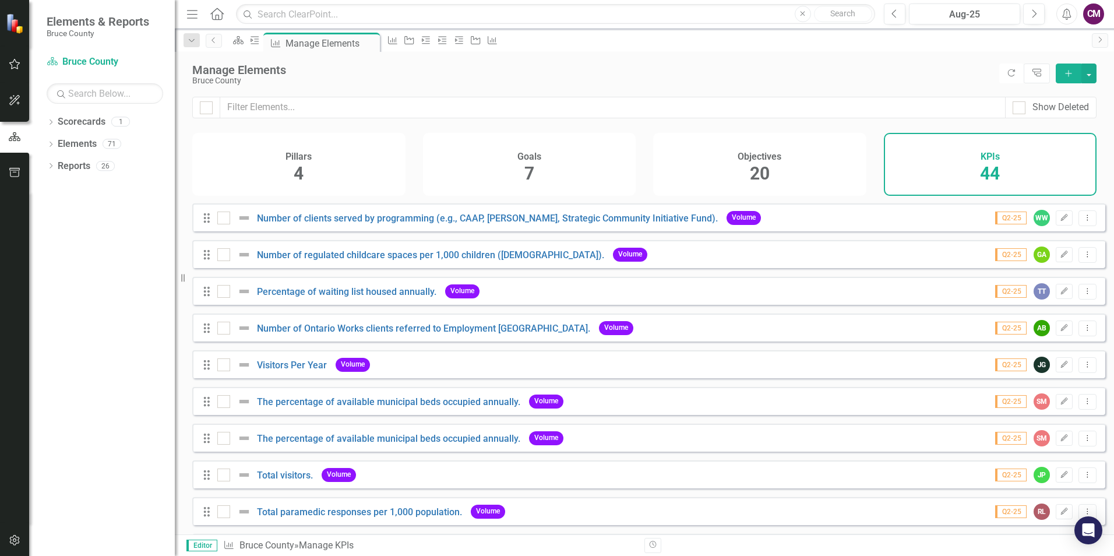
scroll to position [175, 0]
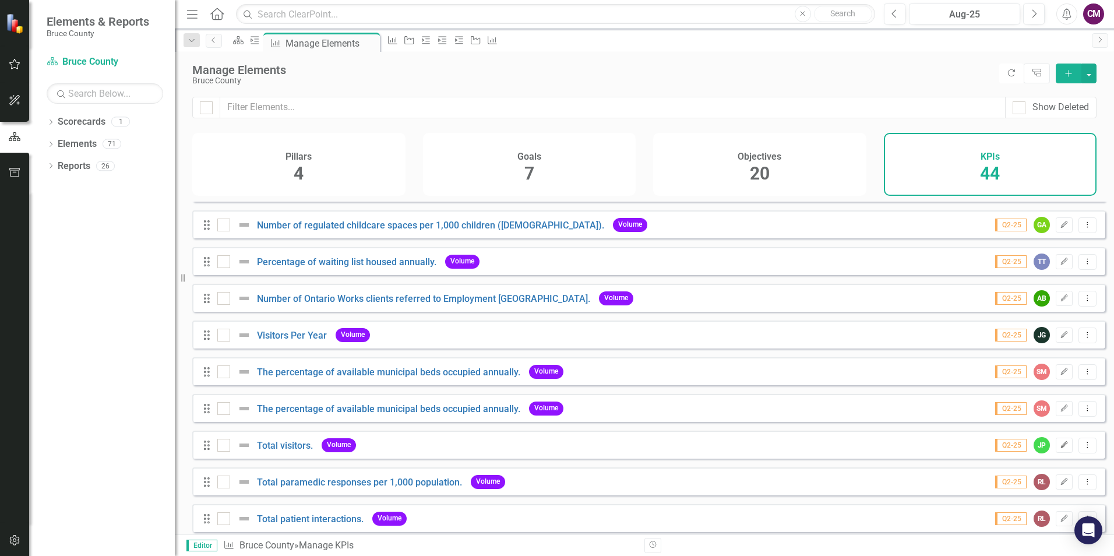
click at [1060, 449] on icon "Edit" at bounding box center [1064, 445] width 9 height 7
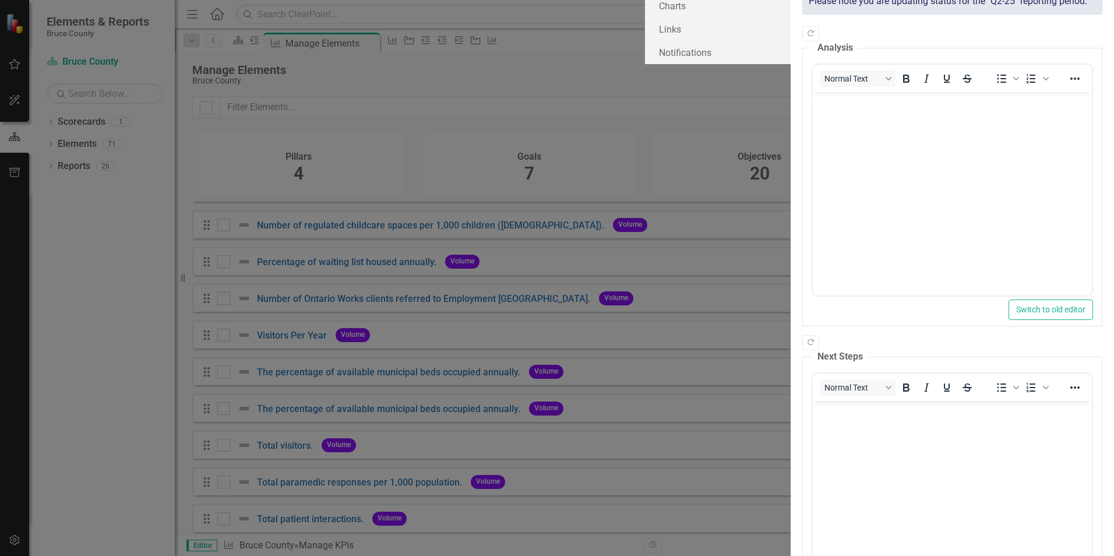
scroll to position [0, 0]
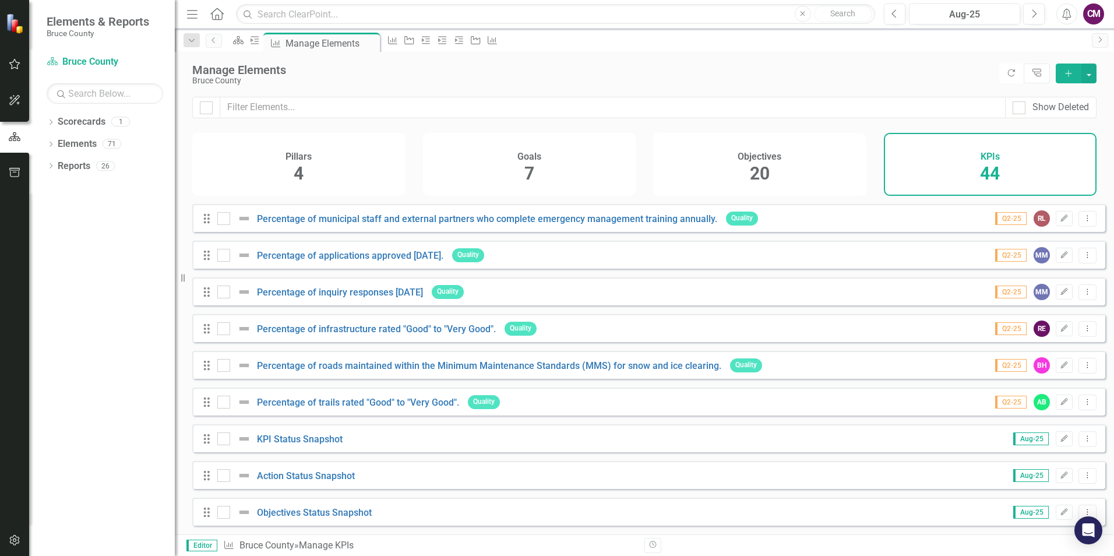
scroll to position [1291, 0]
click at [308, 438] on link "KPI Status Snapshot" at bounding box center [300, 439] width 86 height 11
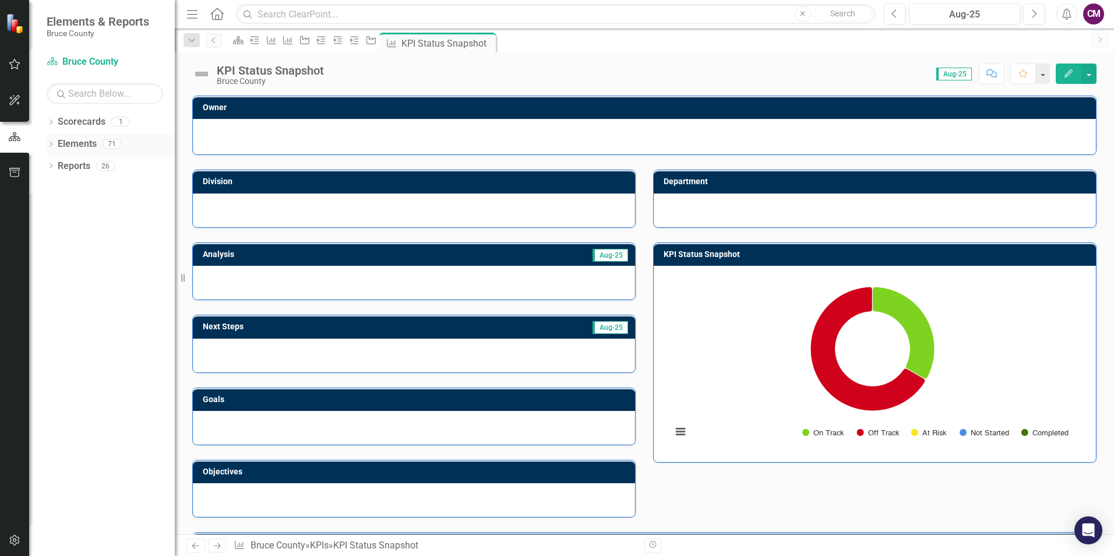
click at [64, 146] on link "Elements" at bounding box center [77, 144] width 39 height 13
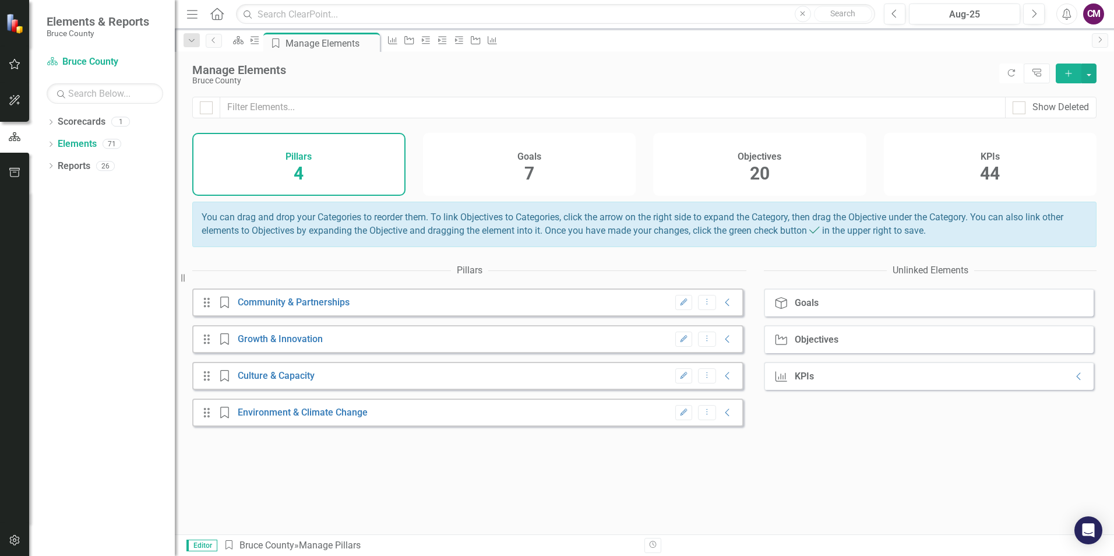
click at [761, 163] on span "20" at bounding box center [760, 173] width 20 height 20
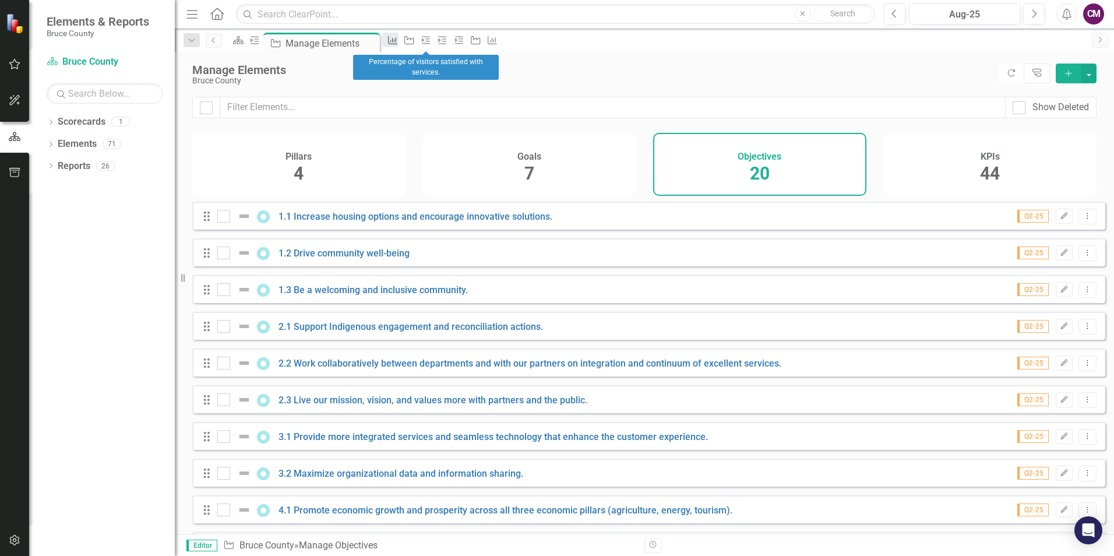
click at [399, 43] on icon "KPI" at bounding box center [393, 40] width 12 height 9
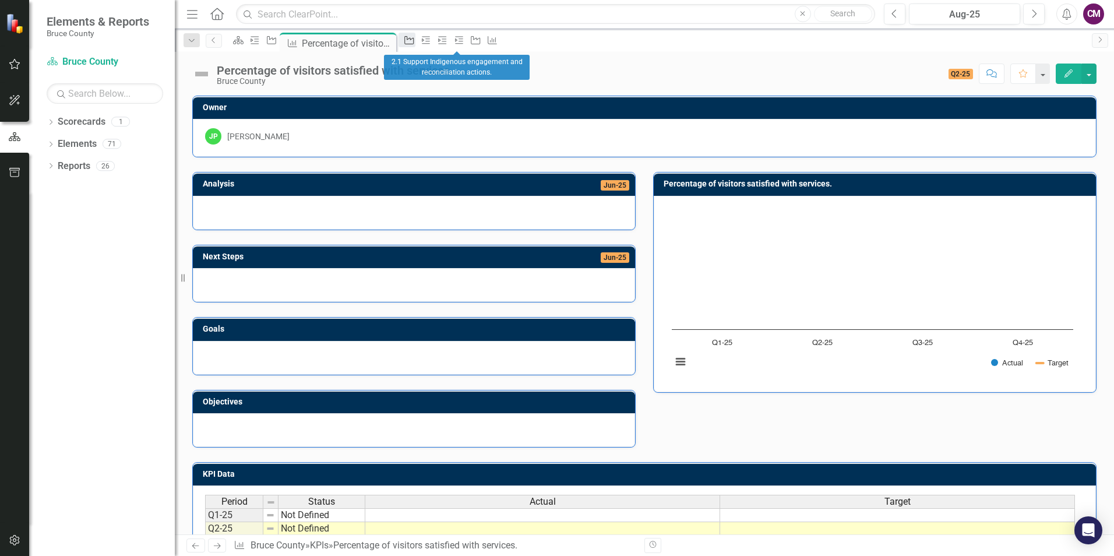
click at [414, 40] on icon at bounding box center [409, 40] width 9 height 8
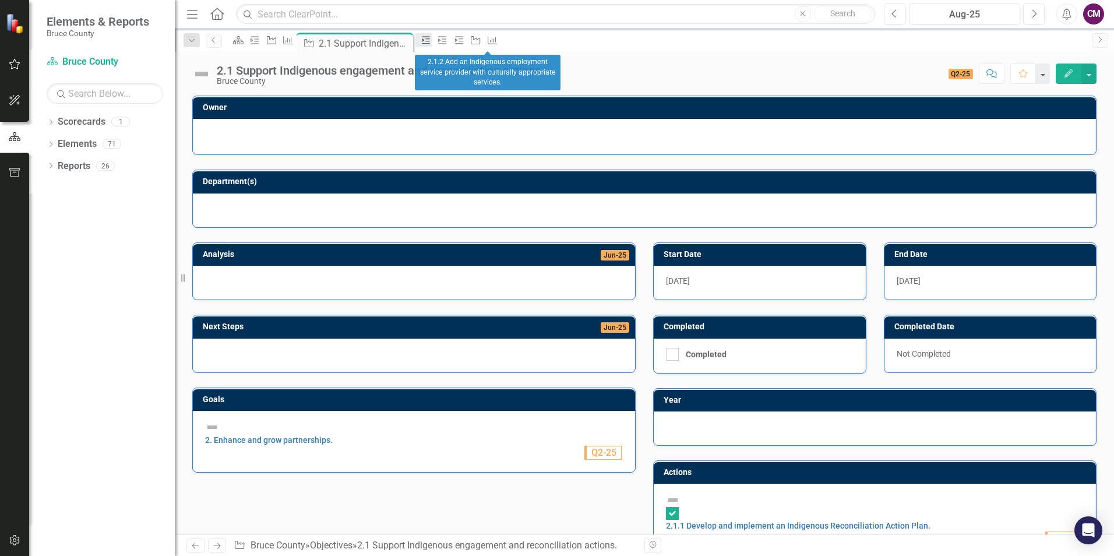
click at [432, 44] on icon "Action" at bounding box center [426, 40] width 12 height 9
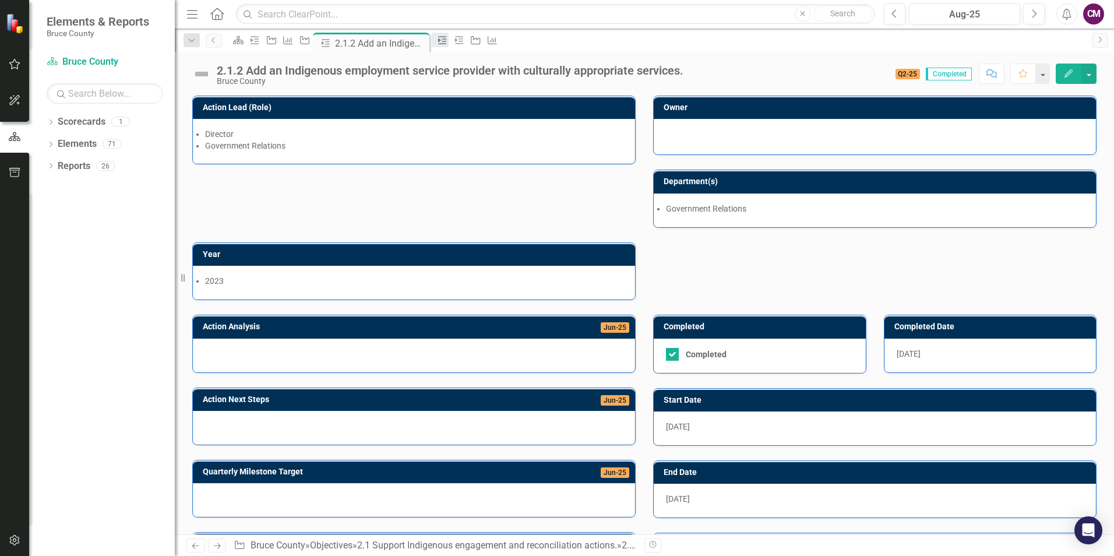
click at [448, 40] on icon "Action" at bounding box center [442, 40] width 12 height 9
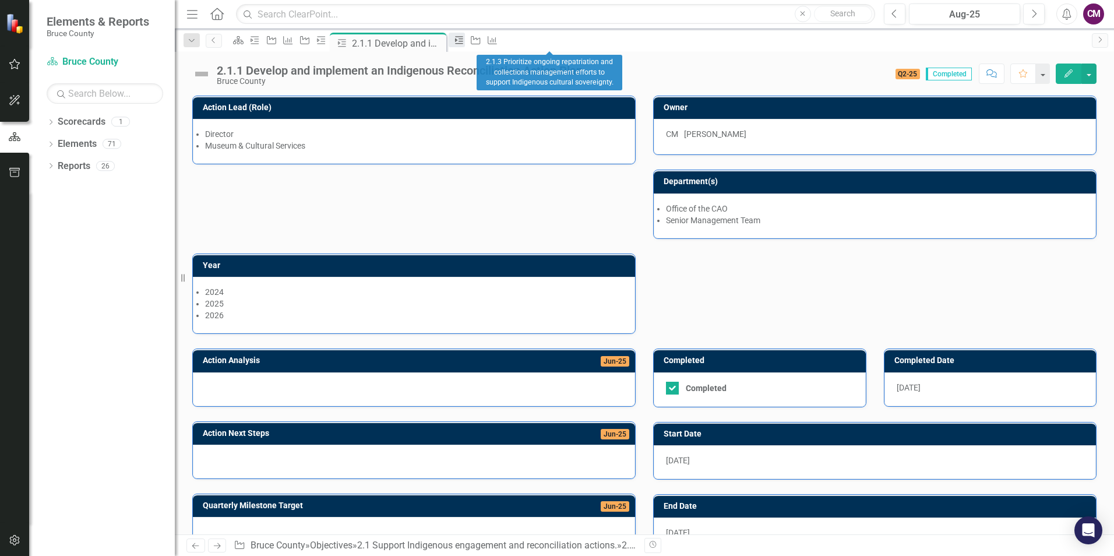
click at [465, 37] on icon "Action" at bounding box center [459, 40] width 12 height 9
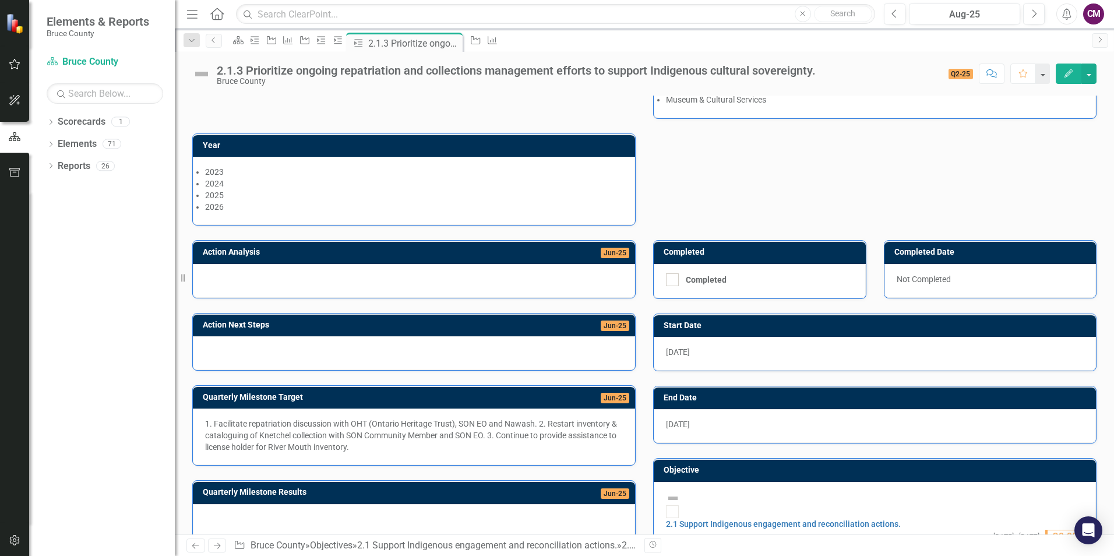
scroll to position [127, 0]
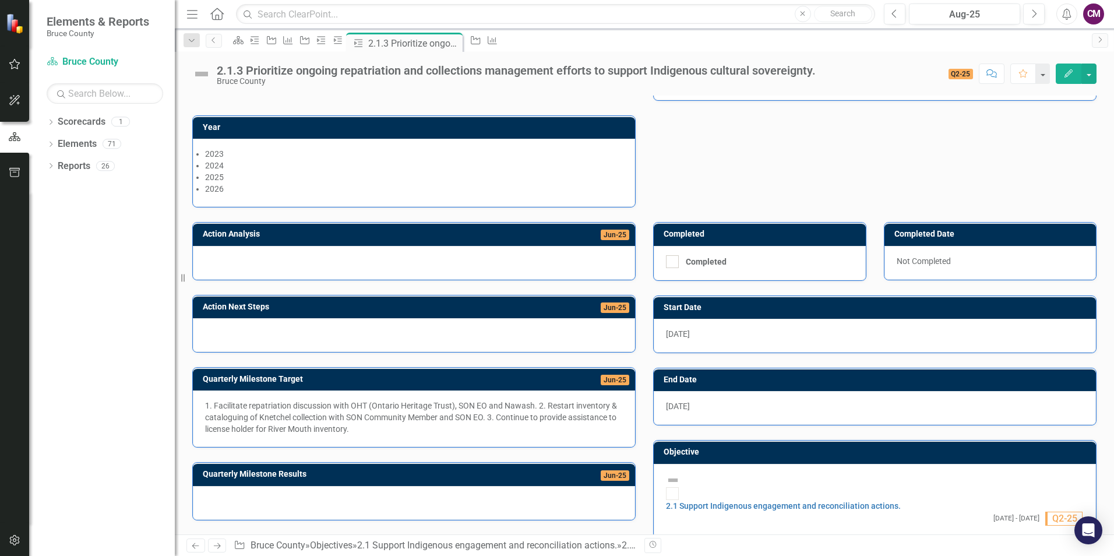
click at [685, 487] on div at bounding box center [783, 480] width 235 height 14
click at [676, 487] on img at bounding box center [673, 480] width 14 height 14
click at [712, 501] on link "2.1 Support Indigenous engagement and reconciliation actions." at bounding box center [783, 505] width 235 height 9
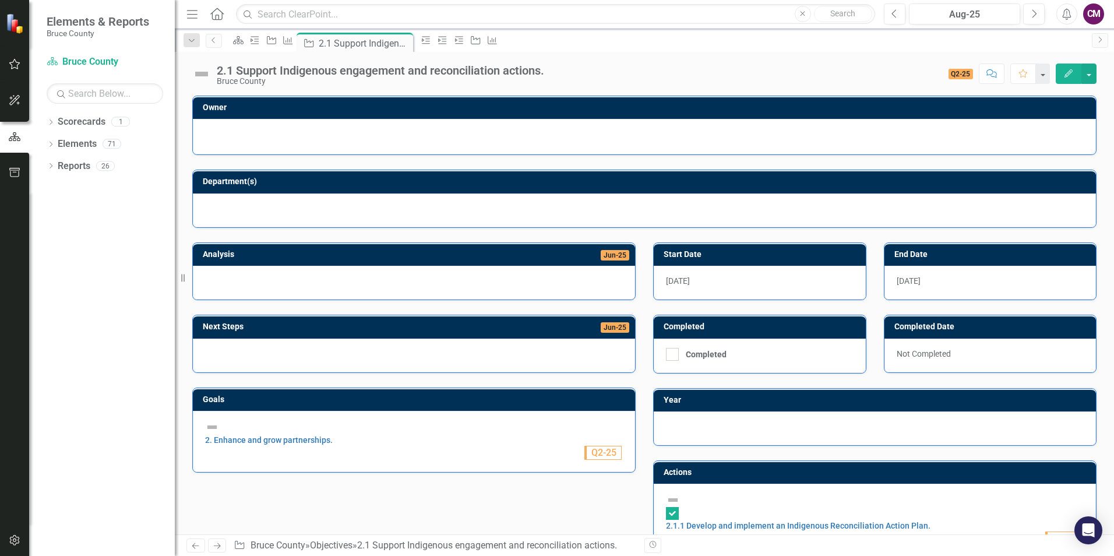
click at [918, 361] on div "Not Completed" at bounding box center [991, 356] width 212 height 34
click at [913, 351] on div "Not Completed" at bounding box center [991, 356] width 212 height 34
